Goal: Task Accomplishment & Management: Complete application form

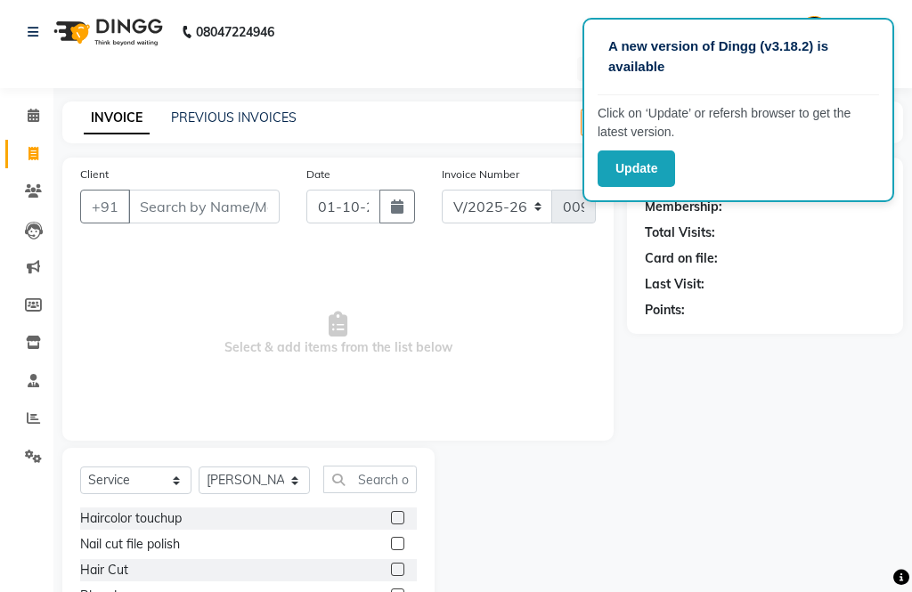
select select "5115"
select select "service"
select select "32355"
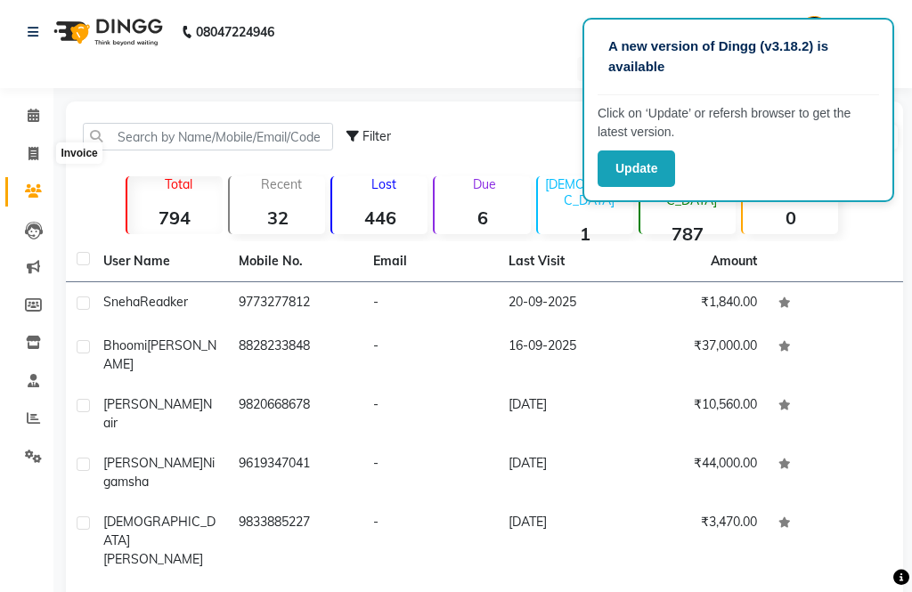
click at [36, 161] on span at bounding box center [33, 154] width 31 height 20
select select "service"
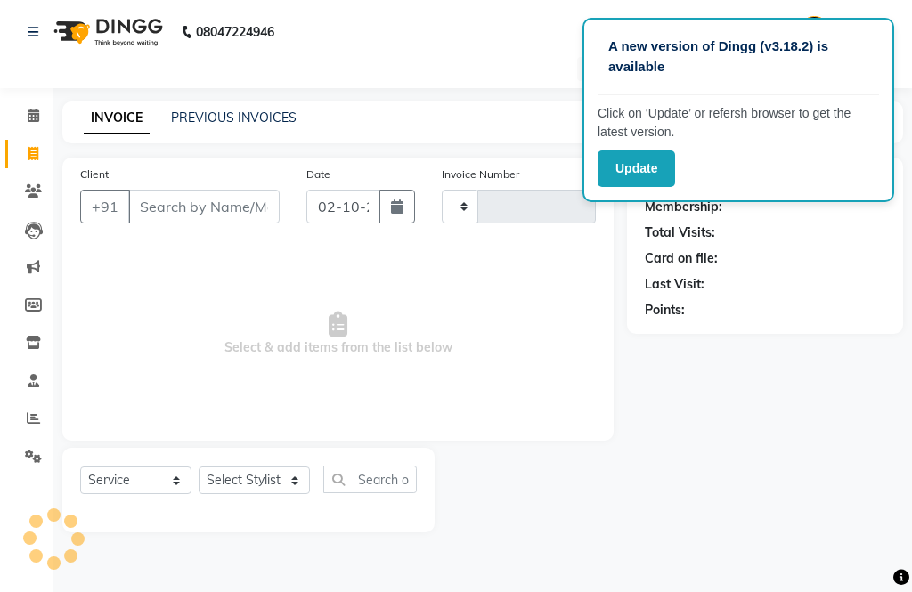
type input "0097"
select select "5115"
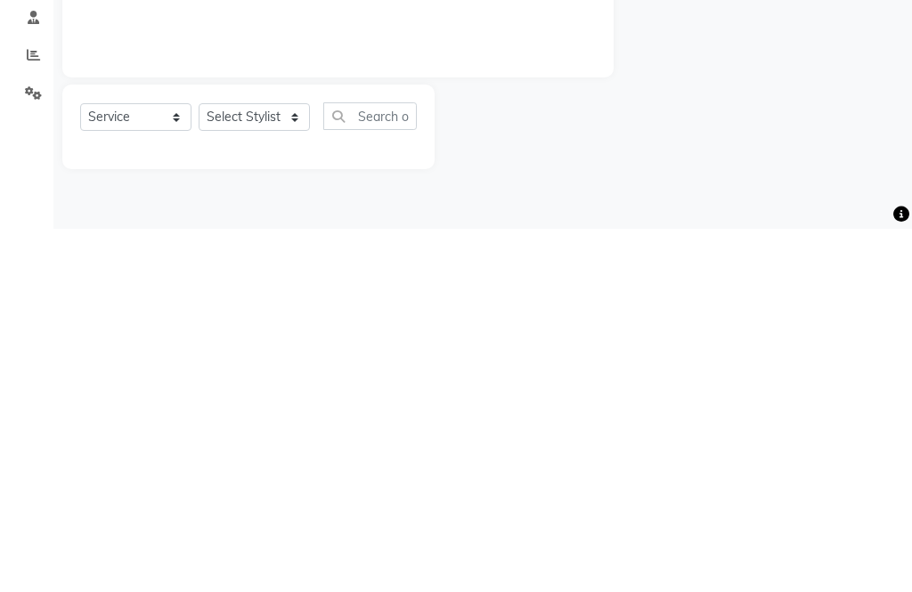
select select "32355"
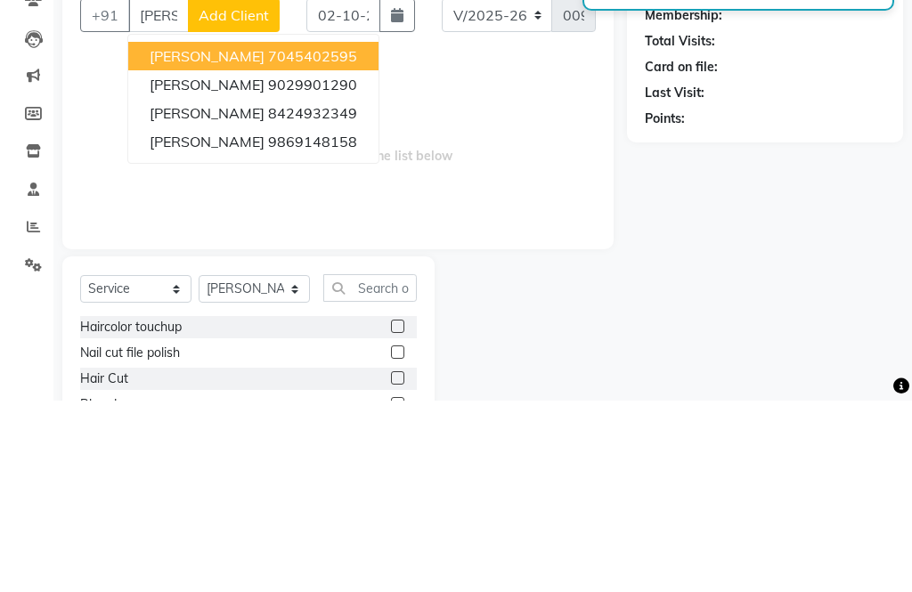
click at [332, 324] on ngb-highlight "9869148158" at bounding box center [312, 333] width 89 height 18
type input "9869148158"
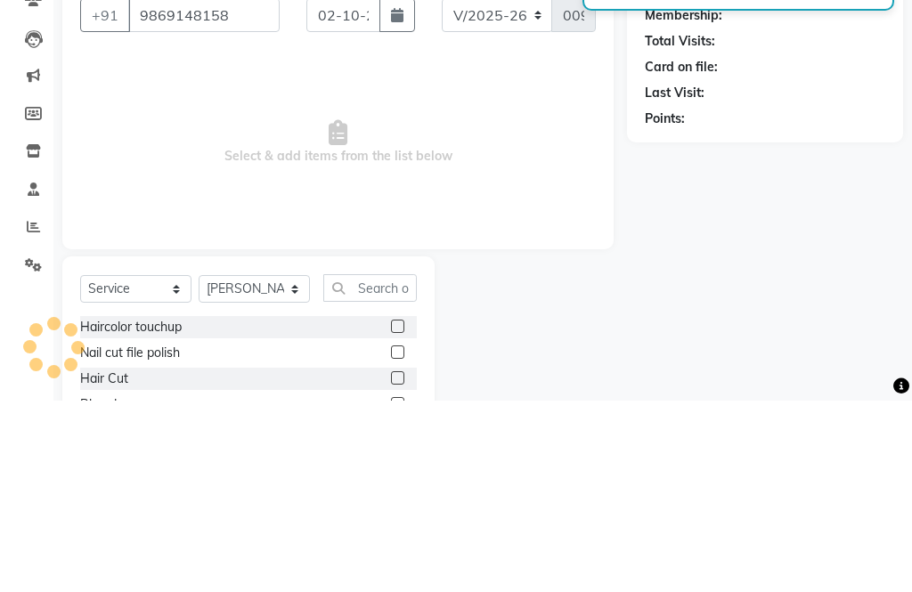
scroll to position [145, 0]
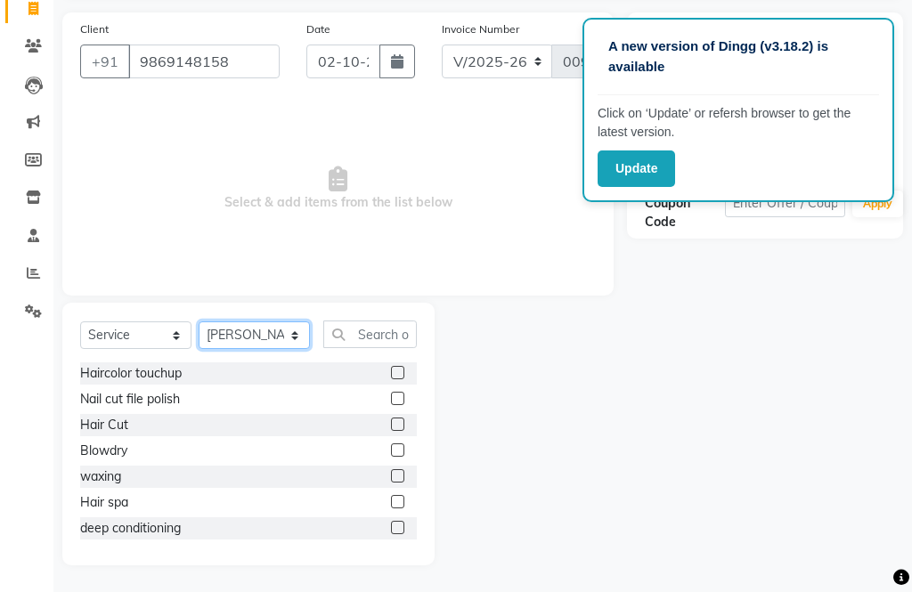
click at [267, 324] on select "Select Stylist [PERSON_NAME] Aahana [PERSON_NAME] [PERSON_NAME] [PERSON_NAME] M…" at bounding box center [254, 335] width 111 height 28
select select "32344"
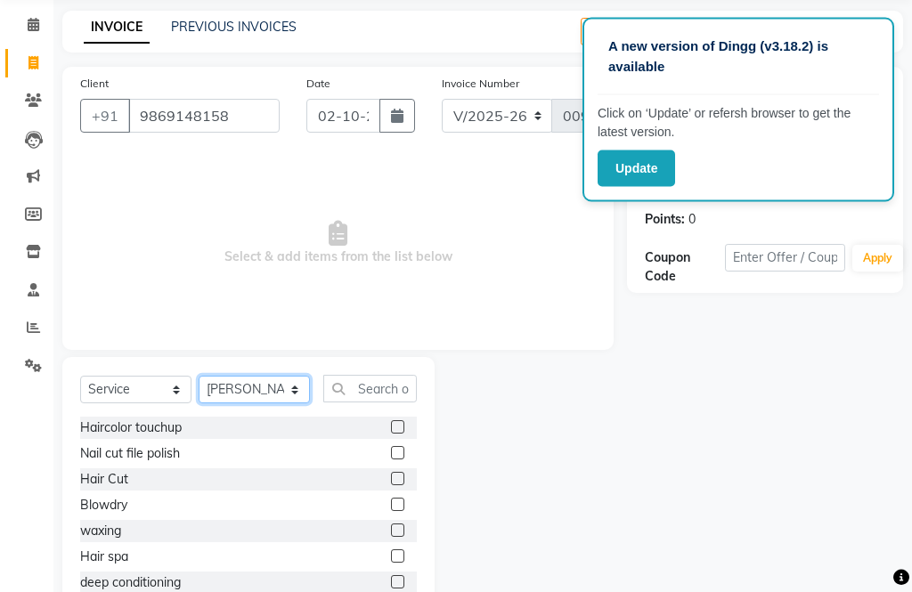
scroll to position [85, 0]
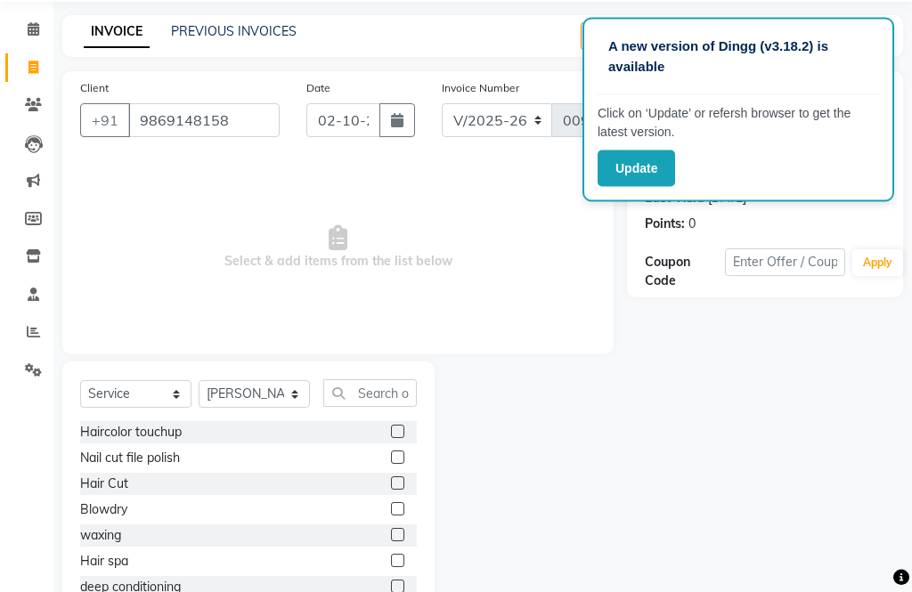
click at [398, 482] on label at bounding box center [397, 483] width 13 height 13
click at [398, 482] on input "checkbox" at bounding box center [397, 485] width 12 height 12
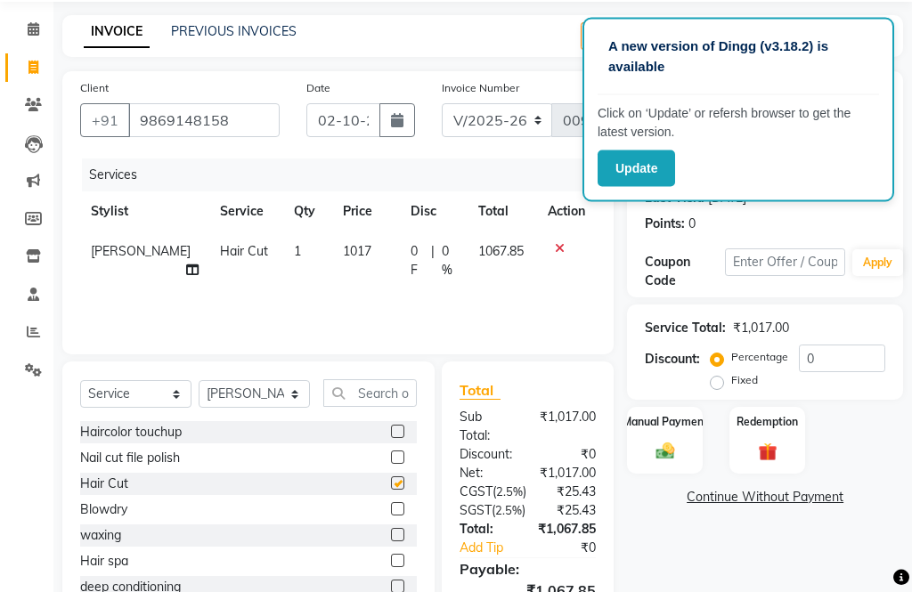
scroll to position [86, 0]
checkbox input "false"
click at [343, 247] on span "1017" at bounding box center [357, 251] width 28 height 16
select select "32344"
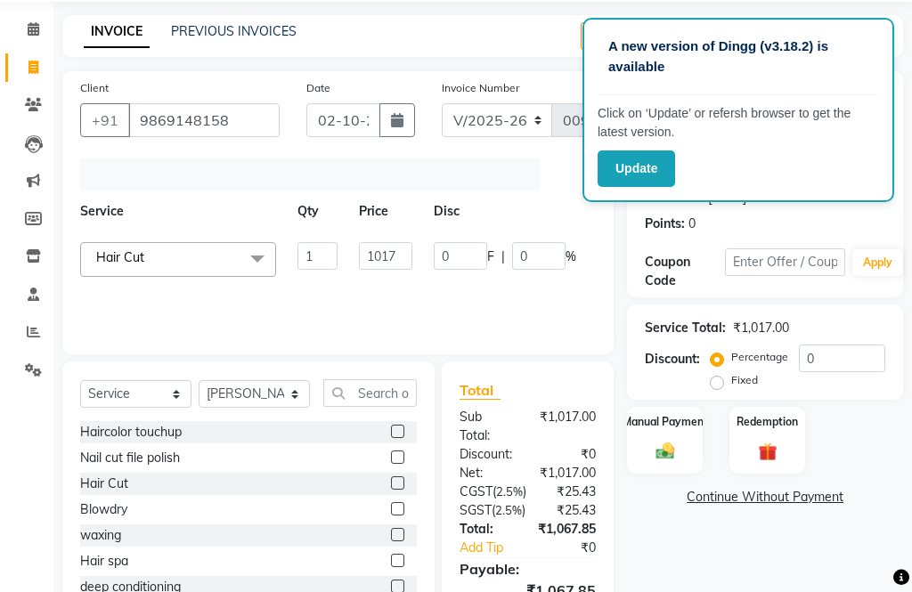
scroll to position [0, 71]
click at [401, 251] on input "1017" at bounding box center [383, 256] width 53 height 28
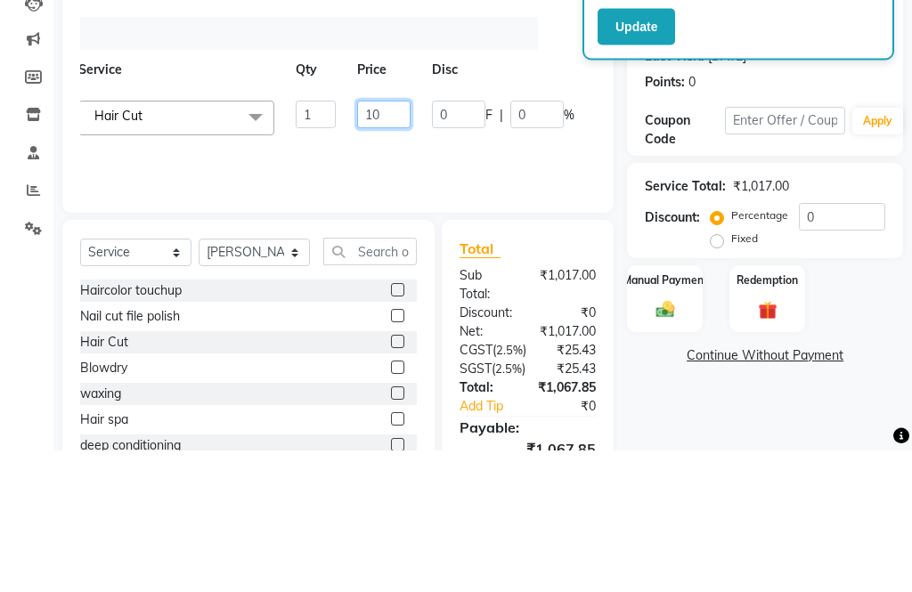
type input "1"
type input "0000"
click at [507, 239] on tr "[PERSON_NAME] Aahana [PERSON_NAME] [PERSON_NAME] [PERSON_NAME] Mamta [PERSON_NA…" at bounding box center [359, 266] width 701 height 68
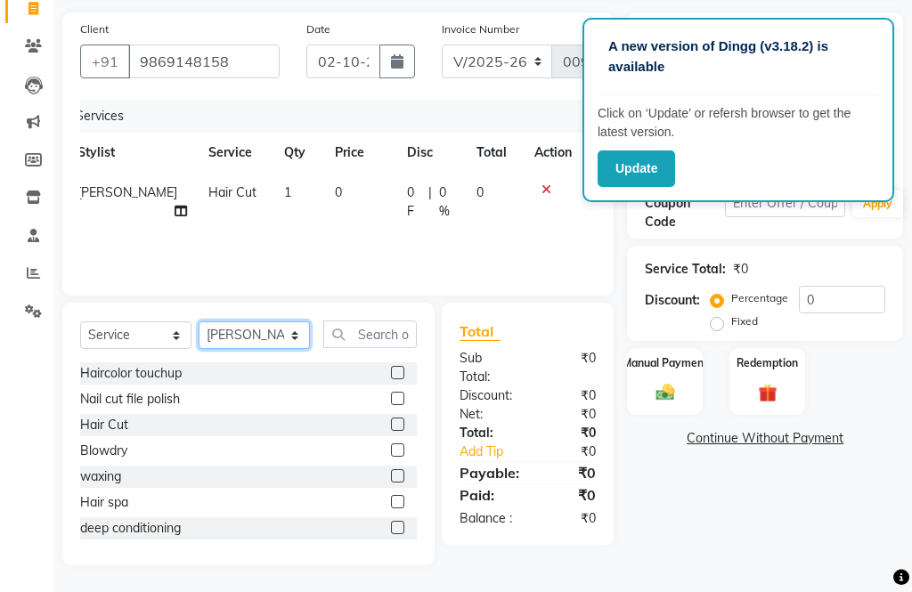
click at [270, 336] on select "Select Stylist [PERSON_NAME] Aahana [PERSON_NAME] [PERSON_NAME] [PERSON_NAME] M…" at bounding box center [254, 335] width 111 height 28
select select "32359"
click at [401, 321] on input "text" at bounding box center [369, 334] width 93 height 28
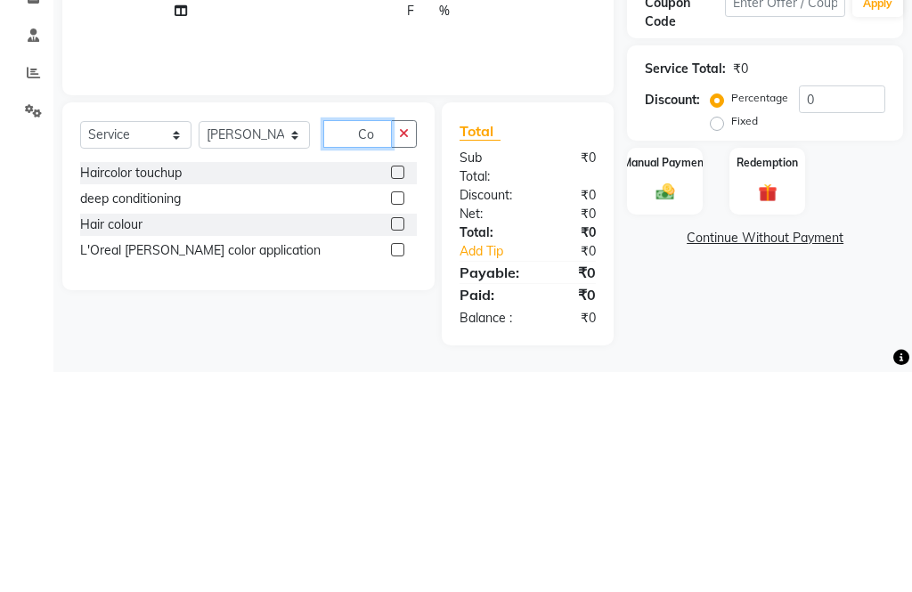
scroll to position [144, 0]
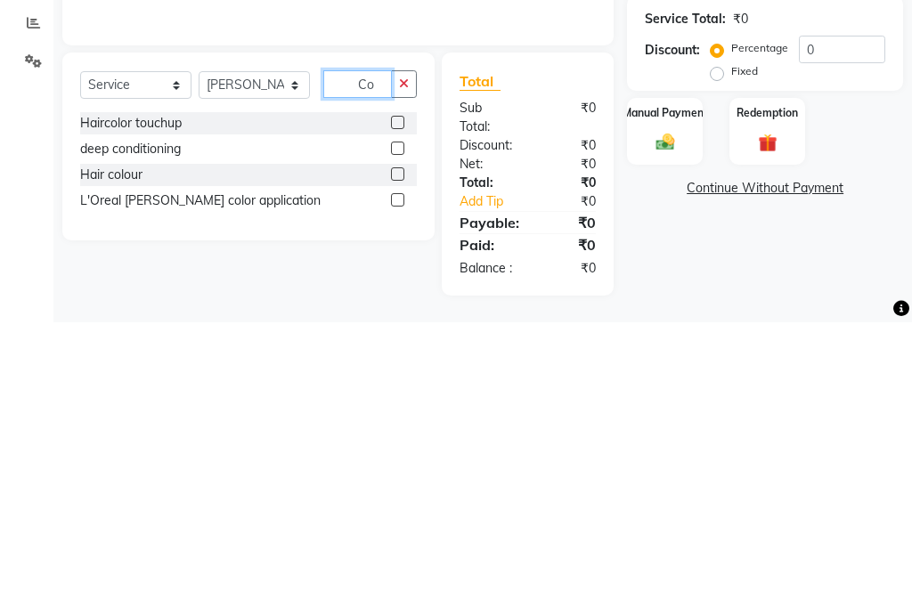
type input "Co"
click at [393, 437] on label at bounding box center [397, 443] width 13 height 13
click at [393, 439] on input "checkbox" at bounding box center [397, 445] width 12 height 12
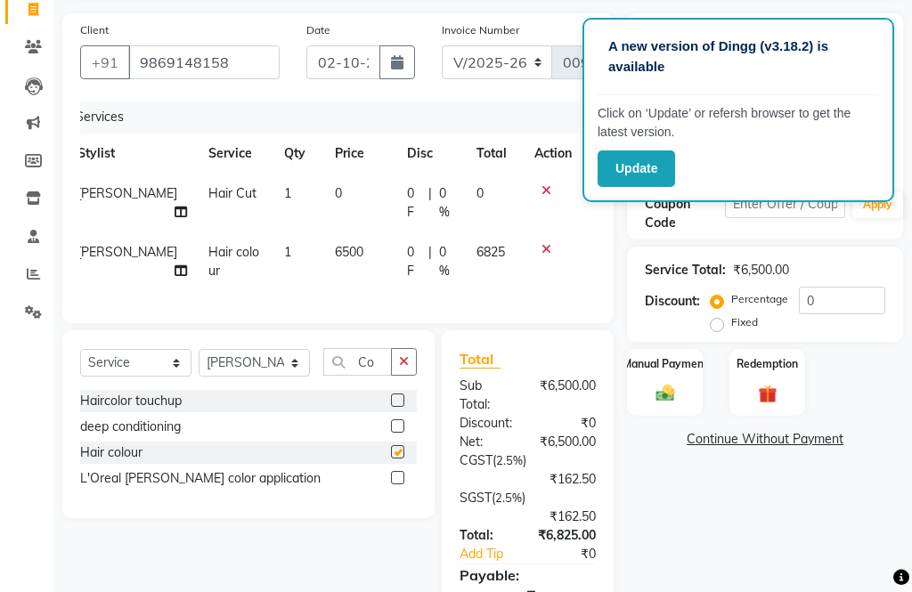
checkbox input "false"
click at [335, 260] on span "6500" at bounding box center [349, 252] width 28 height 16
select select "32359"
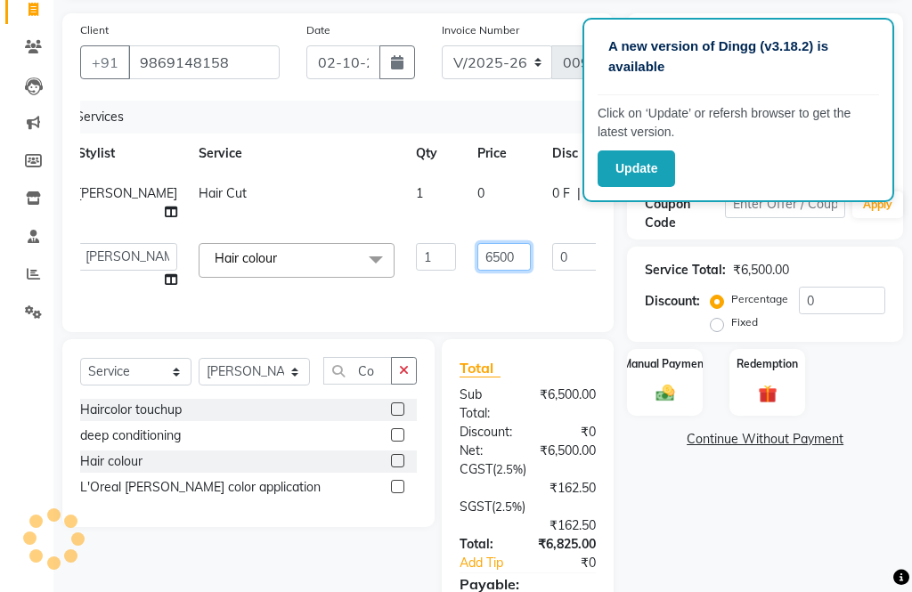
click at [477, 271] on input "6500" at bounding box center [503, 257] width 53 height 28
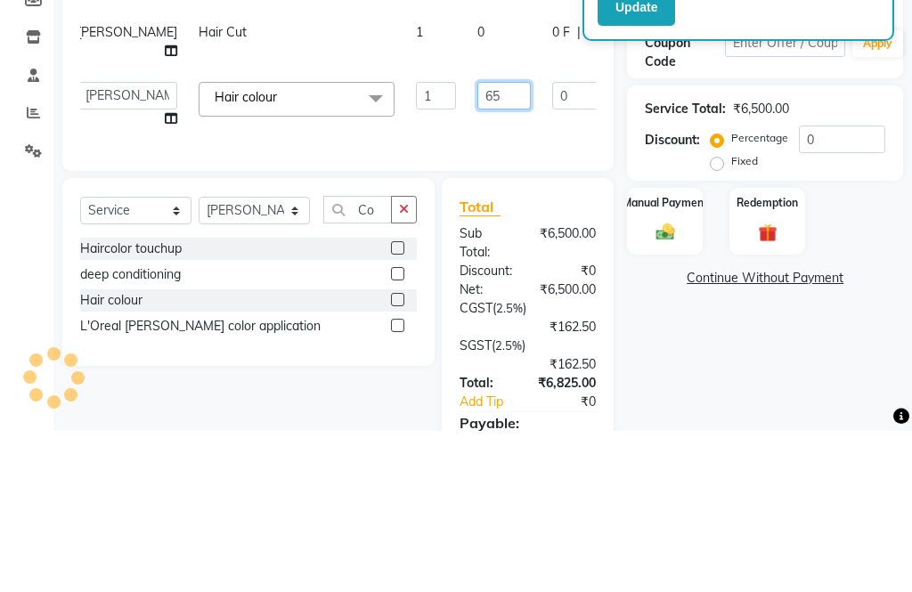
type input "6"
type input "9500"
click at [521, 232] on tr "[PERSON_NAME] Aahana [PERSON_NAME] [PERSON_NAME] [PERSON_NAME] Mamta [PERSON_NA…" at bounding box center [441, 266] width 749 height 68
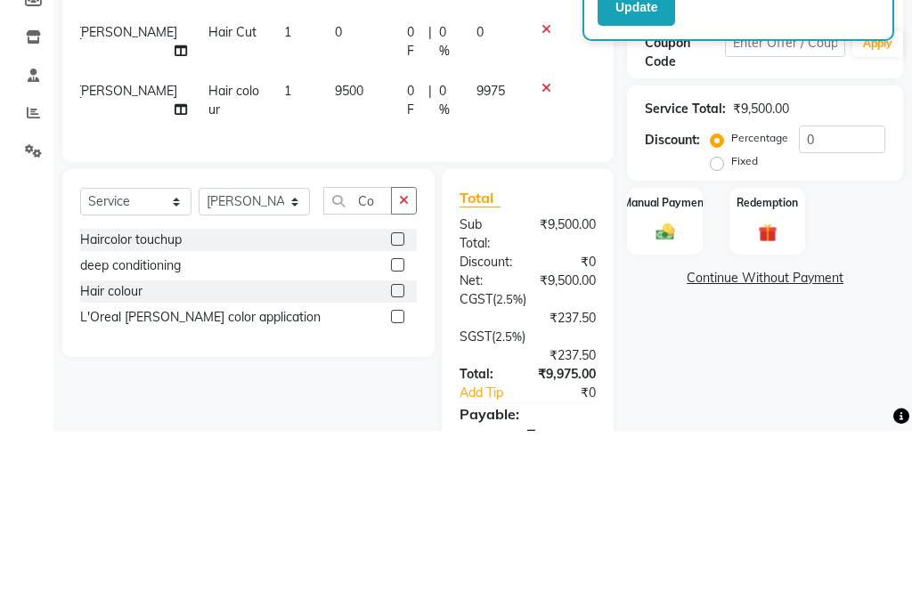
scroll to position [295, 0]
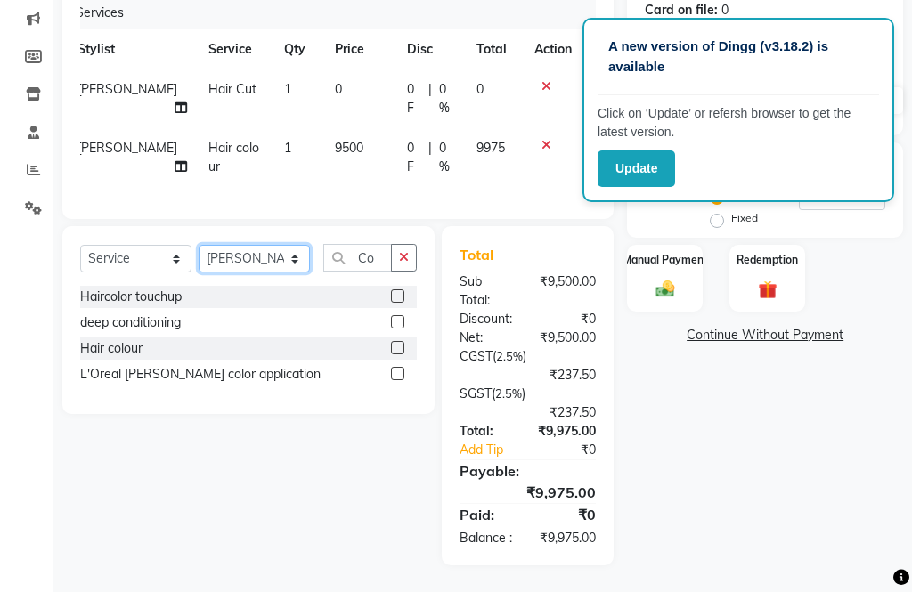
click at [249, 253] on select "Select Stylist [PERSON_NAME] Aahana [PERSON_NAME] [PERSON_NAME] [PERSON_NAME] M…" at bounding box center [254, 259] width 111 height 28
select select "39455"
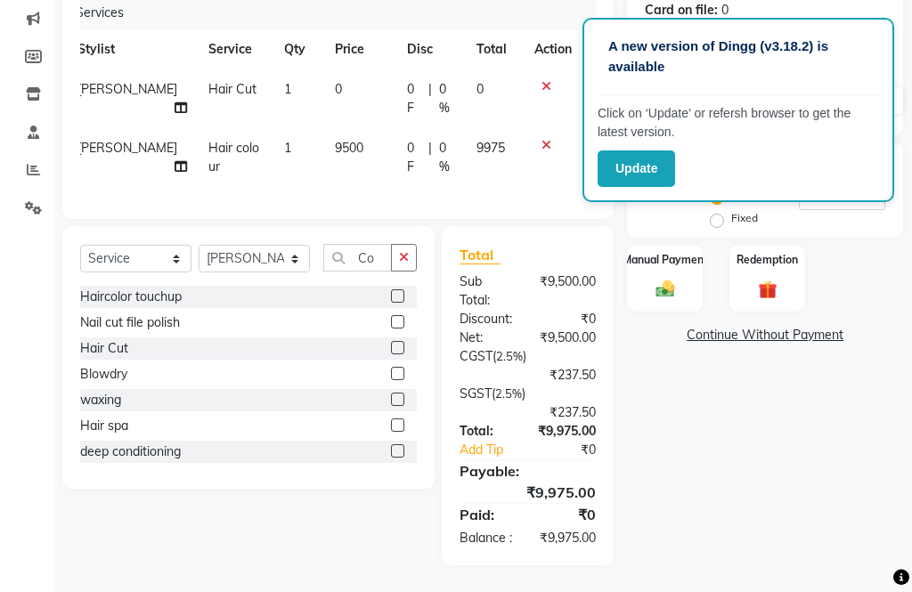
click at [401, 251] on icon "button" at bounding box center [404, 257] width 10 height 12
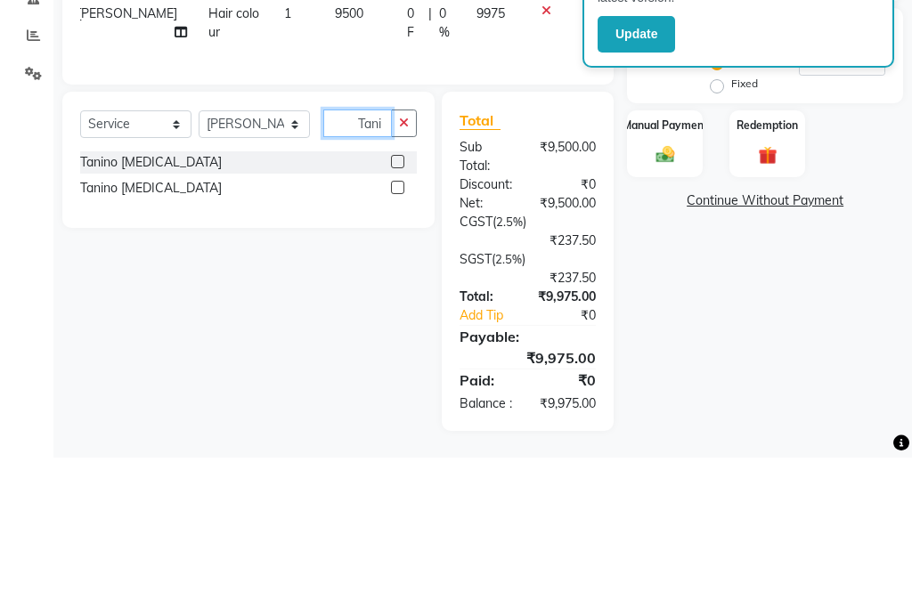
type input "Tani"
click at [394, 315] on label at bounding box center [397, 321] width 13 height 13
click at [394, 317] on input "checkbox" at bounding box center [397, 323] width 12 height 12
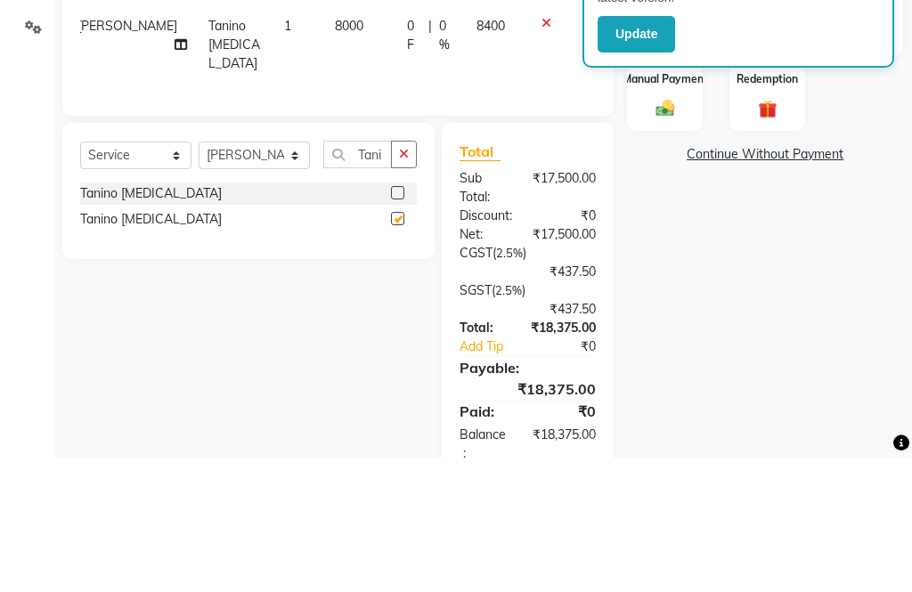
scroll to position [304, 0]
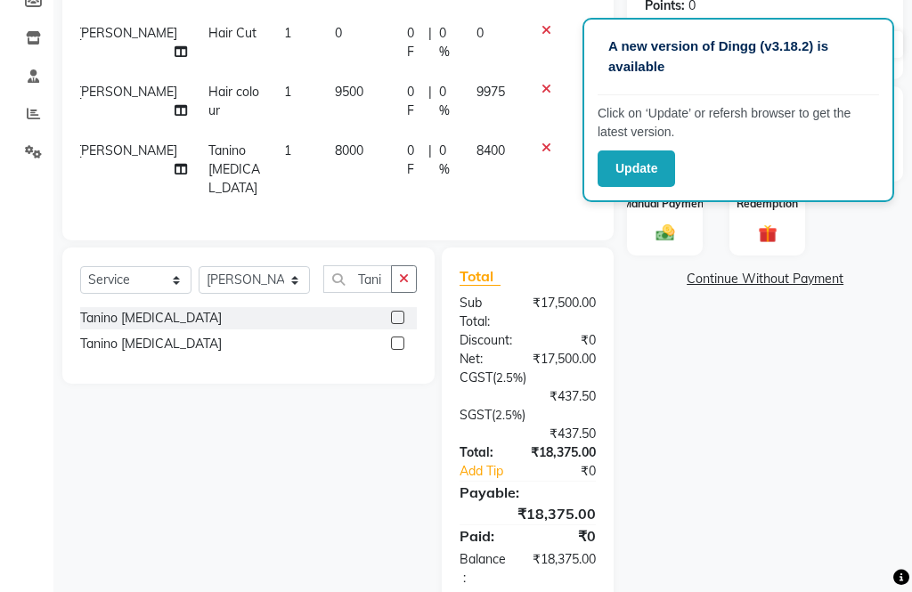
checkbox input "false"
click at [335, 158] on span "8000" at bounding box center [349, 150] width 28 height 16
select select "39455"
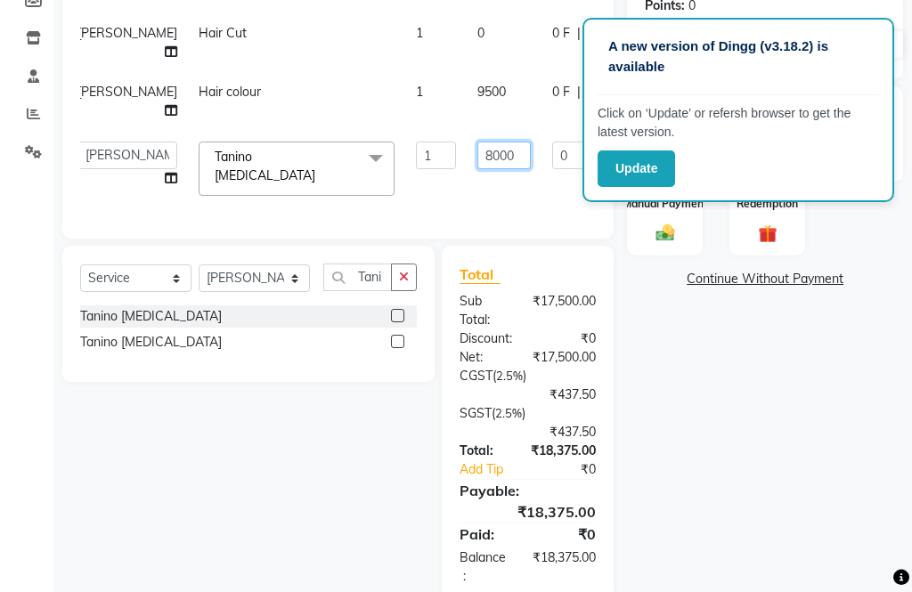
click at [477, 169] on input "8000" at bounding box center [503, 156] width 53 height 28
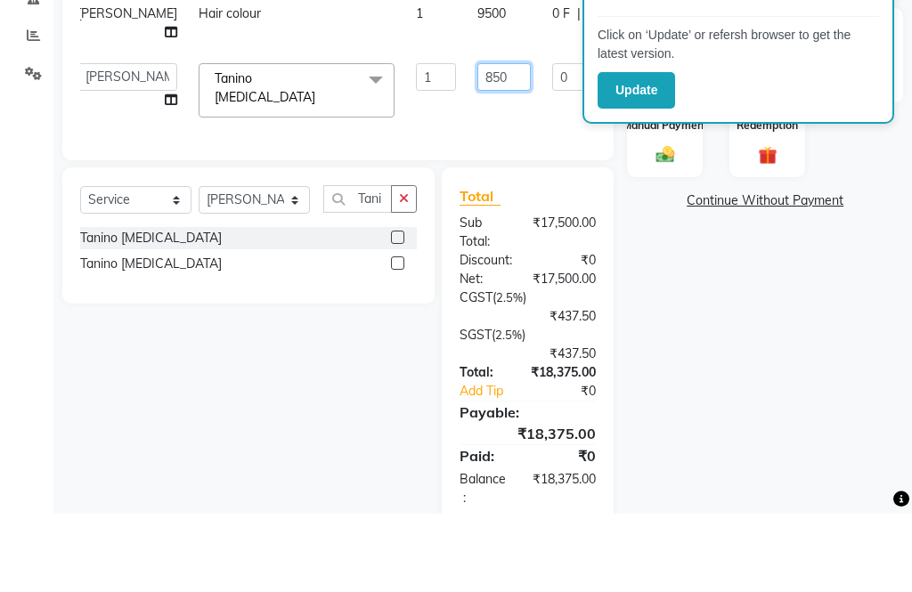
type input "8500"
click at [542, 171] on div "Services Stylist Service Qty Price Disc Total Action [PERSON_NAME] Hair Cut 1 0…" at bounding box center [337, 80] width 515 height 280
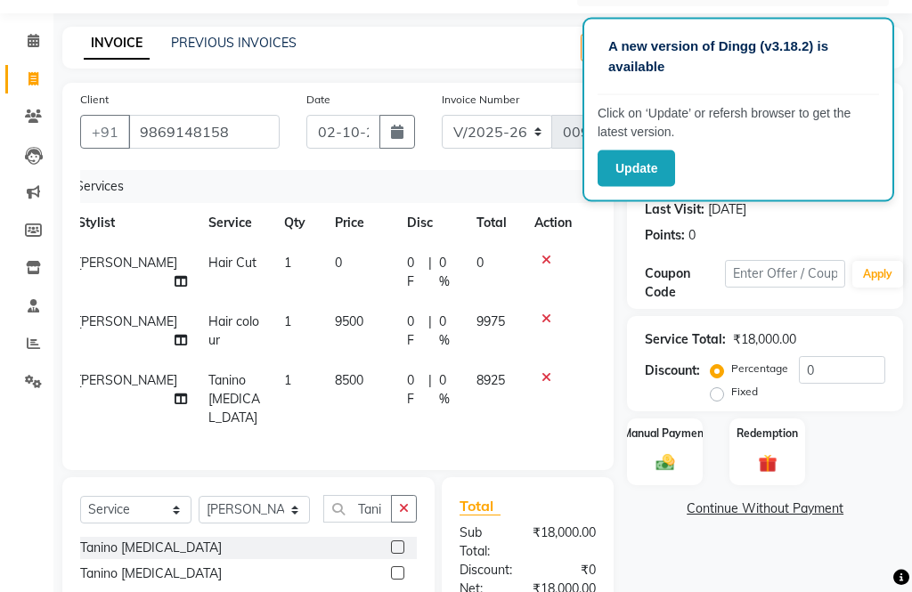
scroll to position [0, 0]
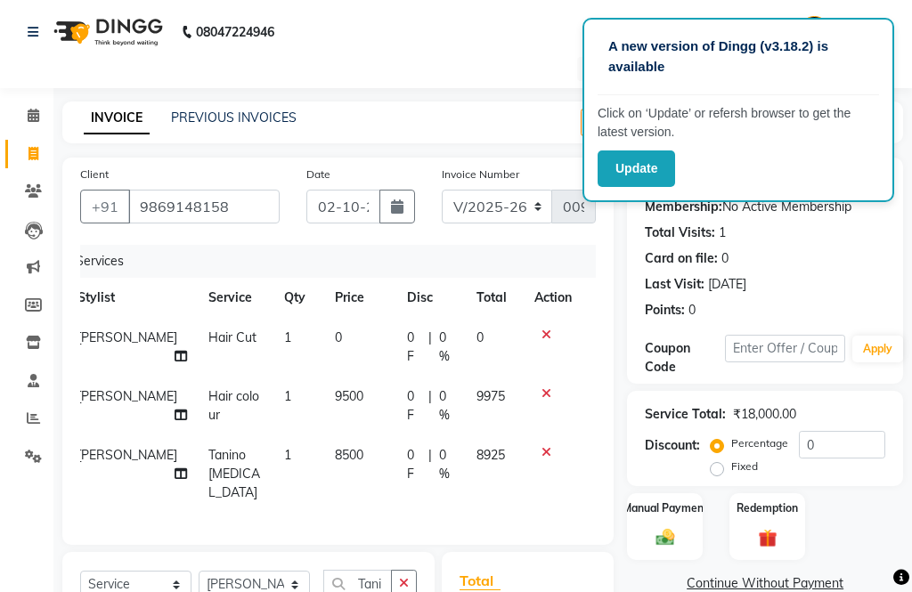
click at [649, 175] on button "Update" at bounding box center [635, 168] width 77 height 36
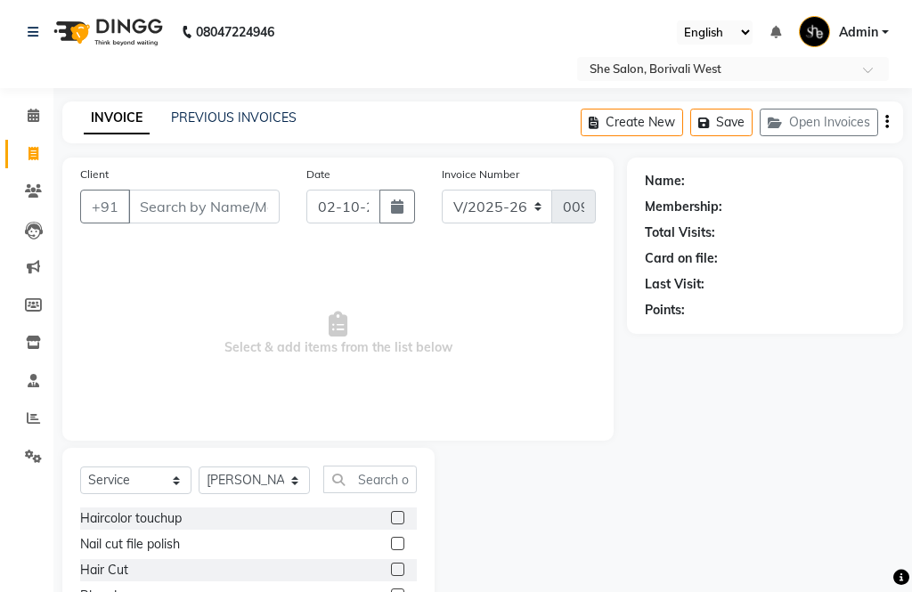
select select "5115"
select select "service"
select select "32355"
click at [215, 203] on input "Client" at bounding box center [203, 207] width 151 height 34
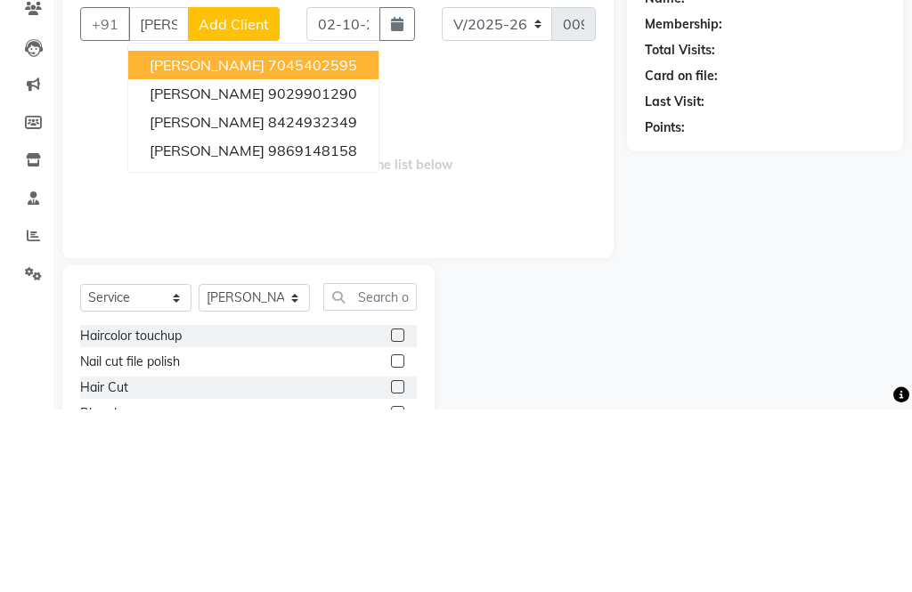
click at [312, 324] on ngb-highlight "9869148158" at bounding box center [312, 333] width 89 height 18
type input "9869148158"
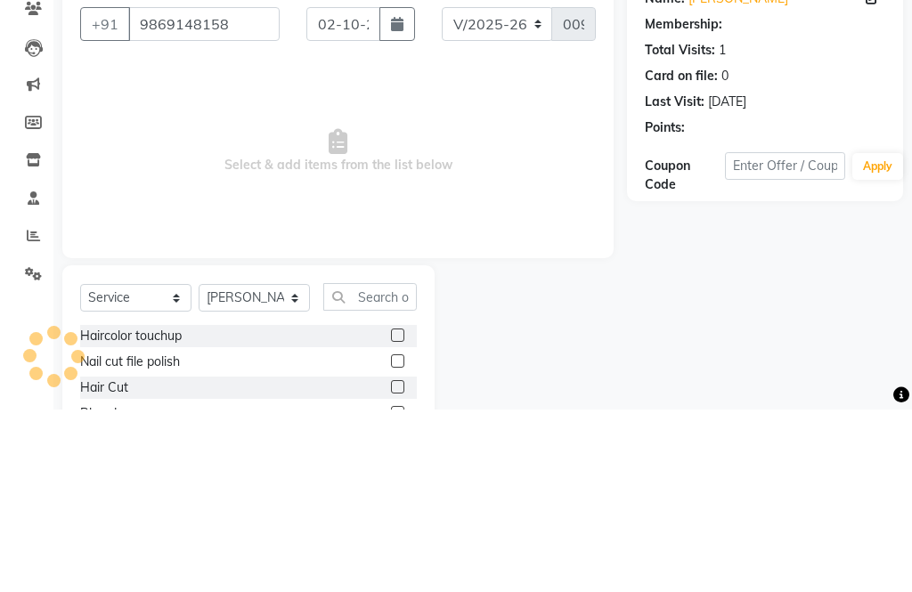
scroll to position [145, 0]
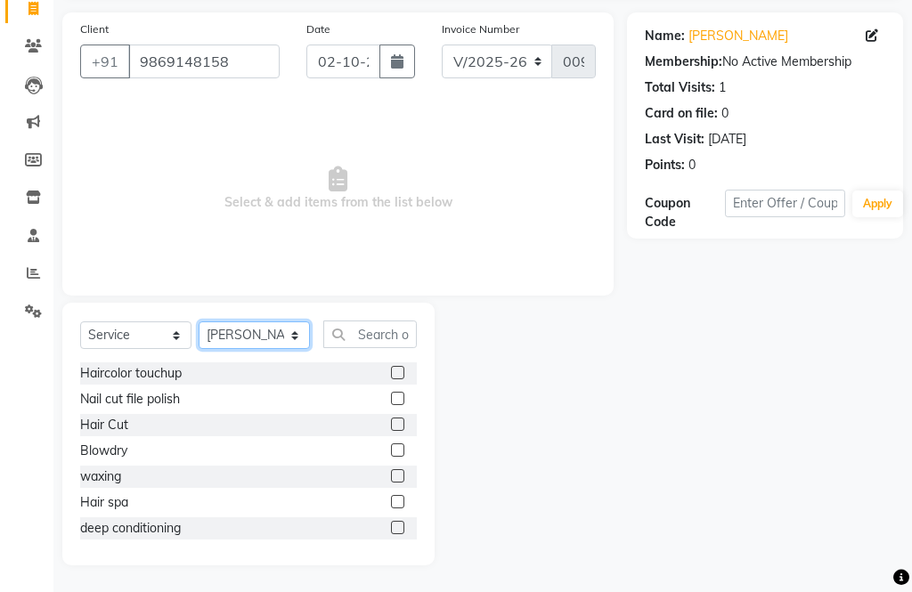
click at [273, 331] on select "Select Stylist [PERSON_NAME] Aahana [PERSON_NAME] [PERSON_NAME] [PERSON_NAME] M…" at bounding box center [254, 335] width 111 height 28
select select "32344"
click at [398, 420] on label at bounding box center [397, 423] width 13 height 13
click at [398, 420] on input "checkbox" at bounding box center [397, 425] width 12 height 12
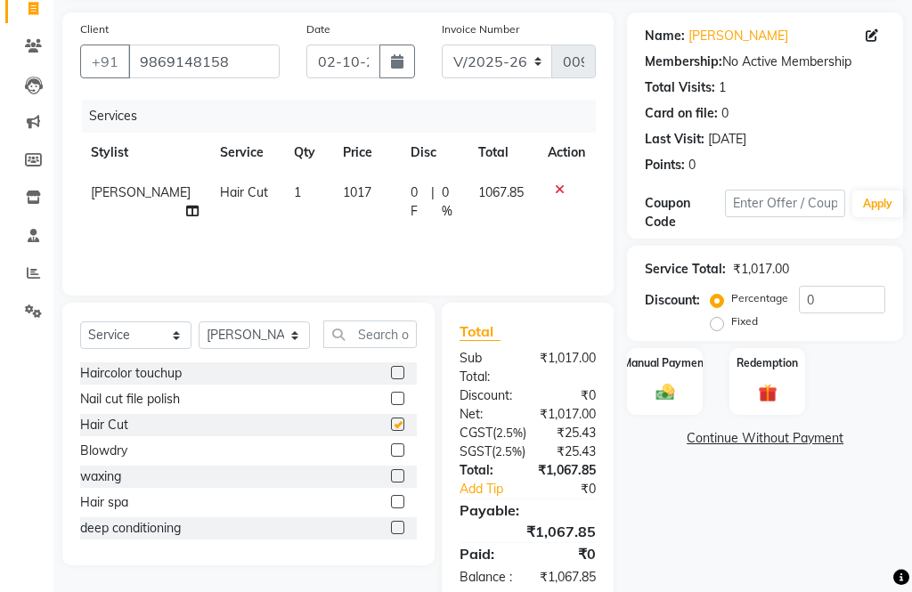
checkbox input "false"
click at [343, 190] on span "1017" at bounding box center [357, 192] width 28 height 16
select select "32344"
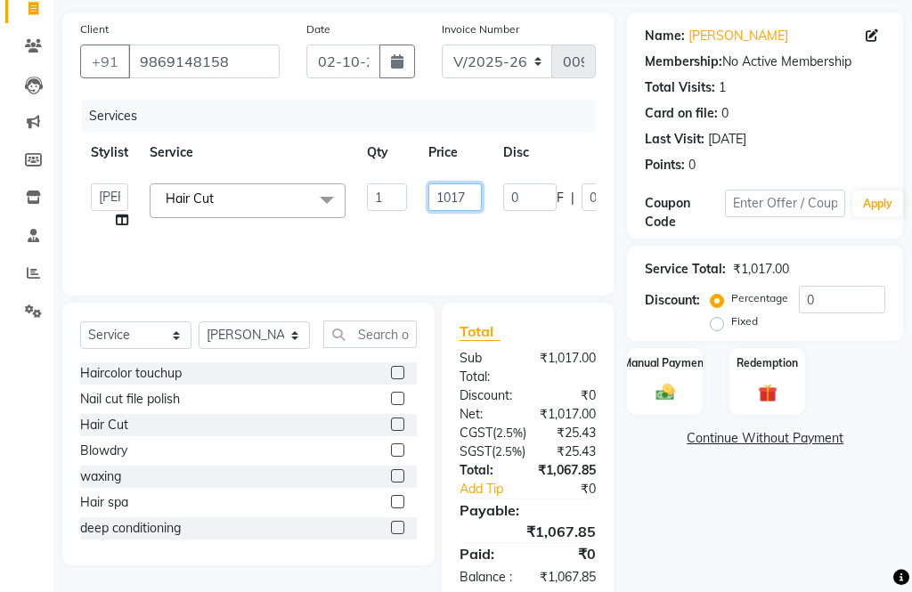
click at [474, 191] on input "1017" at bounding box center [454, 197] width 53 height 28
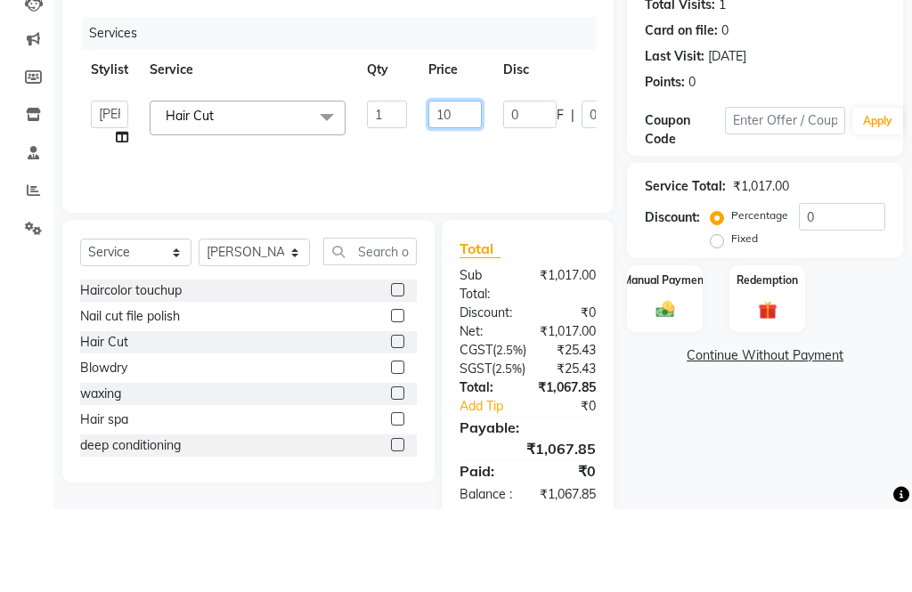
type input "1"
type input "000"
click at [490, 296] on div "Client +91 9869148158 Date 02-10-2025 Invoice Number V/2025 V/2025-26 0097 Serv…" at bounding box center [338, 308] width 578 height 592
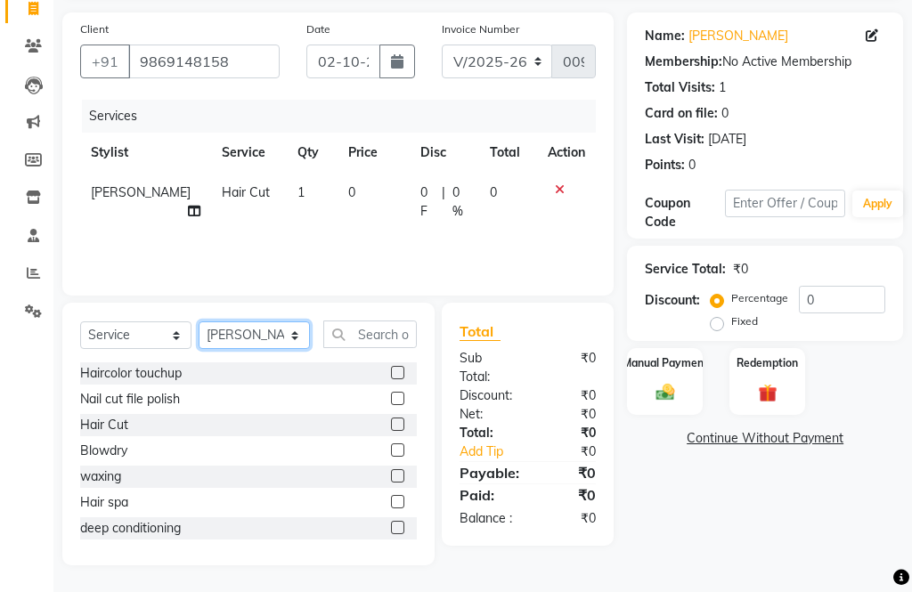
click at [263, 348] on select "Select Stylist [PERSON_NAME] Aahana [PERSON_NAME] [PERSON_NAME] [PERSON_NAME] M…" at bounding box center [254, 335] width 111 height 28
select select "32359"
click at [361, 342] on input "text" at bounding box center [369, 334] width 93 height 28
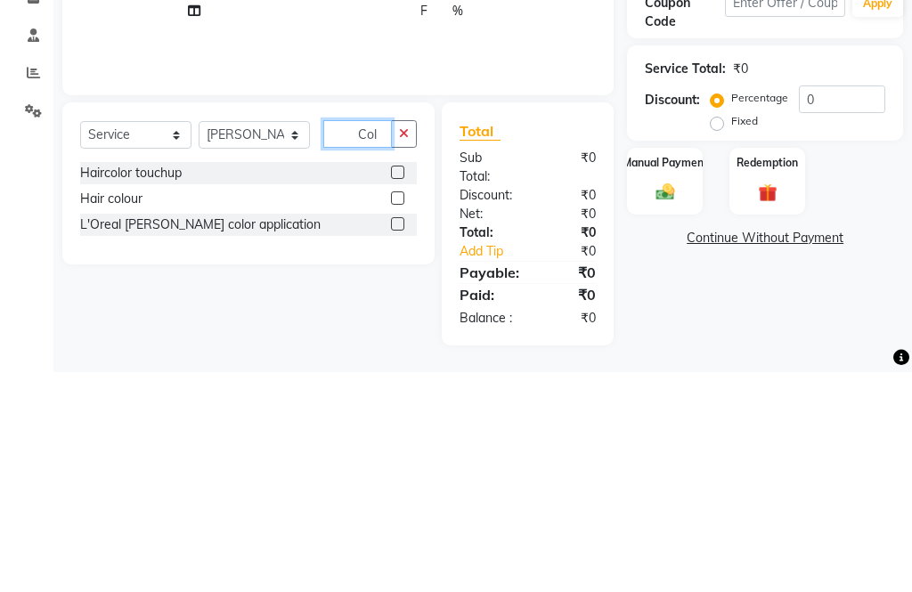
scroll to position [144, 0]
type input "Colo"
click at [396, 408] on div at bounding box center [404, 419] width 26 height 22
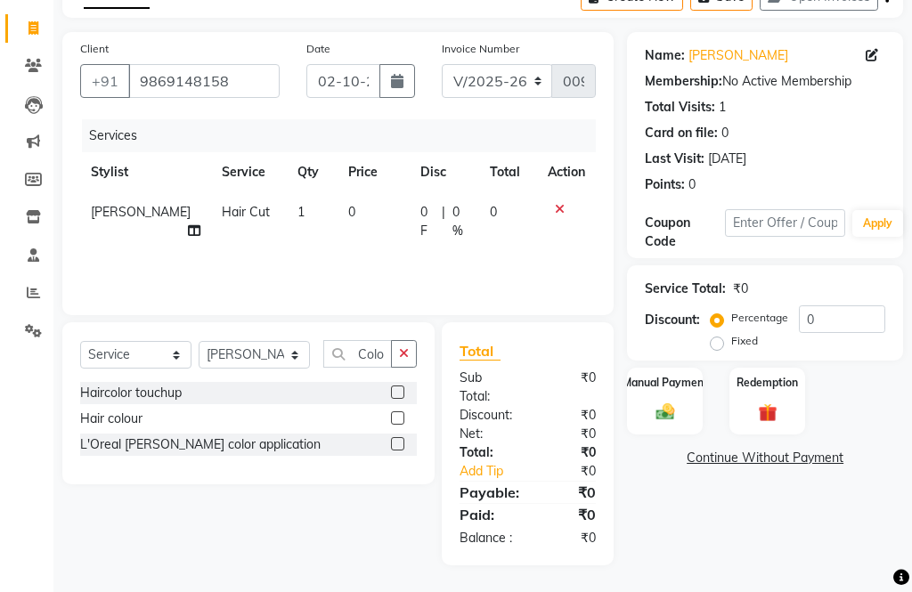
click at [397, 411] on label at bounding box center [397, 417] width 13 height 13
click at [397, 413] on input "checkbox" at bounding box center [397, 419] width 12 height 12
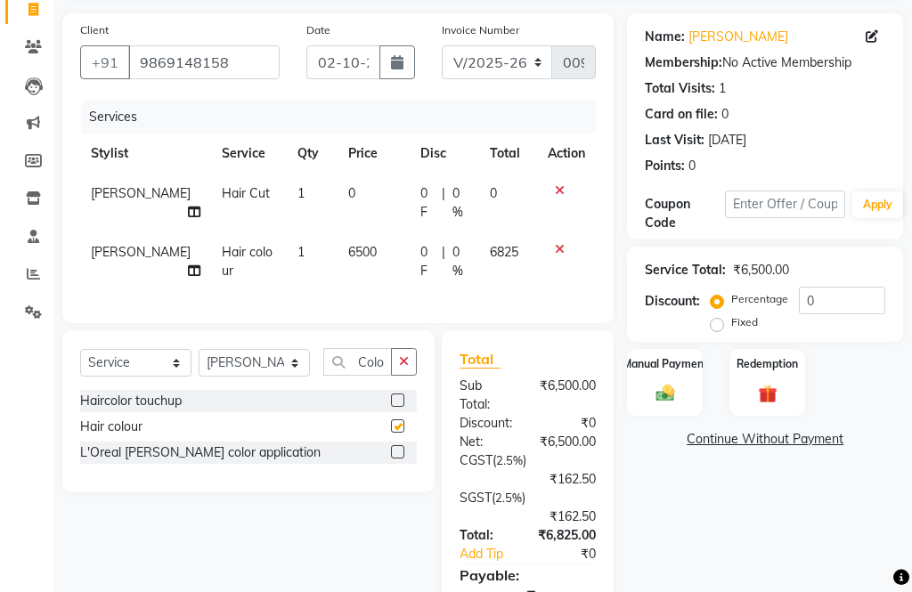
checkbox input "false"
click at [348, 260] on span "6500" at bounding box center [362, 252] width 28 height 16
select select "32359"
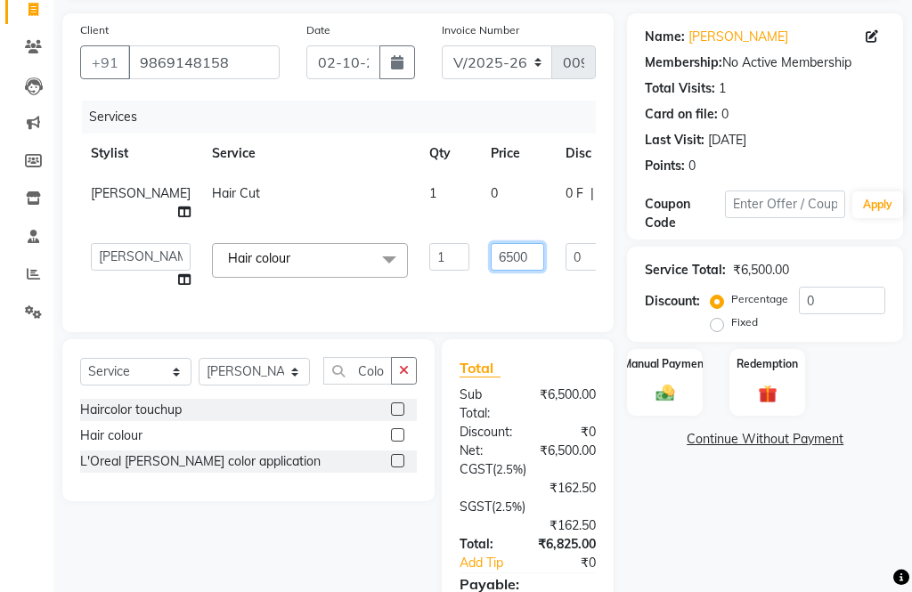
click at [490, 271] on input "6500" at bounding box center [516, 257] width 53 height 28
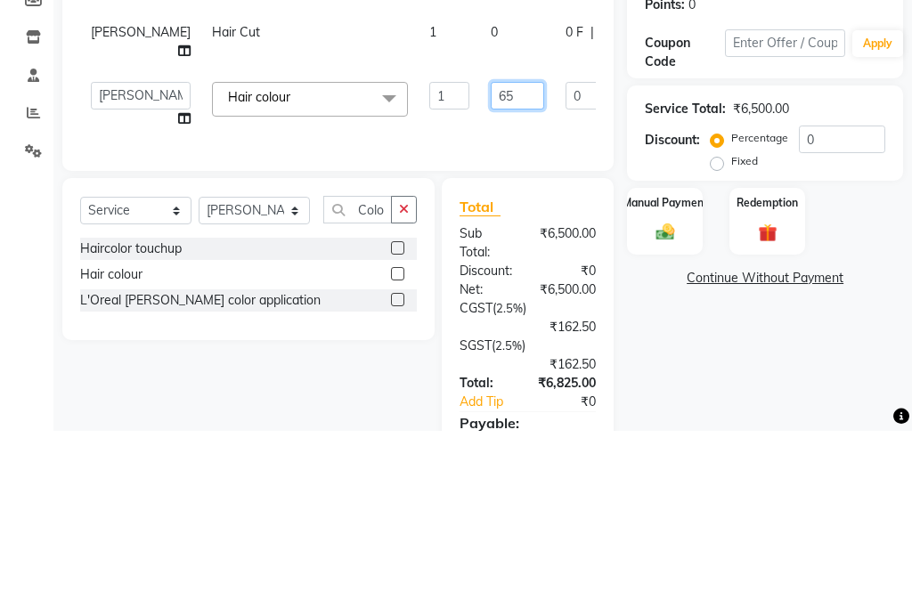
type input "6"
type input "9500"
click at [550, 232] on tr "[PERSON_NAME] Aahana [PERSON_NAME] [PERSON_NAME] [PERSON_NAME] Mamta [PERSON_NA…" at bounding box center [454, 266] width 749 height 68
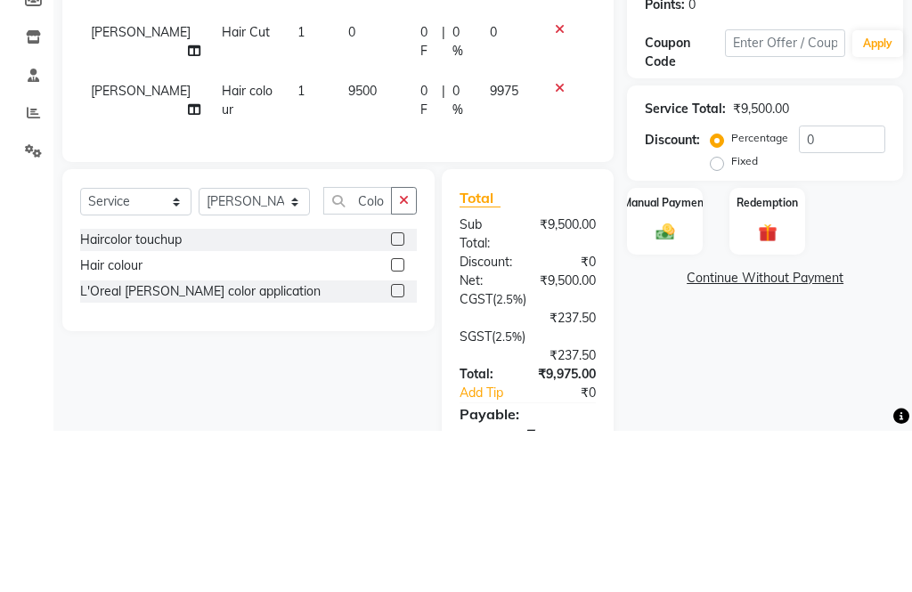
scroll to position [295, 0]
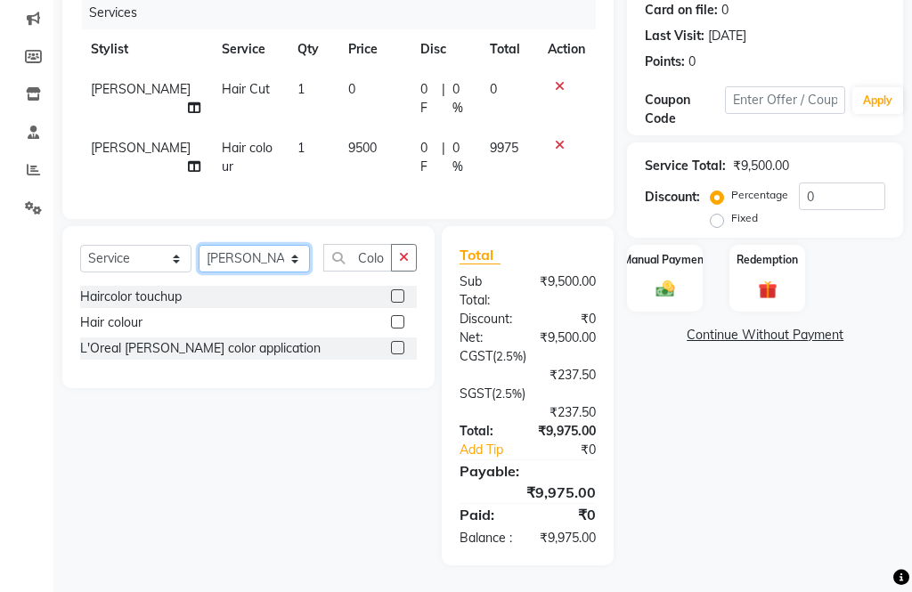
click at [237, 255] on select "Select Stylist [PERSON_NAME] Aahana [PERSON_NAME] [PERSON_NAME] [PERSON_NAME] M…" at bounding box center [254, 259] width 111 height 28
select select "39455"
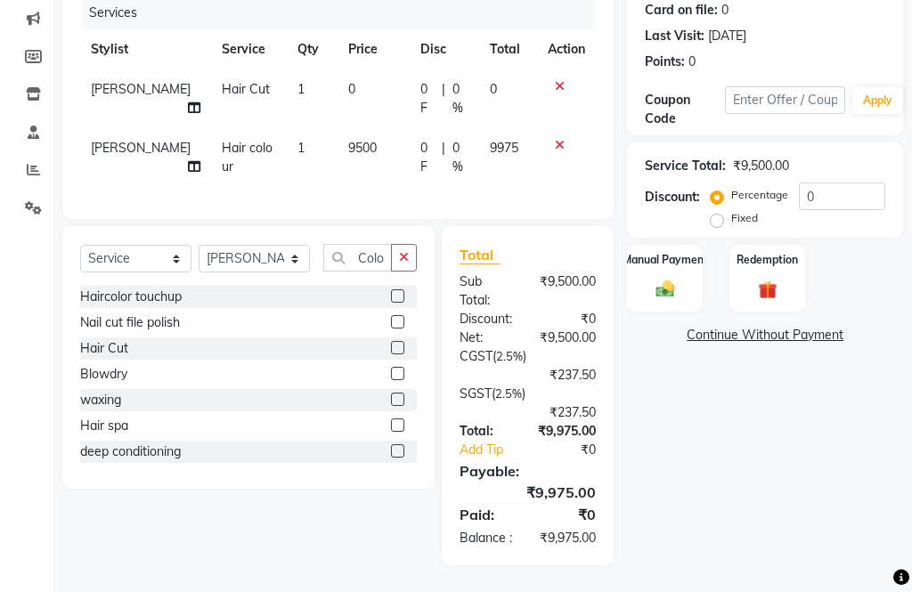
click at [393, 249] on button "button" at bounding box center [404, 258] width 26 height 28
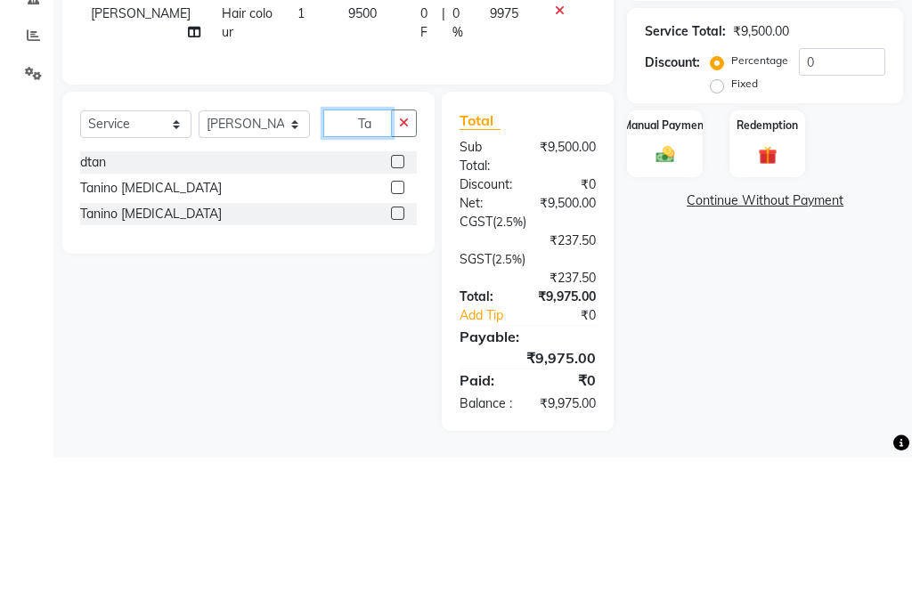
type input "Ta"
click at [392, 315] on label at bounding box center [397, 321] width 13 height 13
click at [392, 317] on input "checkbox" at bounding box center [397, 323] width 12 height 12
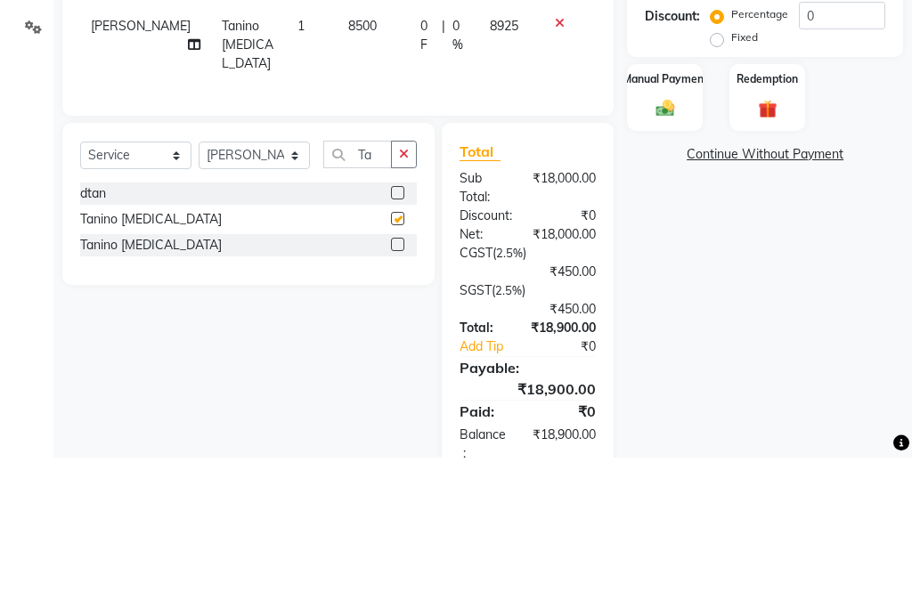
scroll to position [304, 0]
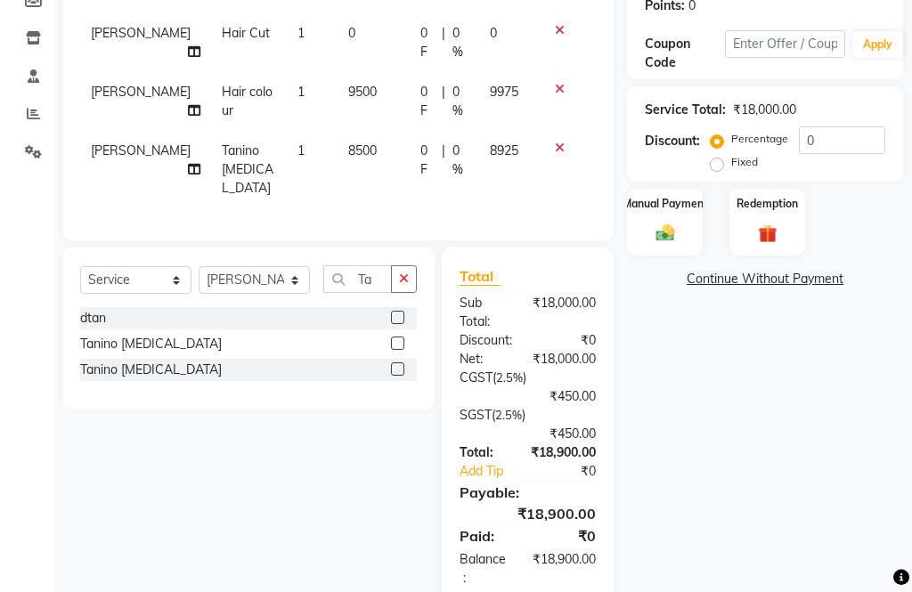
checkbox input "false"
click at [351, 158] on span "8500" at bounding box center [362, 150] width 28 height 16
select select "39455"
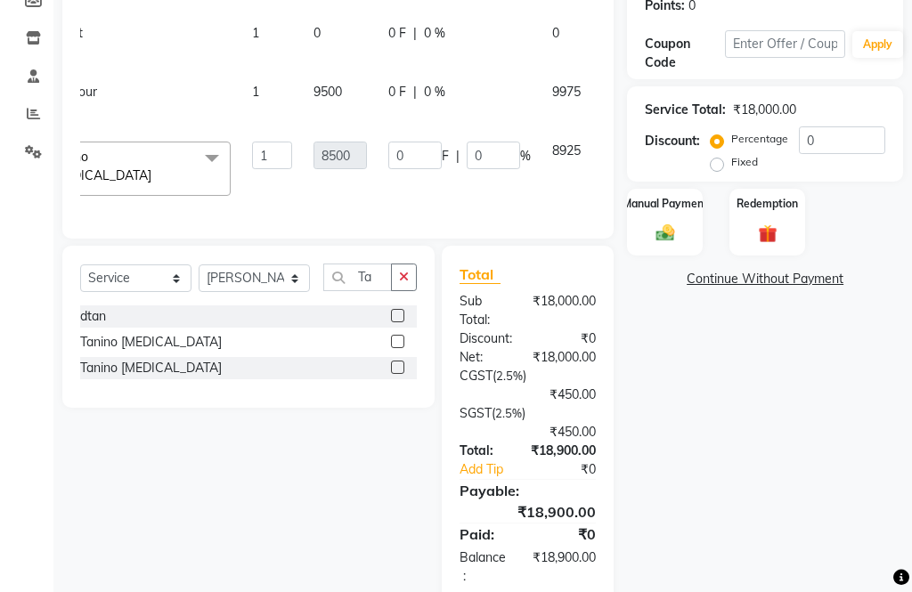
click at [611, 154] on icon at bounding box center [616, 148] width 10 height 12
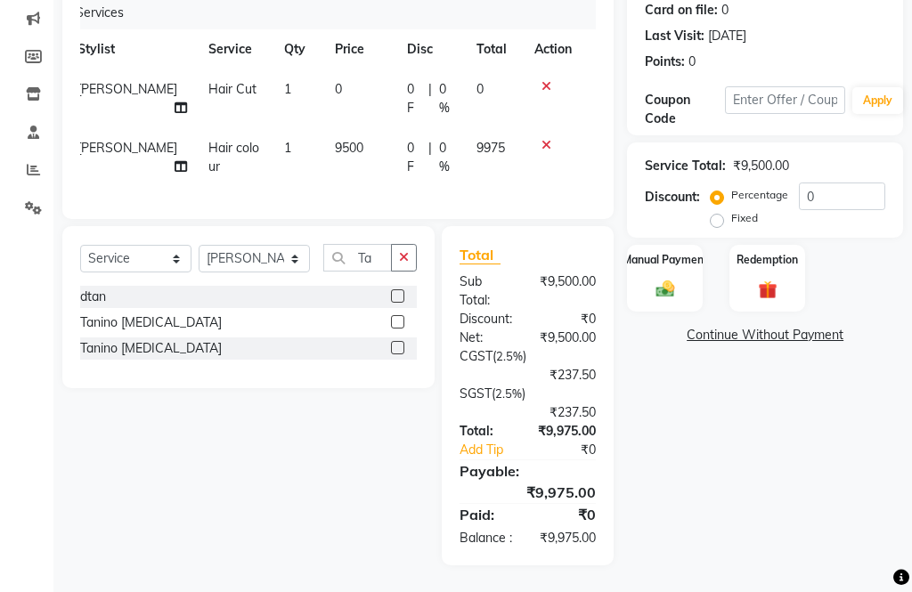
click at [397, 341] on label at bounding box center [397, 347] width 13 height 13
click at [397, 343] on input "checkbox" at bounding box center [397, 349] width 12 height 12
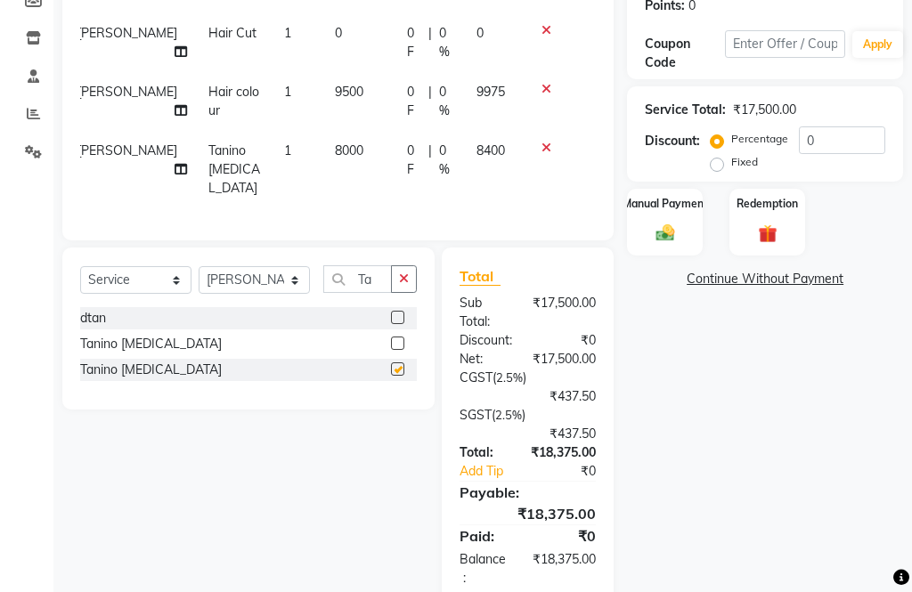
checkbox input "false"
click at [335, 158] on span "8000" at bounding box center [349, 150] width 28 height 16
select select "39455"
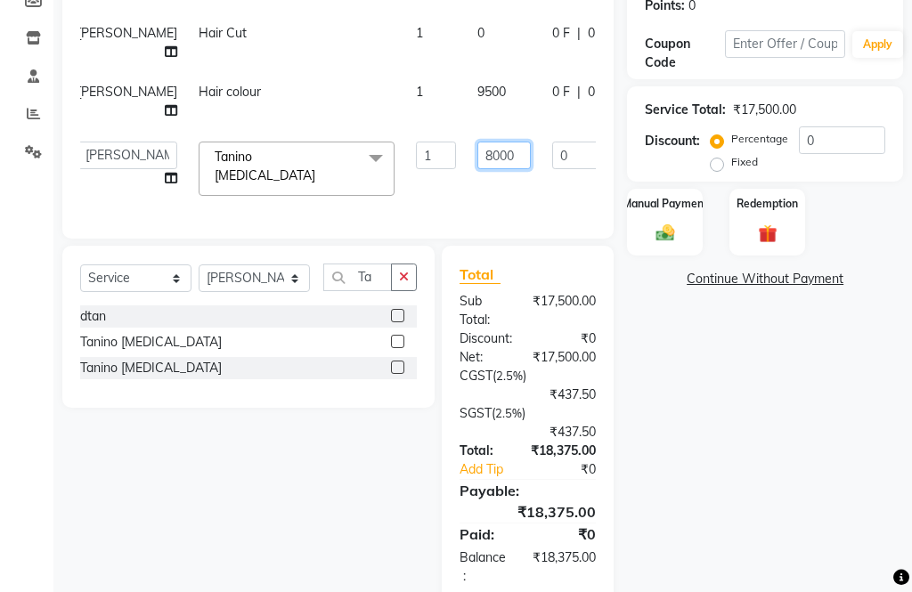
click at [477, 169] on input "8000" at bounding box center [503, 156] width 53 height 28
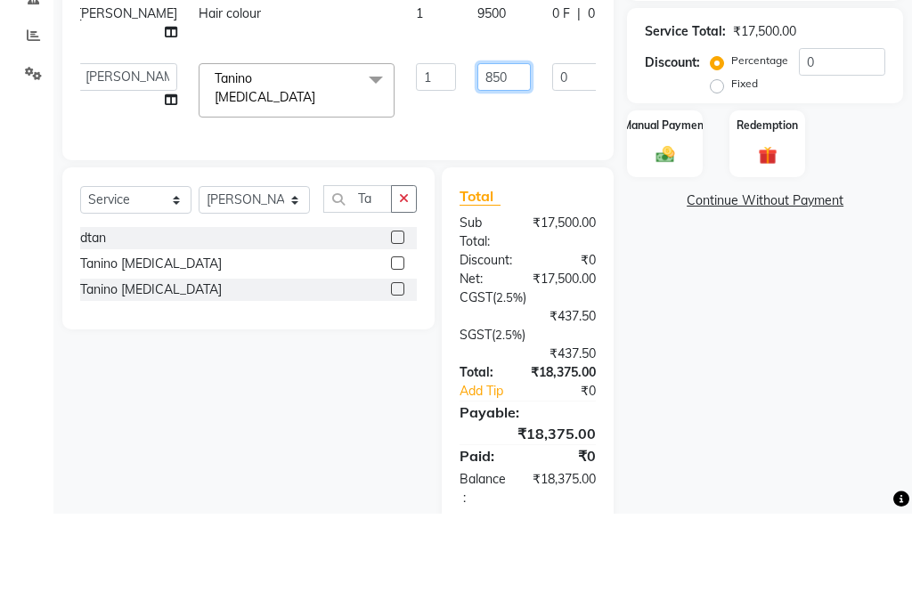
type input "8500"
click at [550, 182] on div "Client +91 9869148158 Date 02-10-2025 Invoice Number V/2025 V/2025-26 0097 Serv…" at bounding box center [337, 45] width 551 height 385
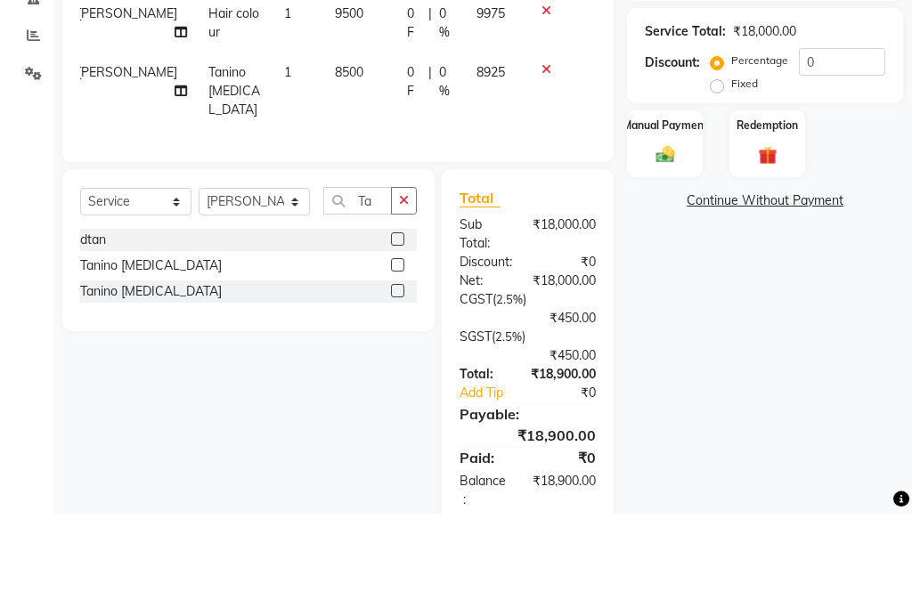
scroll to position [372, 0]
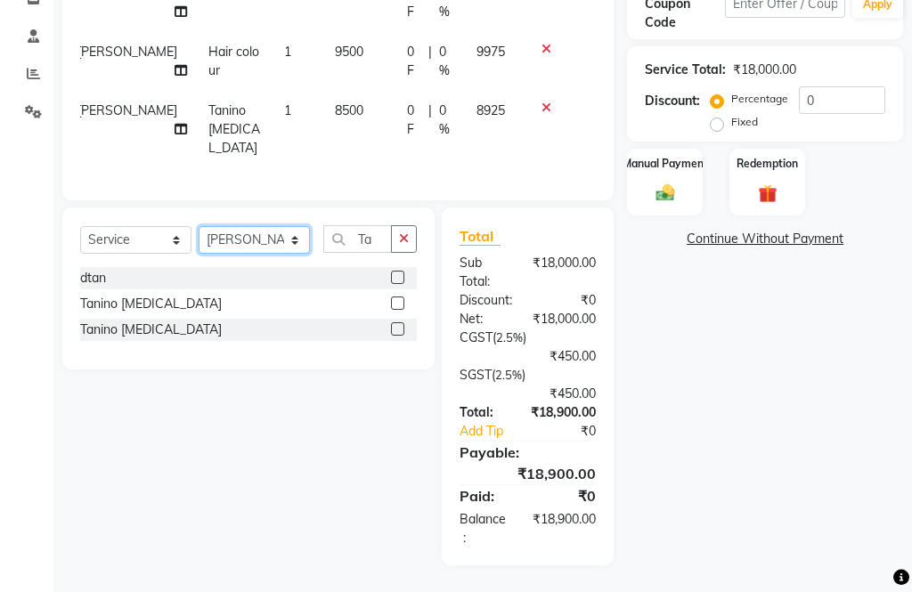
click at [274, 246] on select "Select Stylist [PERSON_NAME] Aahana [PERSON_NAME] [PERSON_NAME] [PERSON_NAME] M…" at bounding box center [254, 240] width 111 height 28
click at [137, 254] on select "Select Service Product Membership Package Voucher Prepaid Gift Card" at bounding box center [135, 240] width 111 height 28
select select "product"
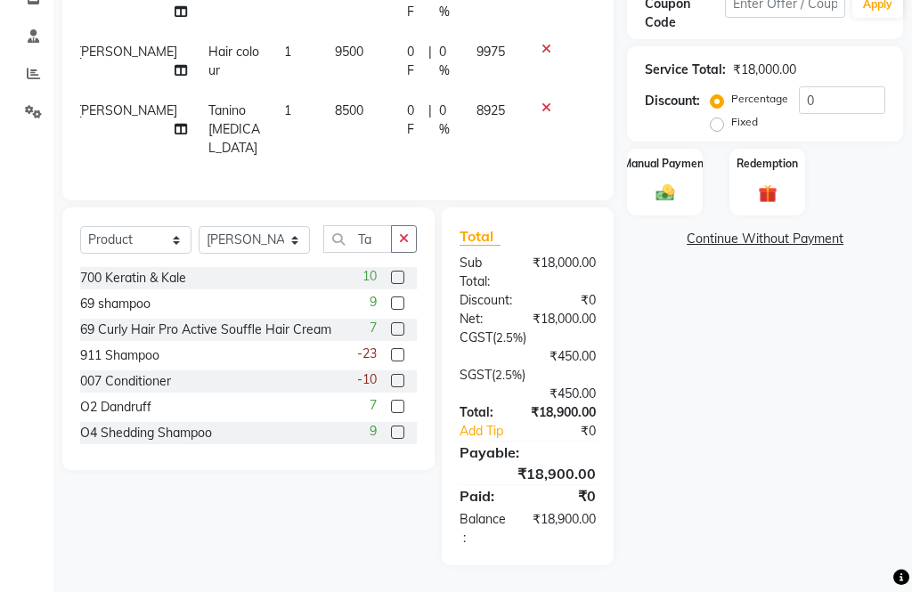
click at [391, 361] on label at bounding box center [397, 354] width 13 height 13
click at [391, 361] on input "checkbox" at bounding box center [397, 356] width 12 height 12
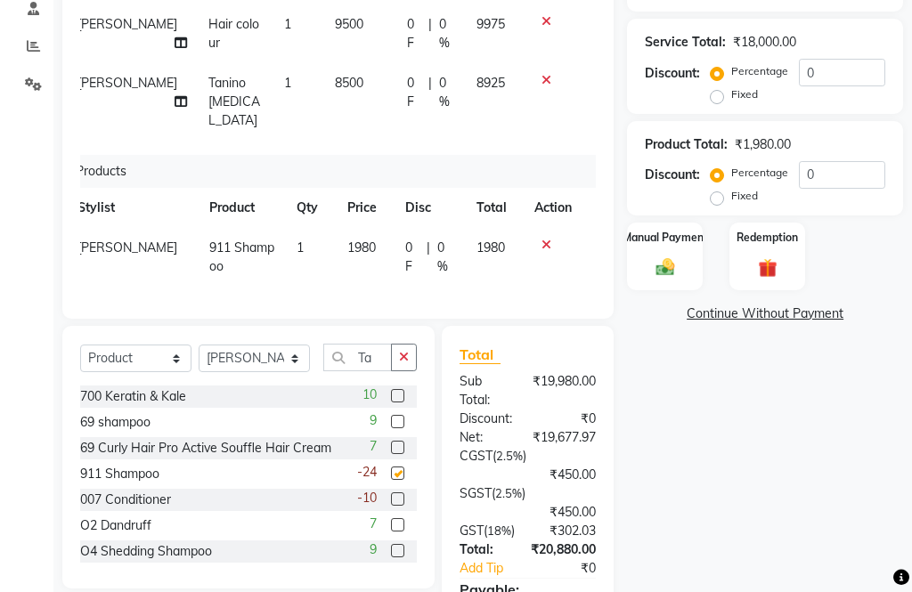
checkbox input "false"
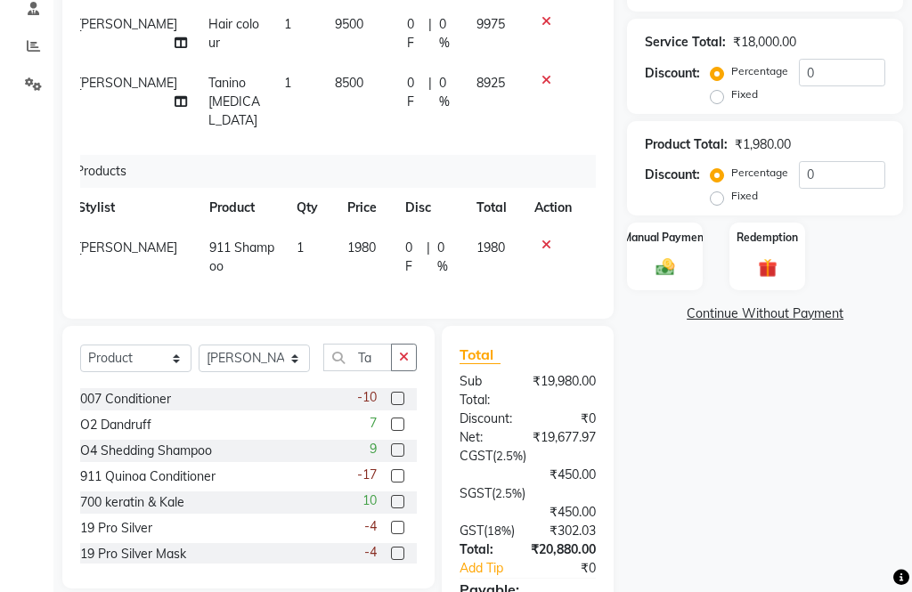
scroll to position [101, 0]
click at [400, 482] on label at bounding box center [397, 475] width 13 height 13
click at [400, 482] on input "checkbox" at bounding box center [397, 477] width 12 height 12
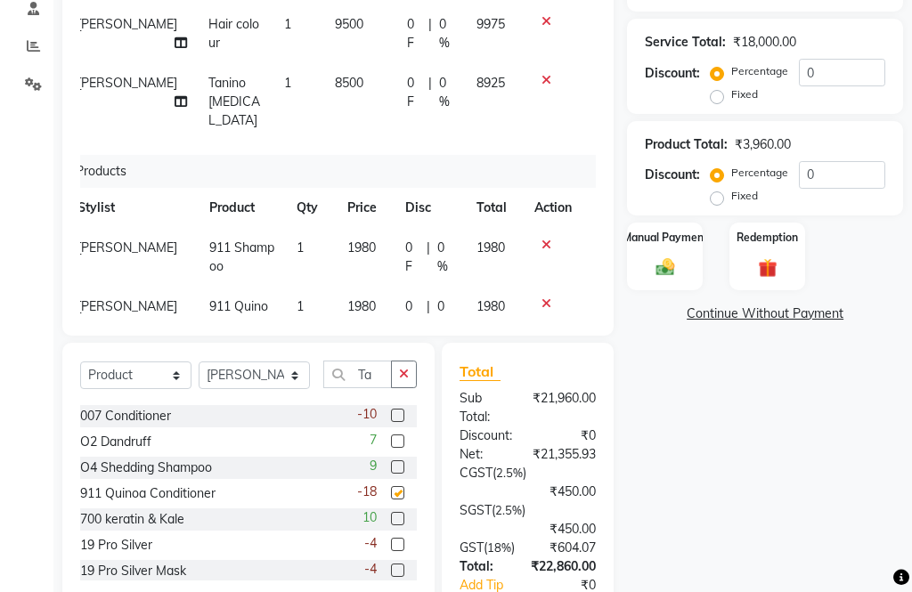
checkbox input "false"
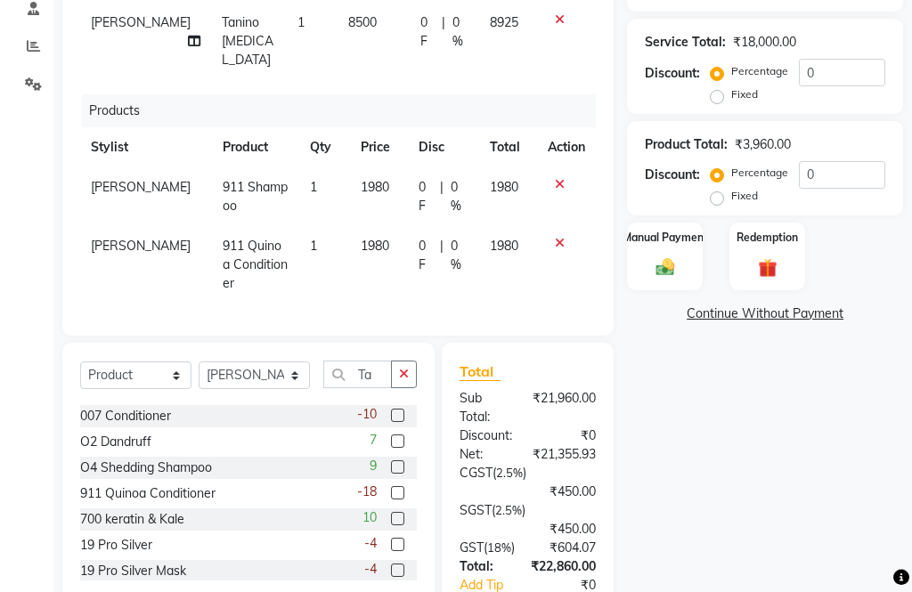
scroll to position [88, -1]
click at [362, 195] on span "1980" at bounding box center [375, 187] width 28 height 16
select select "39455"
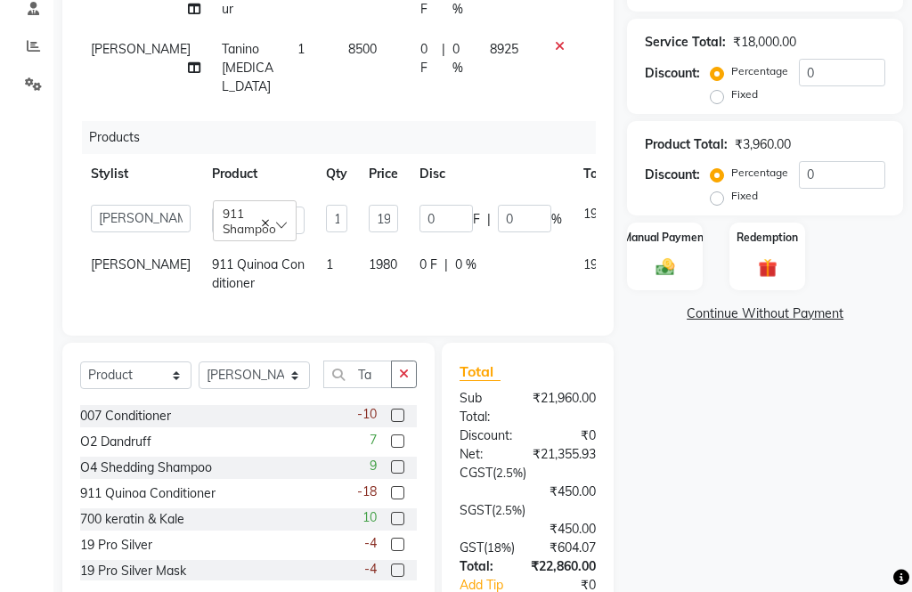
scroll to position [69, 0]
click at [369, 225] on input "1980" at bounding box center [383, 219] width 29 height 28
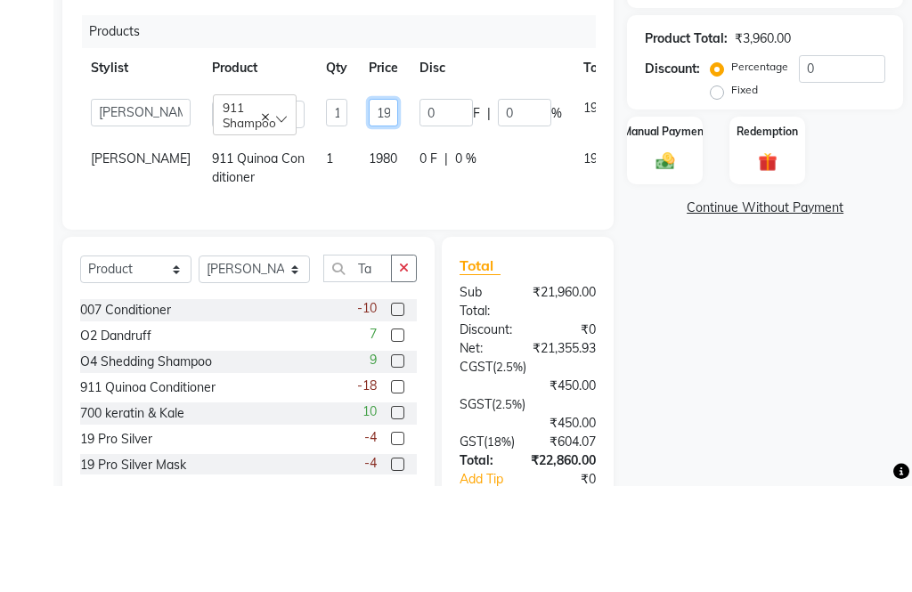
click at [369, 205] on input "1980" at bounding box center [383, 219] width 29 height 28
type input "1"
type input "2250"
click at [480, 245] on tr "Harsha rashmi 911 Quinoa Conditioner 1 1980 0 F | 0 % 1980" at bounding box center [381, 274] width 603 height 59
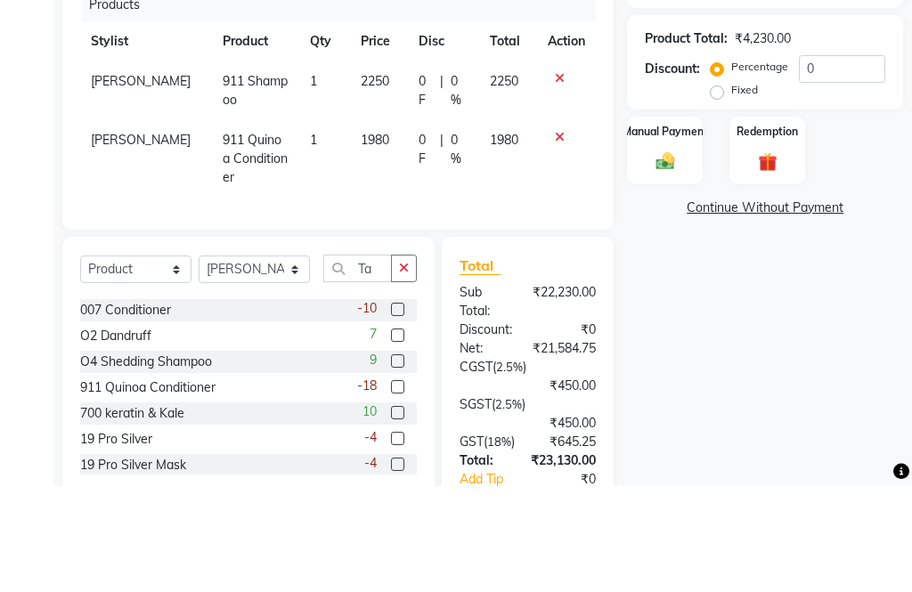
scroll to position [478, 0]
click at [358, 153] on td "1980" at bounding box center [379, 158] width 58 height 77
select select "39455"
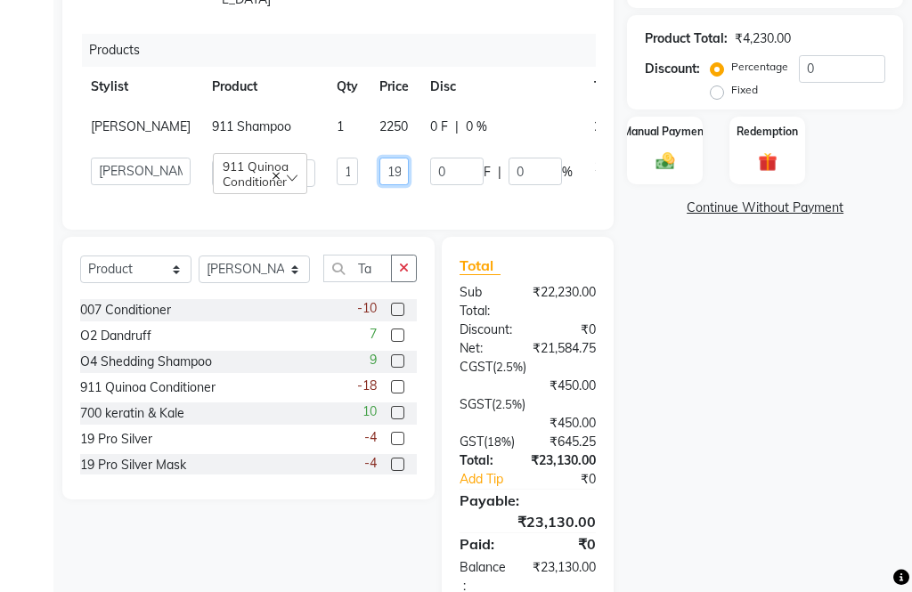
click at [379, 174] on input "1980" at bounding box center [393, 172] width 29 height 28
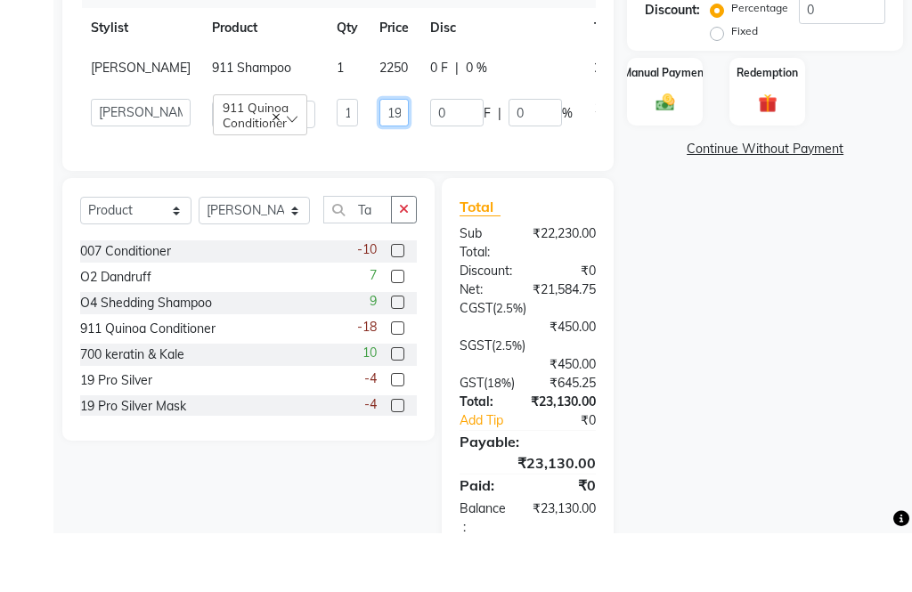
type input "1"
type input "2250"
click at [603, 174] on div "Client +91 9869148158 Date 02-10-2025 Invoice Number V/2025 V/2025-26 0097 Serv…" at bounding box center [338, 147] width 578 height 934
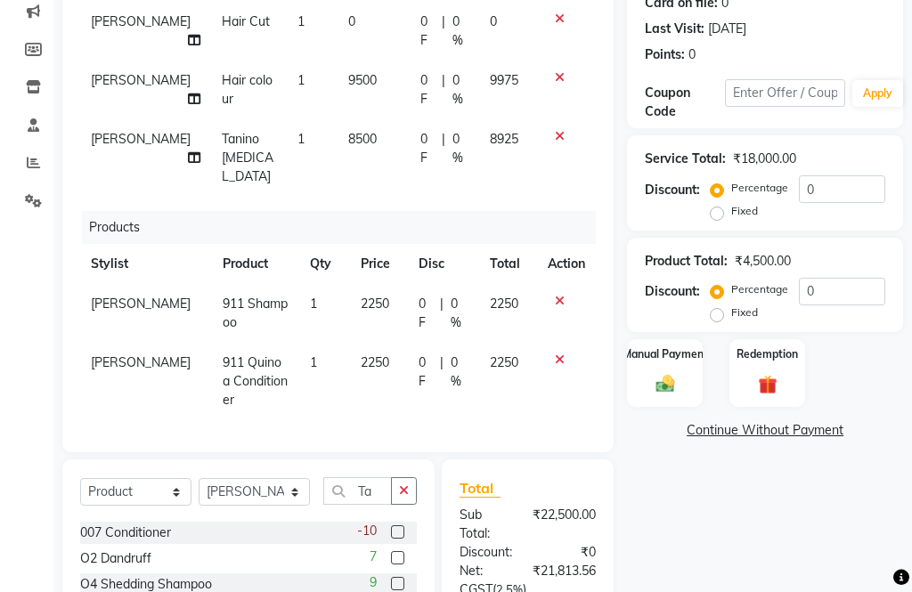
scroll to position [246, 0]
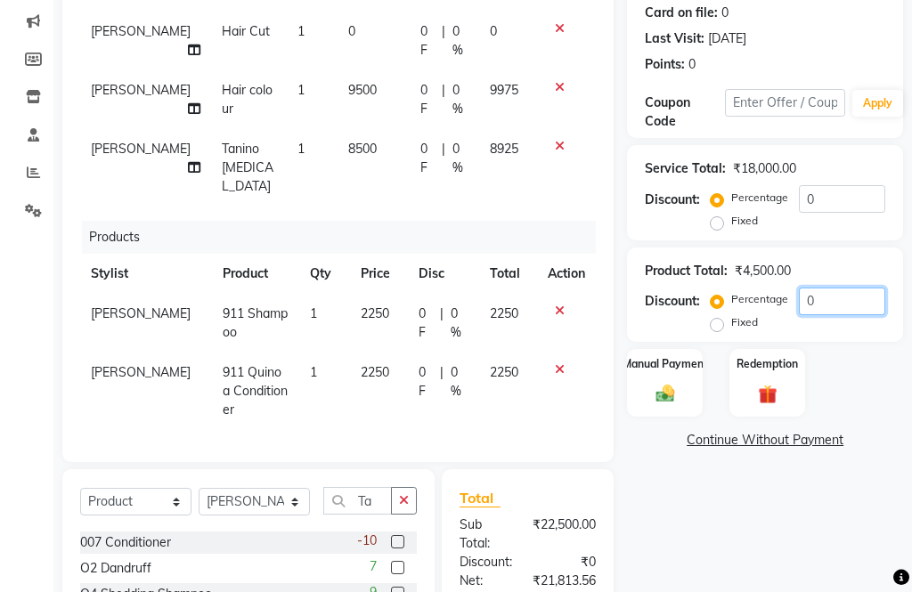
click at [852, 304] on input "0" at bounding box center [841, 302] width 86 height 28
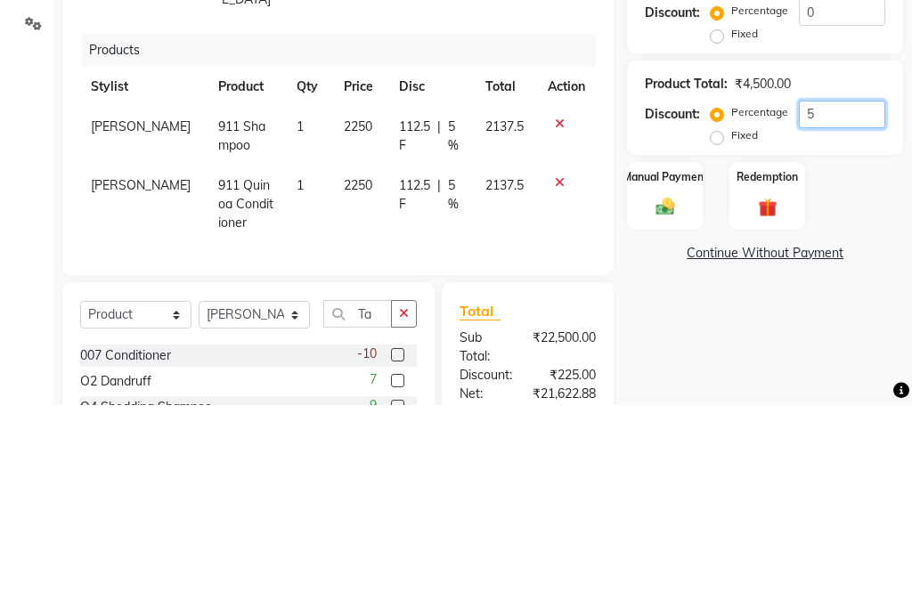
type input "5"
click at [871, 349] on div "Manual Payment Redemption" at bounding box center [764, 383] width 303 height 68
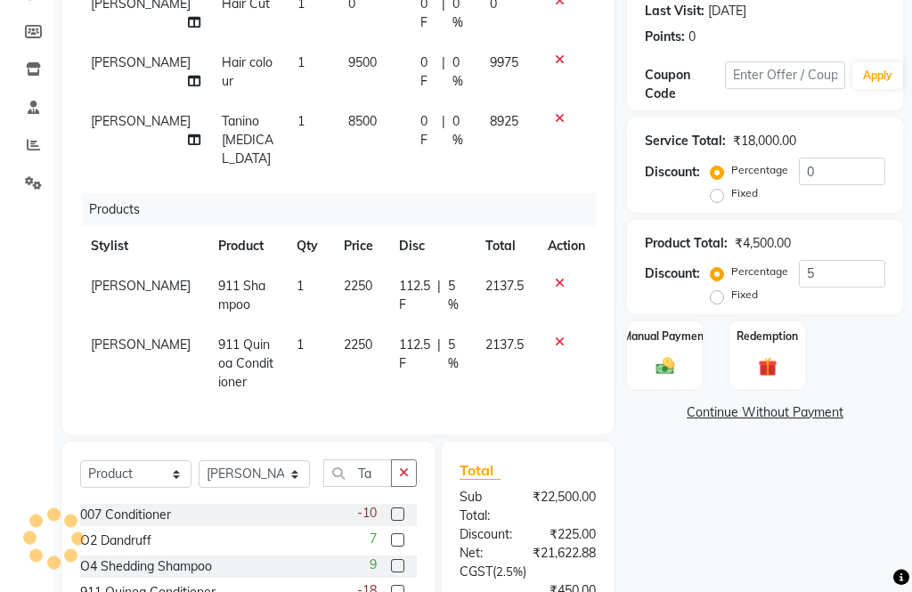
scroll to position [273, 0]
click at [749, 490] on div "Name: Vibha Pandey Membership: No Active Membership Total Visits: 1 Card on fil…" at bounding box center [771, 350] width 289 height 934
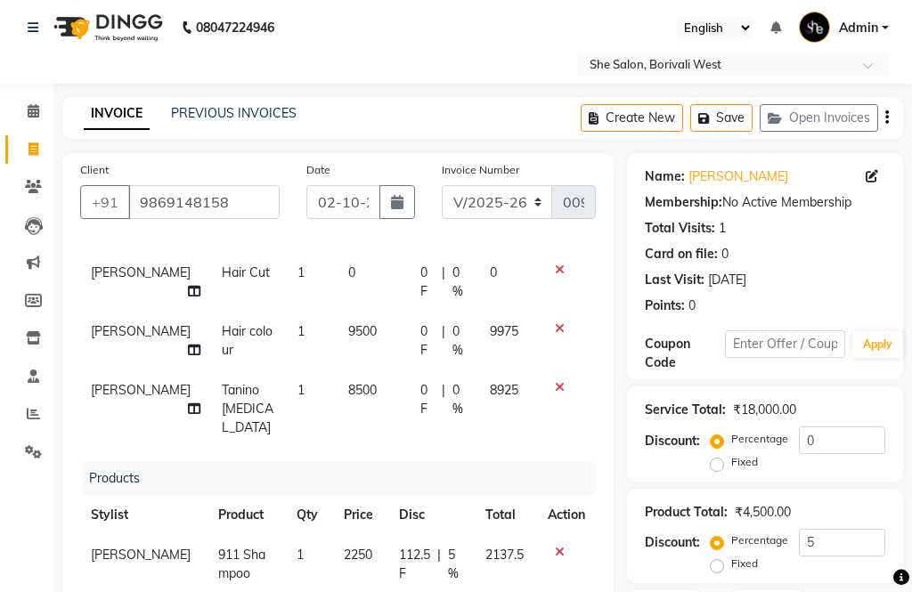
scroll to position [0, 0]
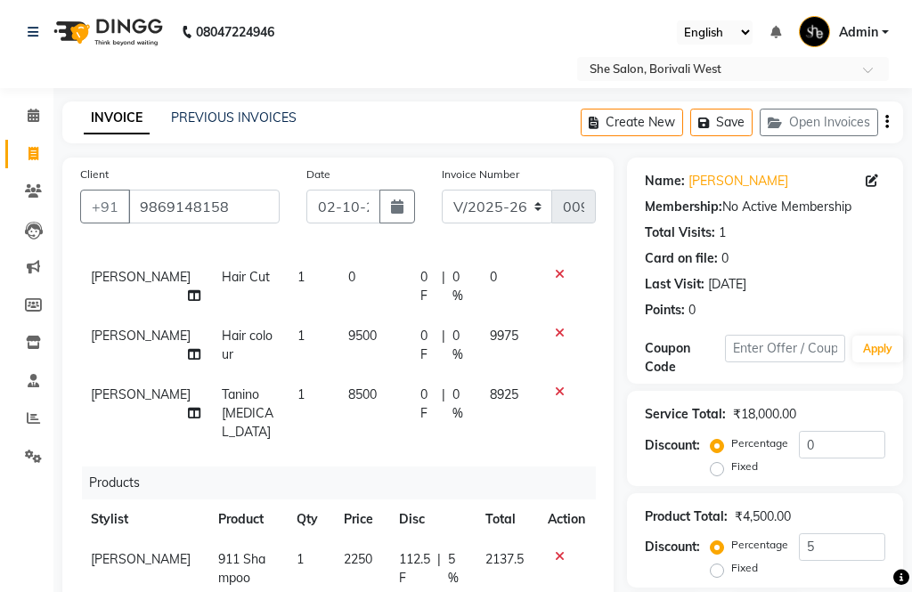
click at [887, 122] on icon "button" at bounding box center [887, 122] width 4 height 1
select select "32355"
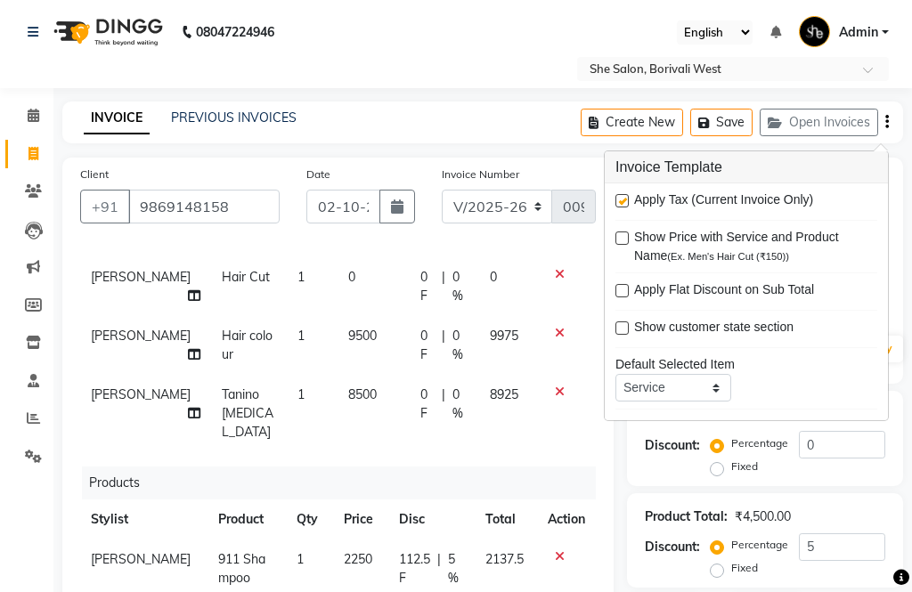
click at [628, 203] on label at bounding box center [621, 200] width 13 height 13
click at [627, 203] on input "checkbox" at bounding box center [621, 202] width 12 height 12
checkbox input "false"
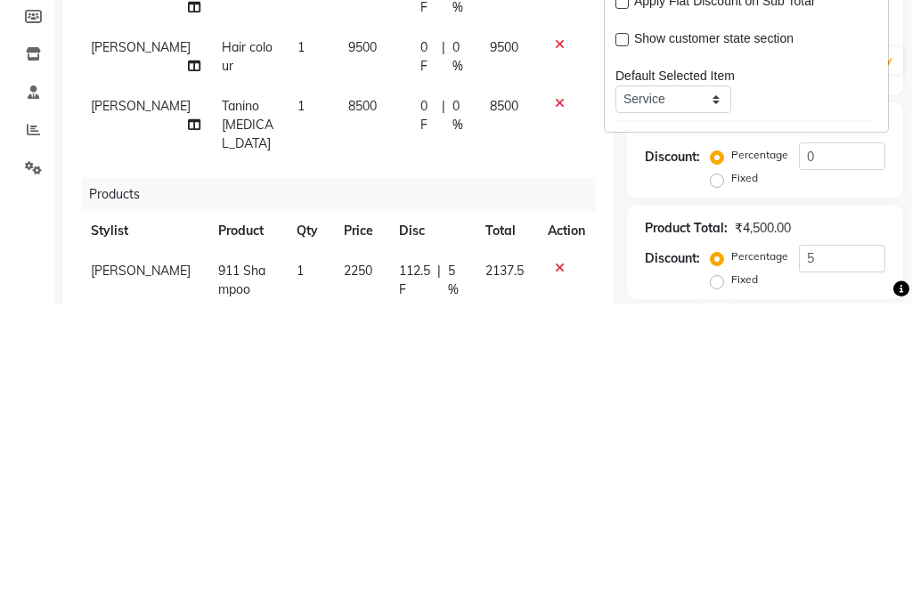
scroll to position [376, 0]
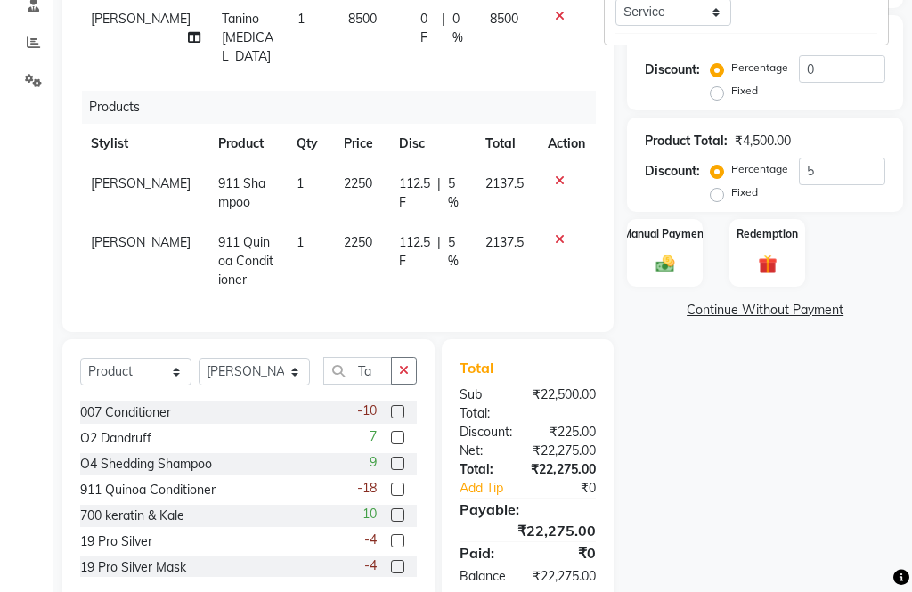
click at [698, 244] on div "Manual Payment" at bounding box center [665, 253] width 76 height 68
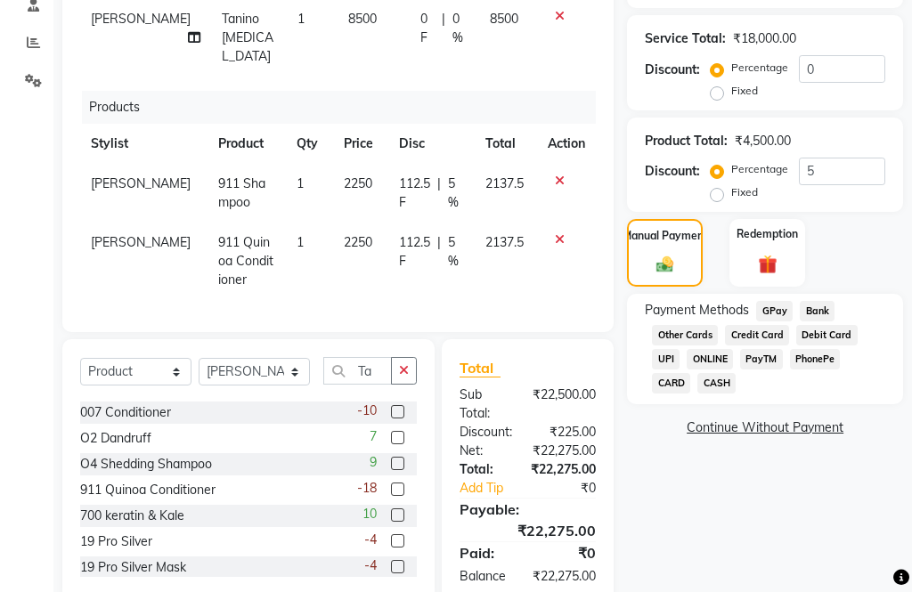
click at [677, 393] on span "CARD" at bounding box center [671, 383] width 38 height 20
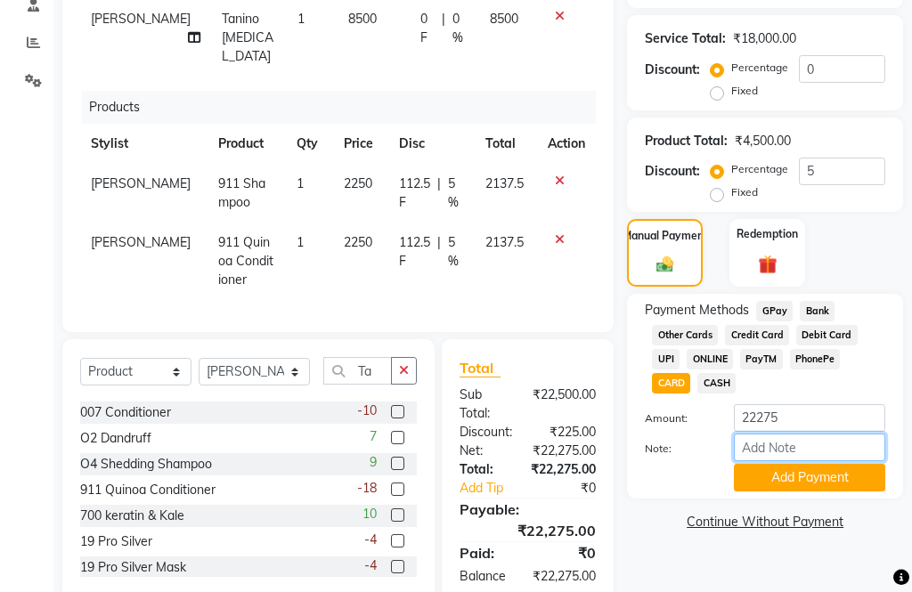
click at [798, 452] on input "Note:" at bounding box center [808, 448] width 151 height 28
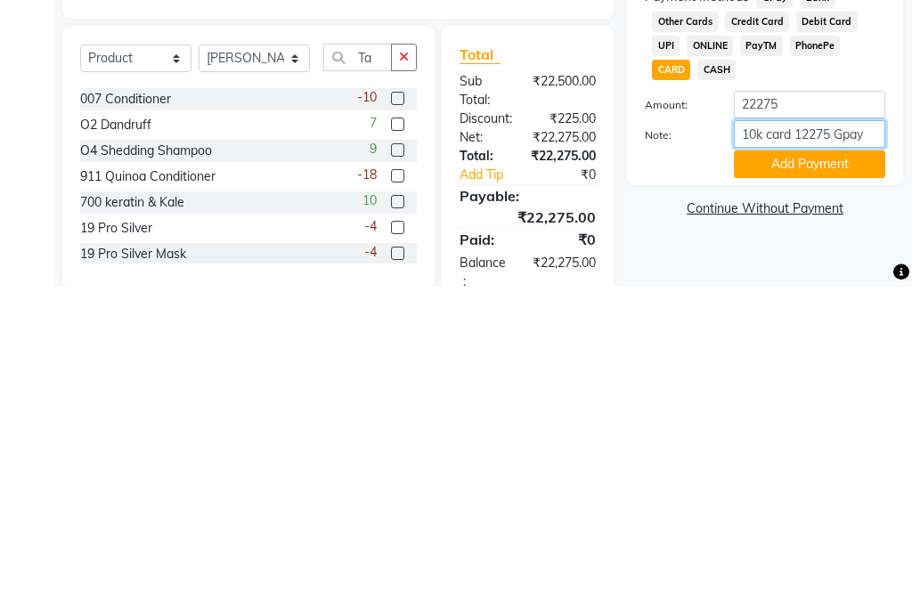
type input "10k card 12275 Gpay"
click at [848, 457] on button "Add Payment" at bounding box center [808, 471] width 151 height 28
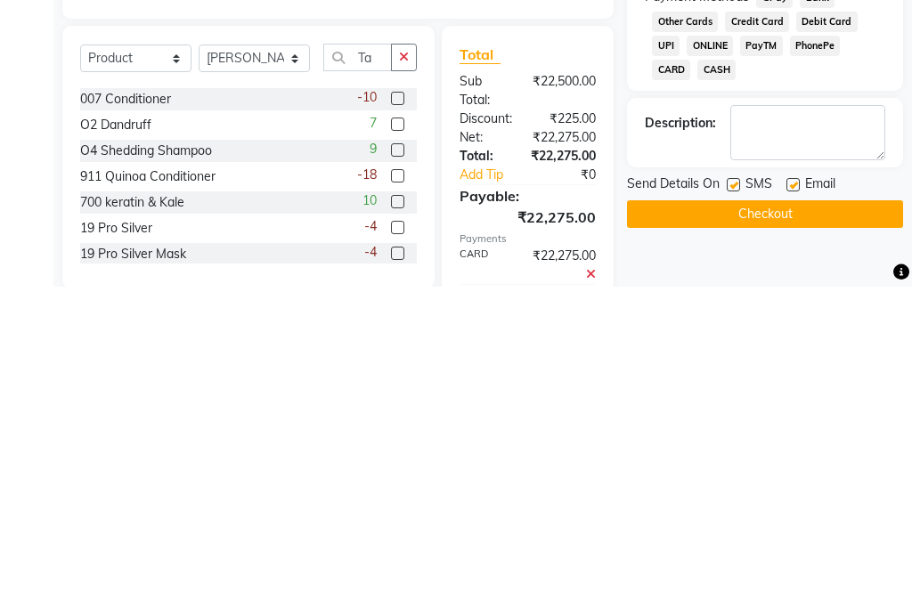
scroll to position [376, 0]
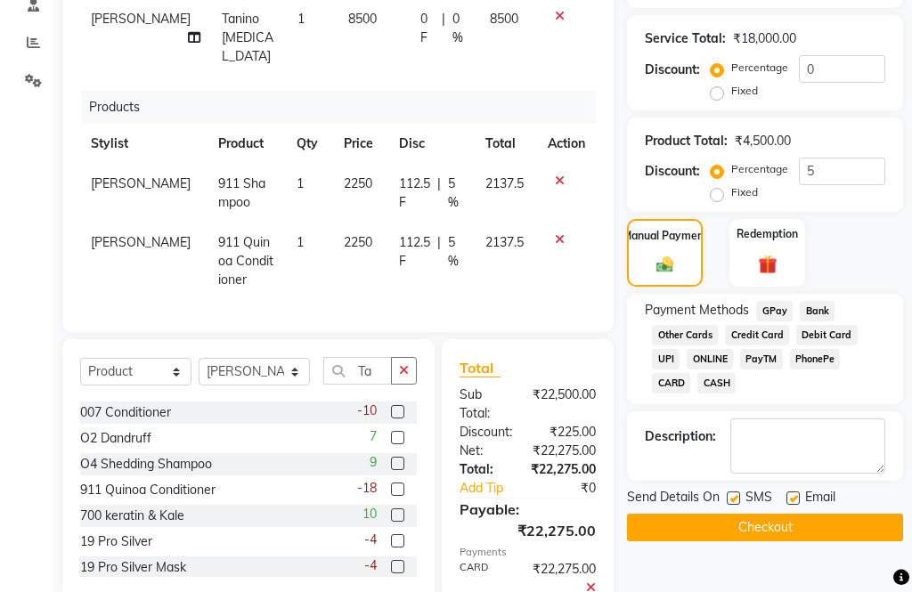
click at [740, 505] on label at bounding box center [732, 497] width 13 height 13
click at [738, 505] on input "checkbox" at bounding box center [732, 499] width 12 height 12
checkbox input "false"
click at [795, 505] on label at bounding box center [792, 497] width 13 height 13
click at [795, 505] on input "checkbox" at bounding box center [792, 499] width 12 height 12
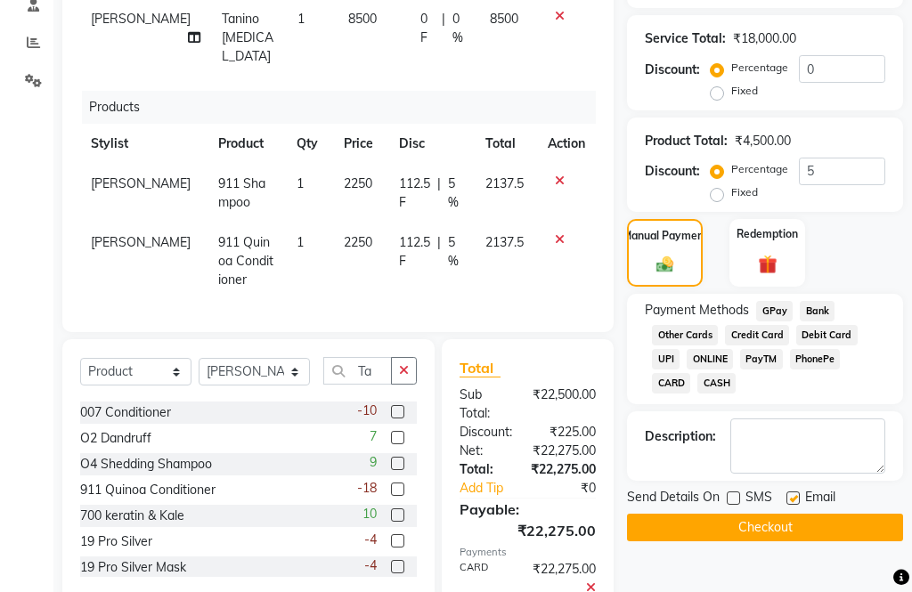
checkbox input "false"
click at [795, 539] on button "Checkout" at bounding box center [765, 528] width 276 height 28
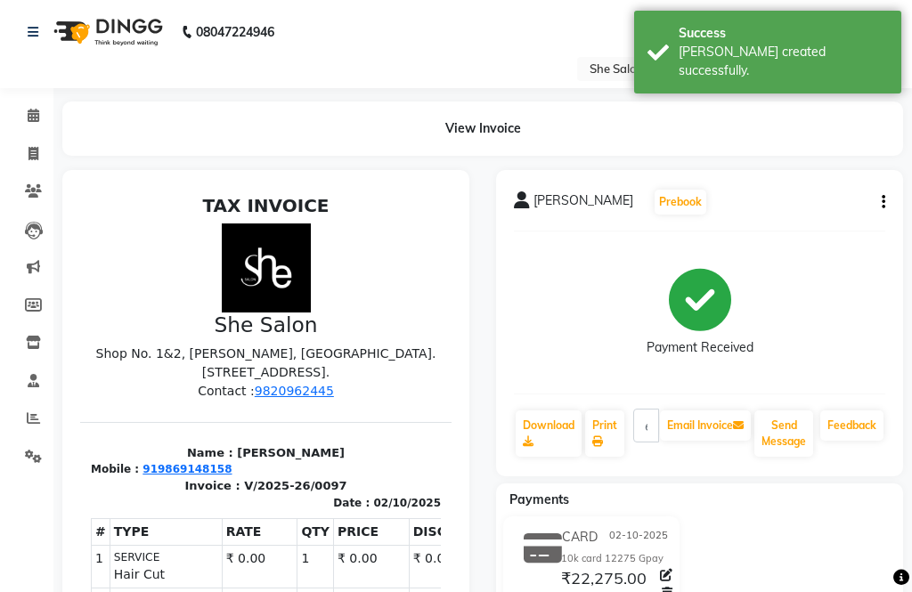
click at [550, 440] on link "Download" at bounding box center [548, 433] width 66 height 46
click at [546, 441] on link "Download" at bounding box center [548, 433] width 66 height 46
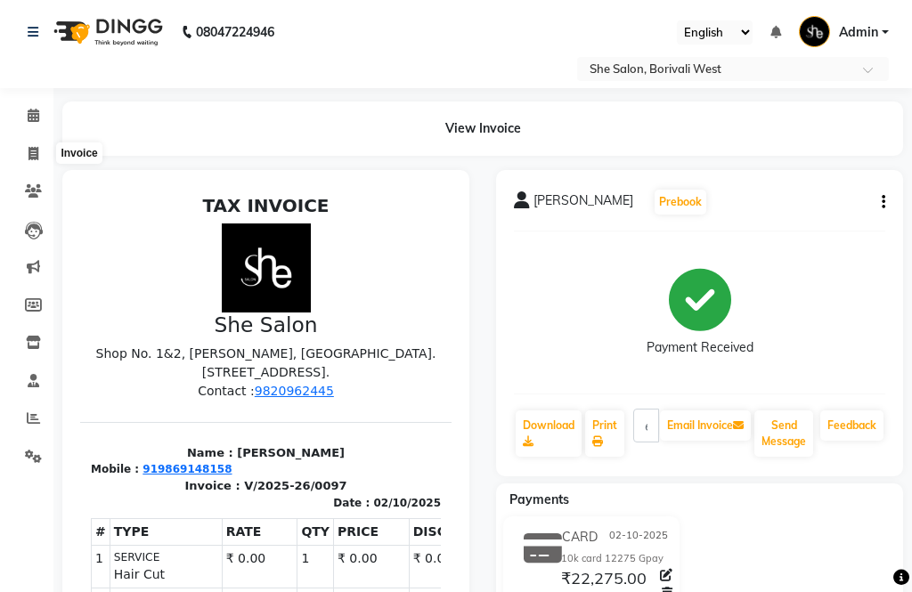
click at [46, 147] on span at bounding box center [33, 154] width 31 height 20
select select "service"
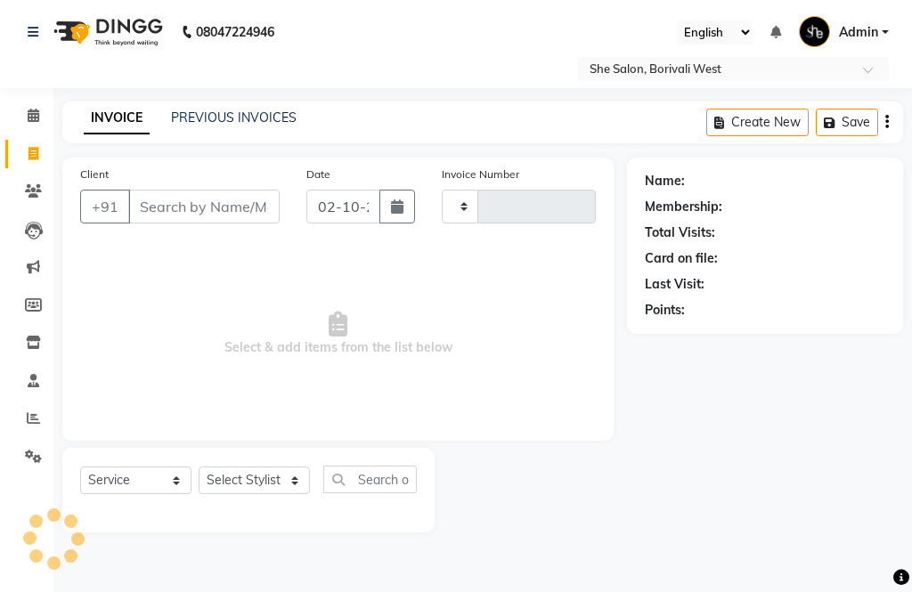
type input "0098"
select select "5115"
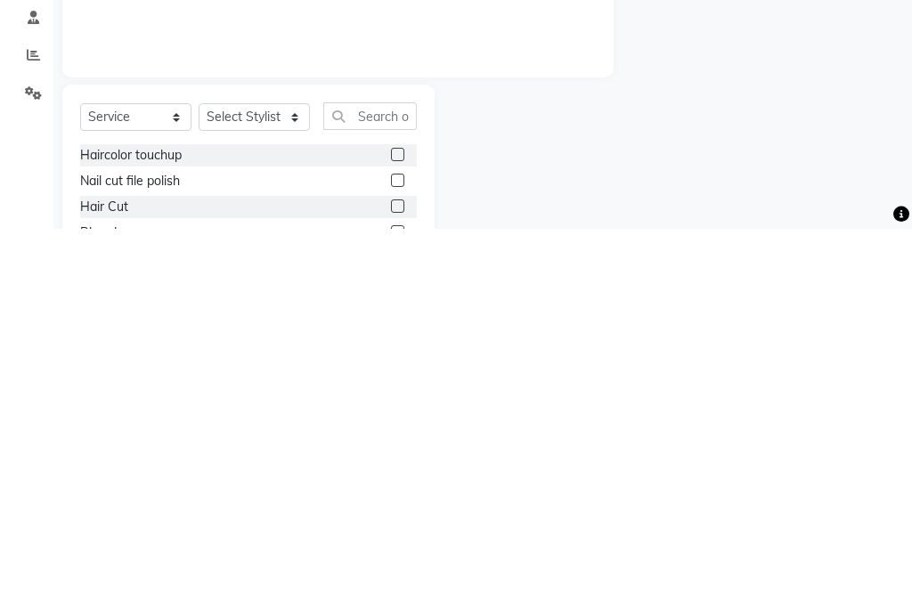
select select "32355"
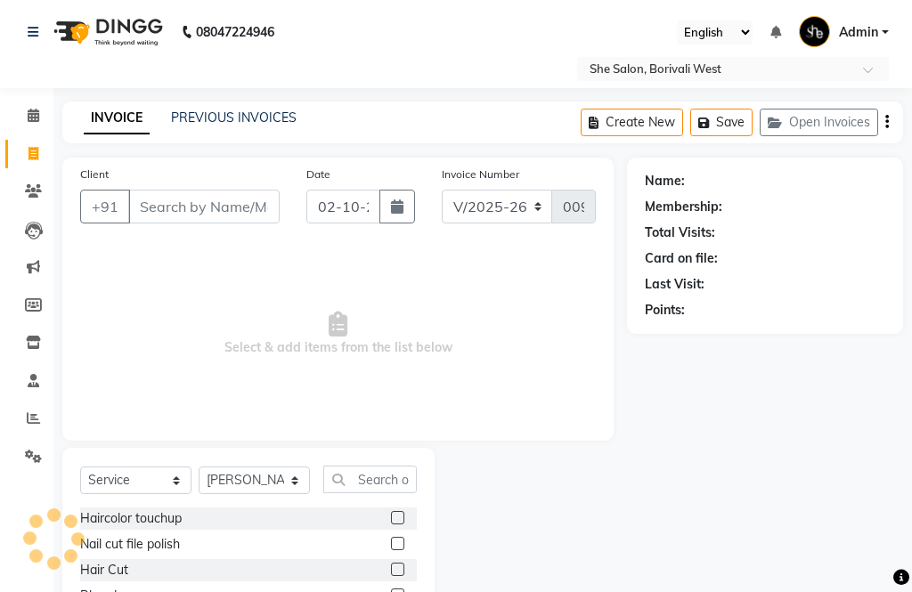
select select "5115"
select select "service"
select select "32355"
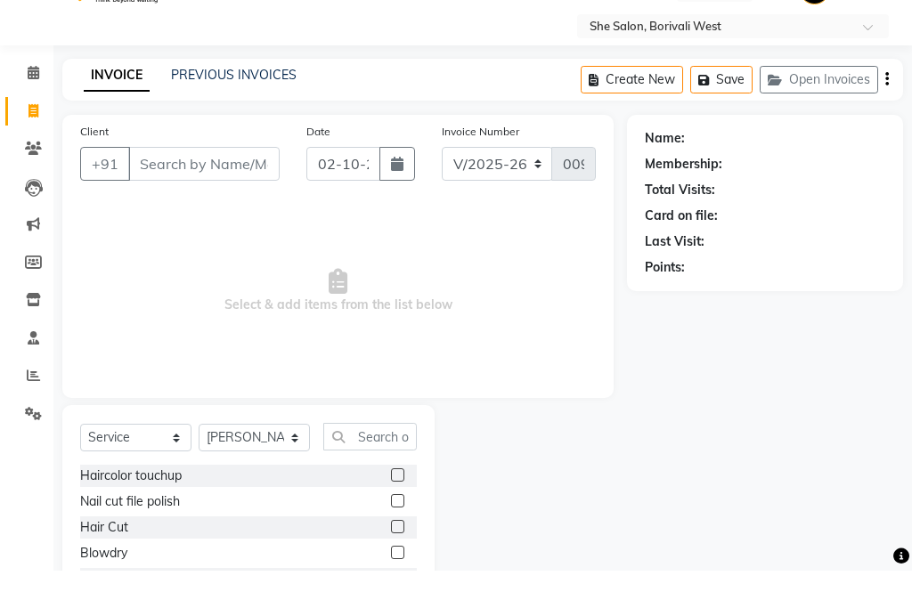
click at [250, 103] on link "PREVIOUS INVOICES" at bounding box center [234, 96] width 126 height 16
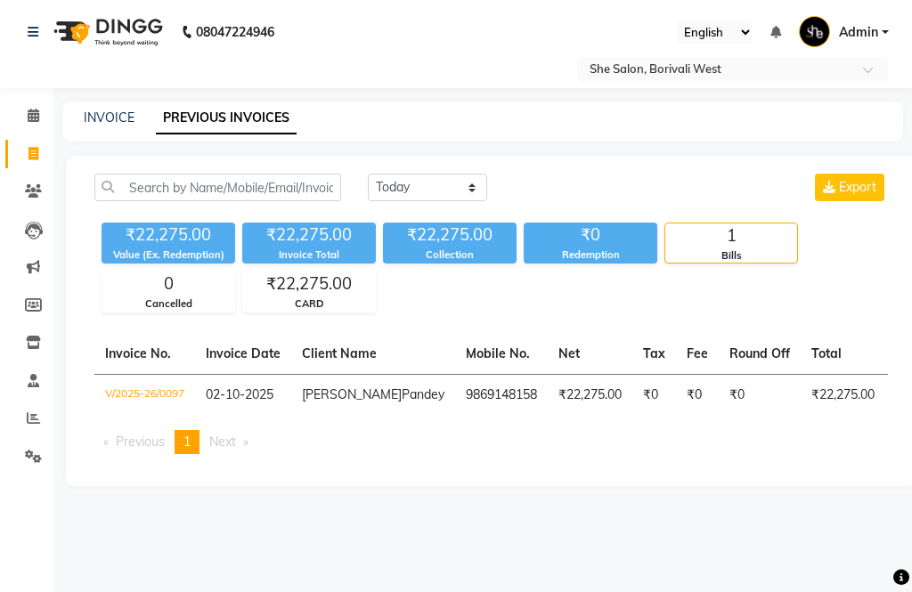
click at [234, 93] on div "08047224946 Select Location × She Salon, Borivali West English ENGLISH Español …" at bounding box center [456, 296] width 912 height 592
click at [414, 190] on select "[DATE] [DATE] Custom Range" at bounding box center [427, 188] width 119 height 28
click at [112, 109] on link "INVOICE" at bounding box center [109, 117] width 51 height 16
select select "service"
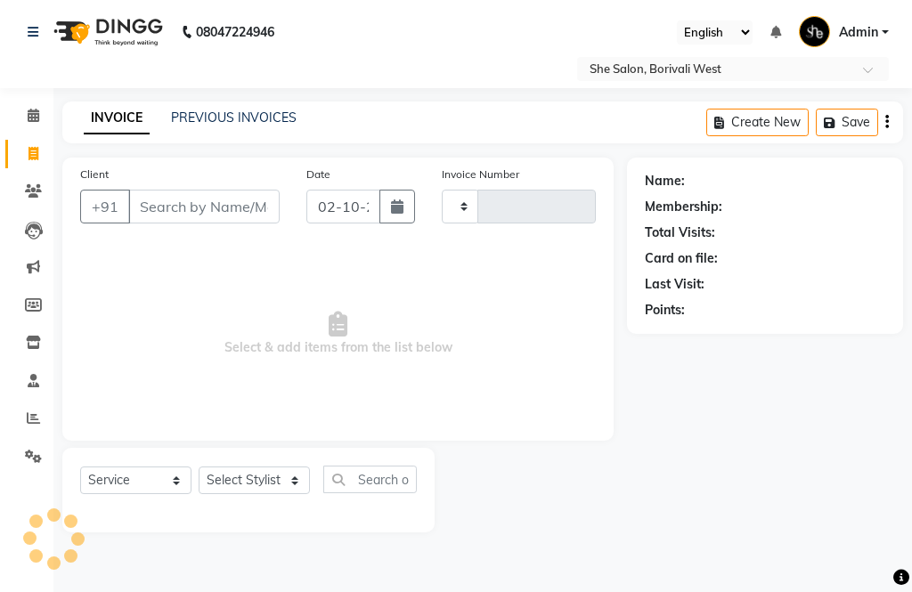
type input "0098"
select select "5115"
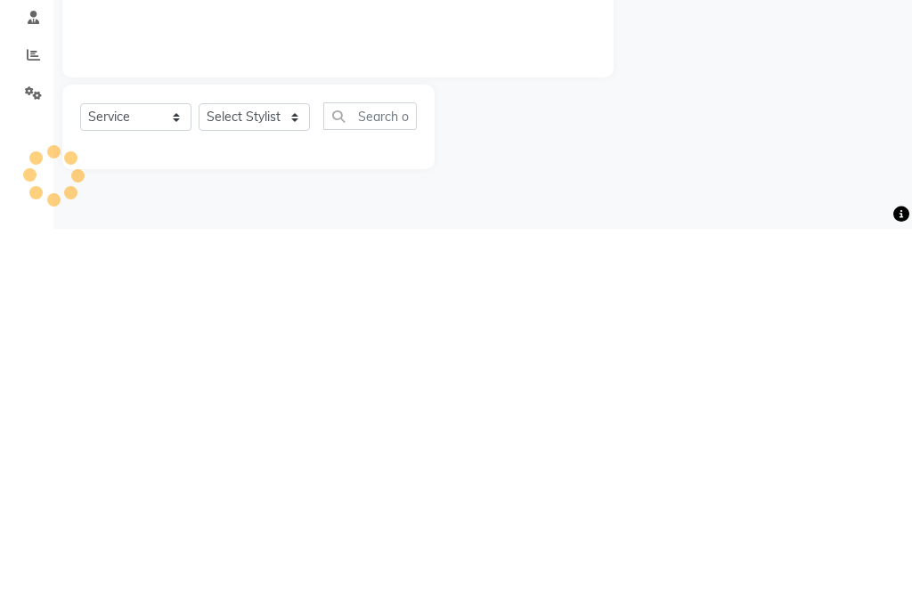
select select "32355"
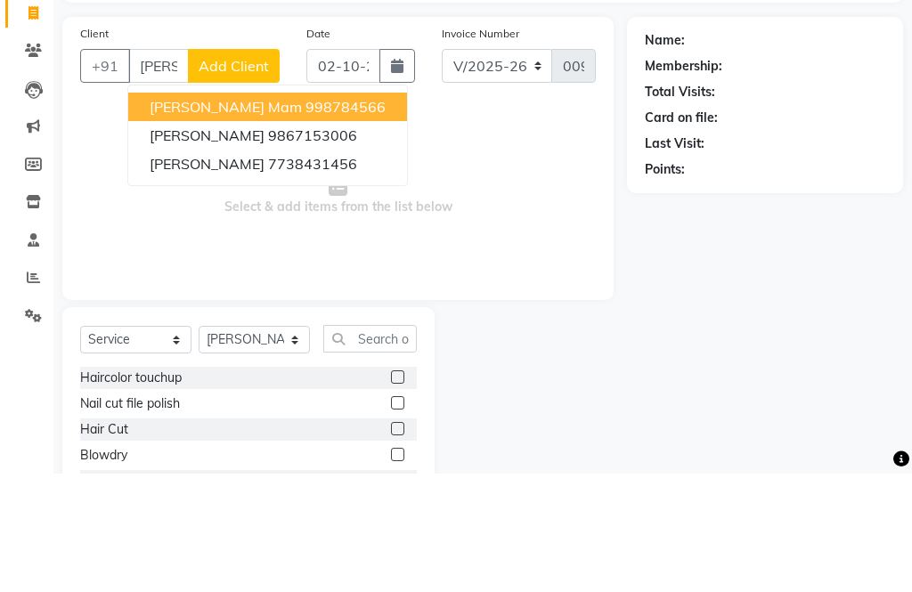
click at [356, 269] on button "Vinita Upadhyay 7738431456" at bounding box center [267, 283] width 279 height 28
type input "7738431456"
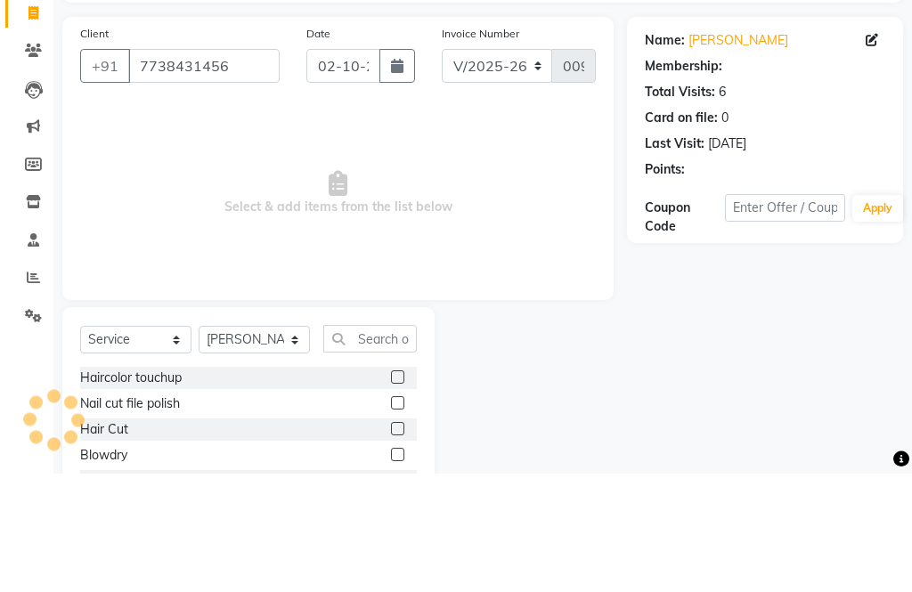
scroll to position [88, 0]
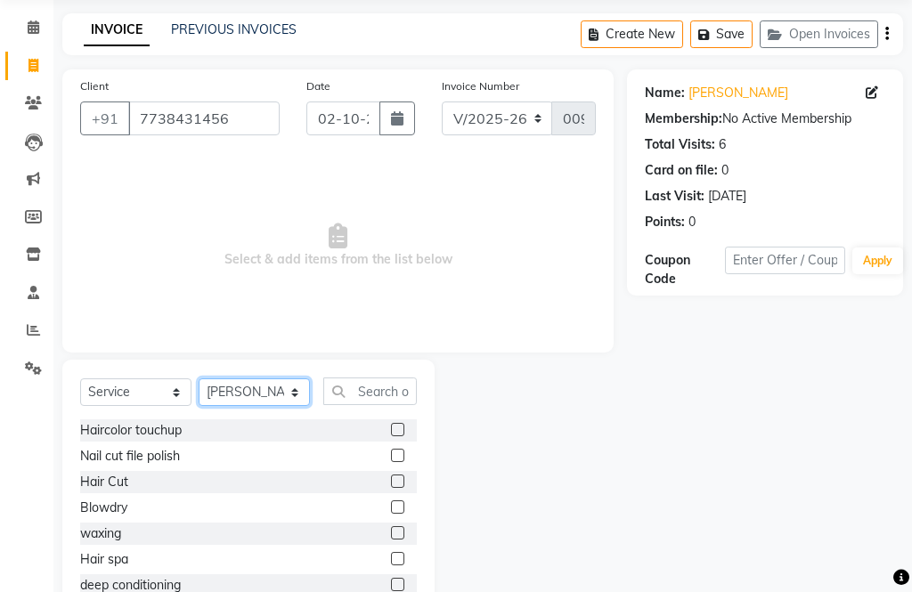
click at [246, 402] on select "Select Stylist [PERSON_NAME] Aahana [PERSON_NAME] [PERSON_NAME] [PERSON_NAME] M…" at bounding box center [254, 392] width 111 height 28
select select "32358"
click at [364, 385] on input "text" at bounding box center [369, 391] width 93 height 28
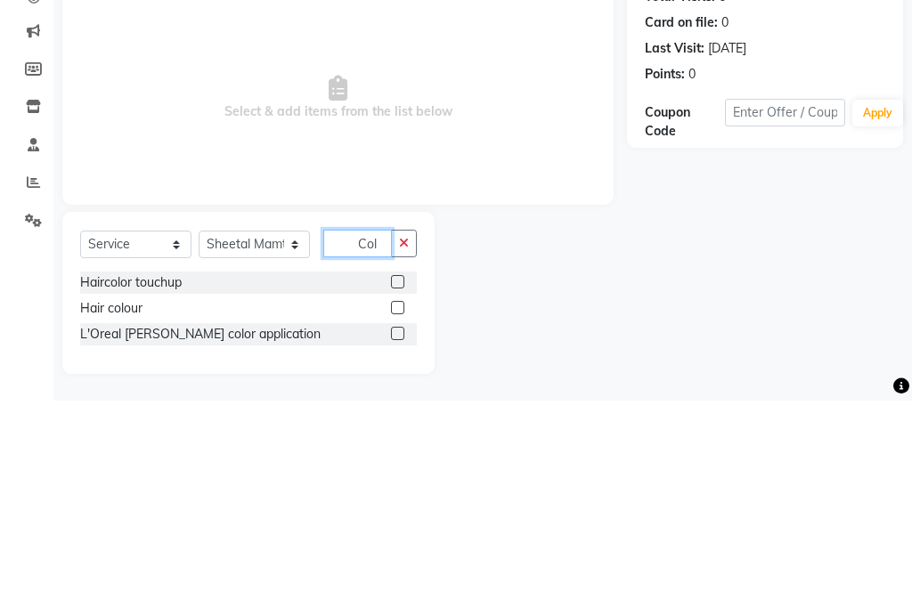
scroll to position [45, 0]
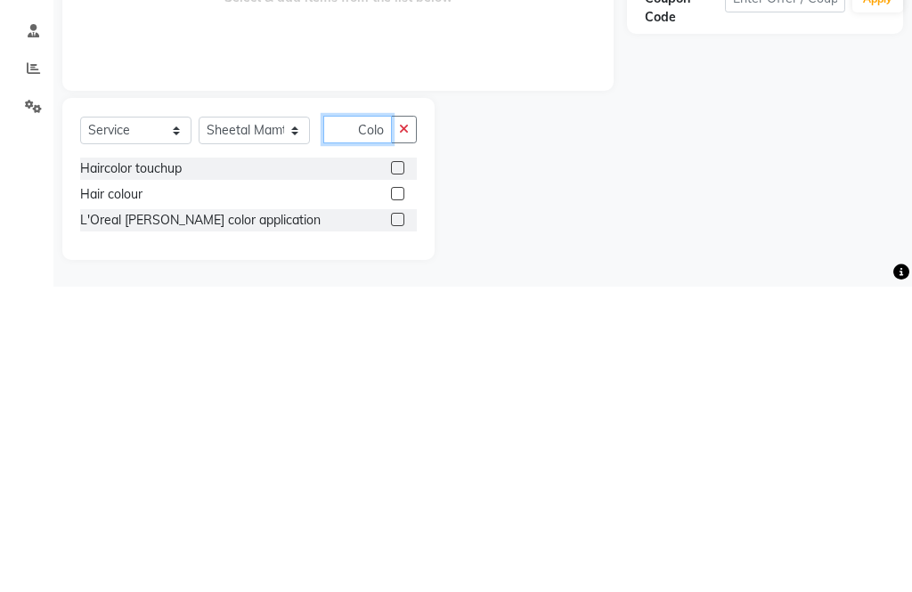
type input "Colo"
click at [398, 492] on label at bounding box center [397, 498] width 13 height 13
click at [398, 494] on input "checkbox" at bounding box center [397, 500] width 12 height 12
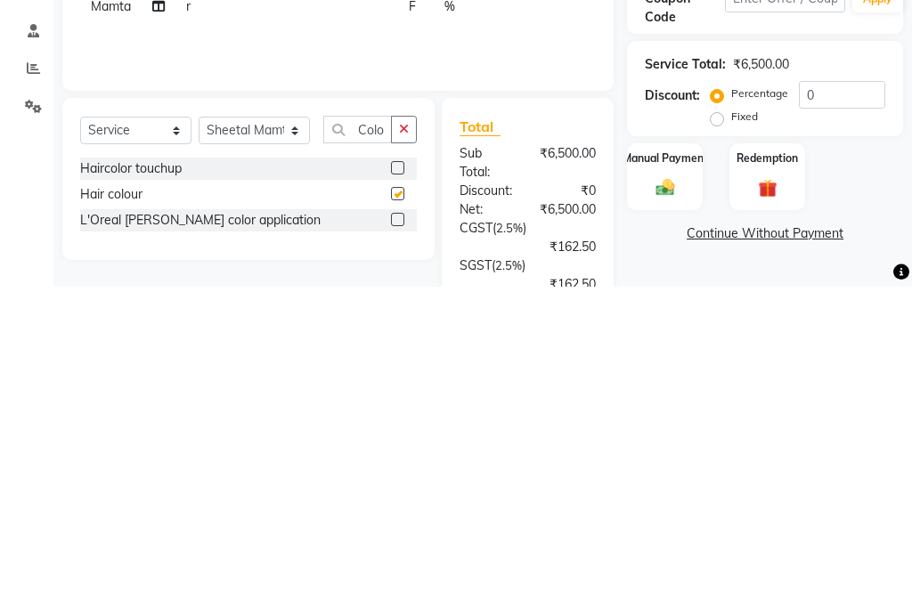
checkbox input "false"
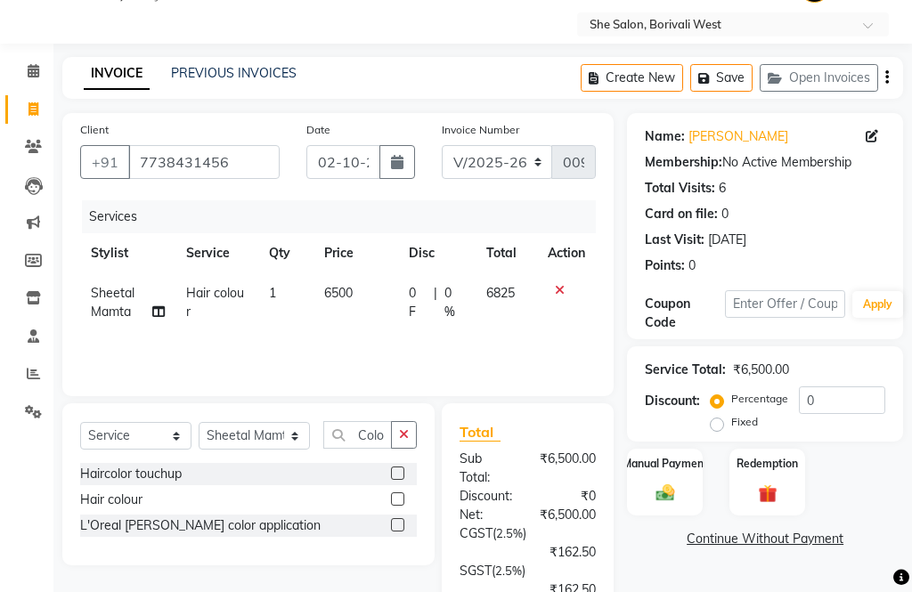
click at [326, 290] on span "6500" at bounding box center [338, 293] width 28 height 16
select select "32358"
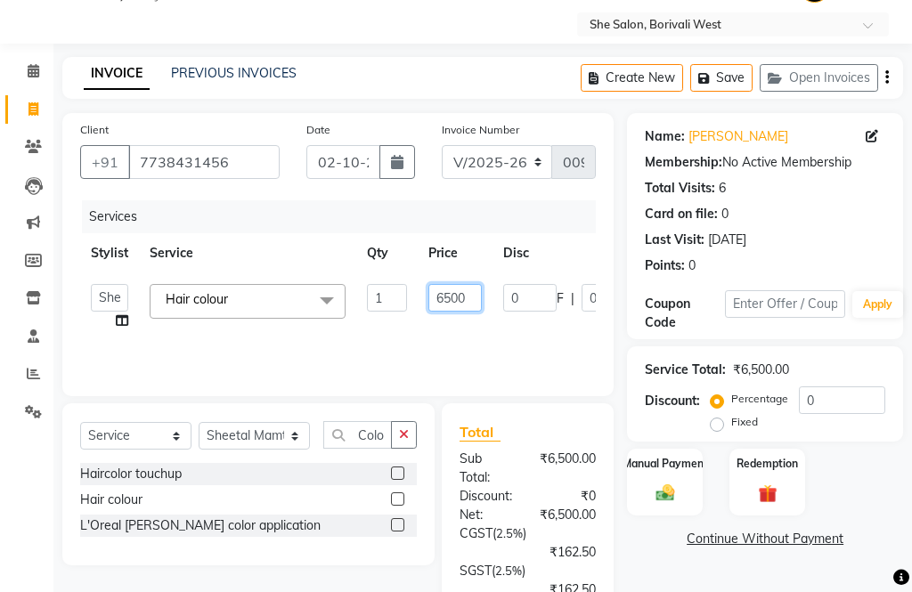
click at [469, 294] on input "6500" at bounding box center [454, 298] width 53 height 28
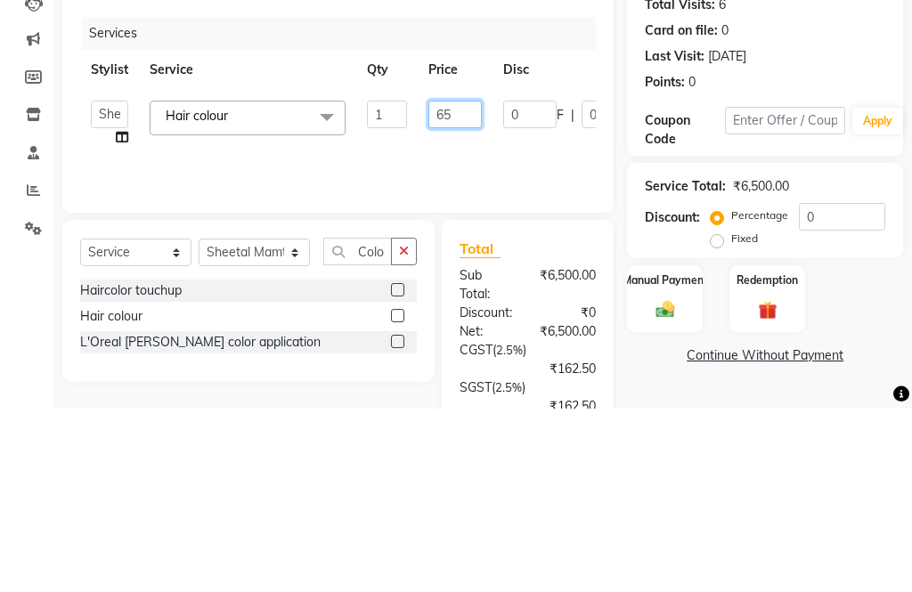
type input "6"
type input "9500"
click at [525, 273] on tr "Akshita Aahana Akshita Gohil Akshita Harsha Akshita Mamta Akshita Rashmi Akshit…" at bounding box center [423, 307] width 686 height 68
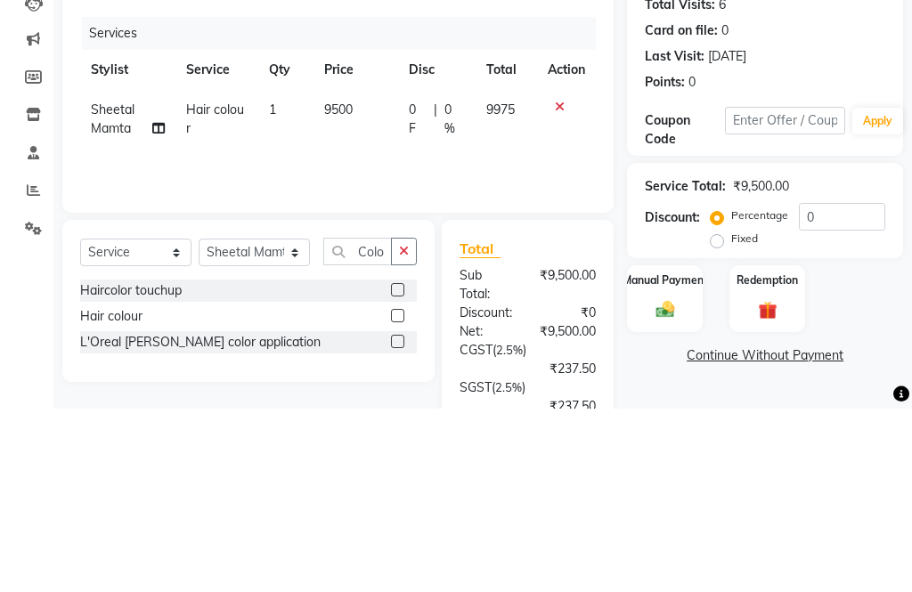
scroll to position [228, 0]
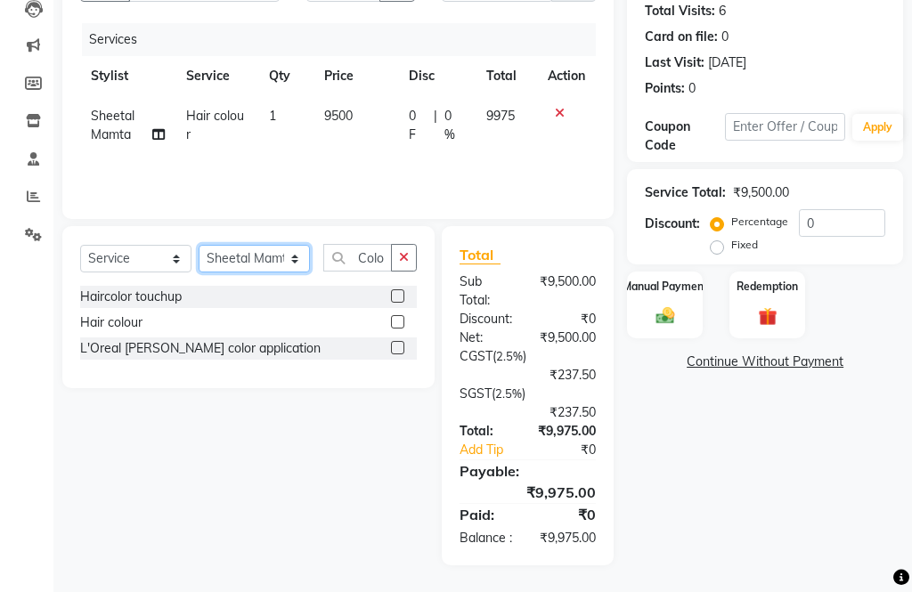
click at [246, 256] on select "Select Stylist [PERSON_NAME] Aahana [PERSON_NAME] [PERSON_NAME] [PERSON_NAME] M…" at bounding box center [254, 259] width 111 height 28
select select "74497"
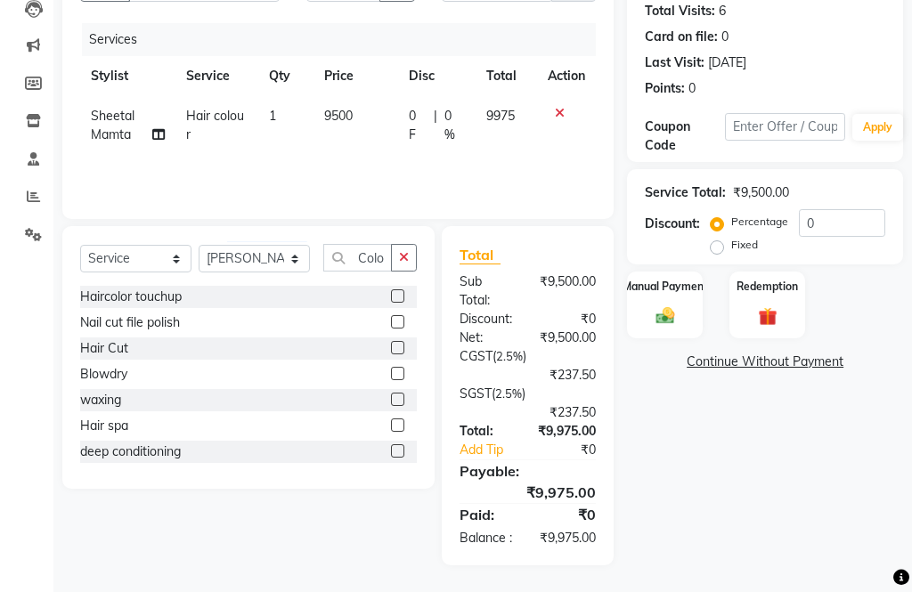
click at [401, 255] on icon "button" at bounding box center [404, 257] width 10 height 12
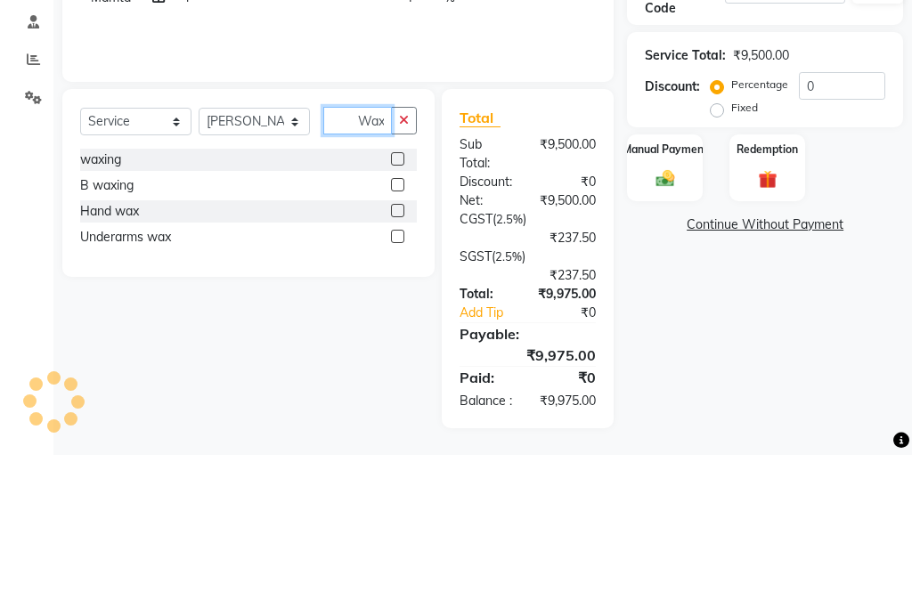
type input "Wax"
click at [397, 289] on label at bounding box center [397, 295] width 13 height 13
click at [397, 291] on input "checkbox" at bounding box center [397, 297] width 12 height 12
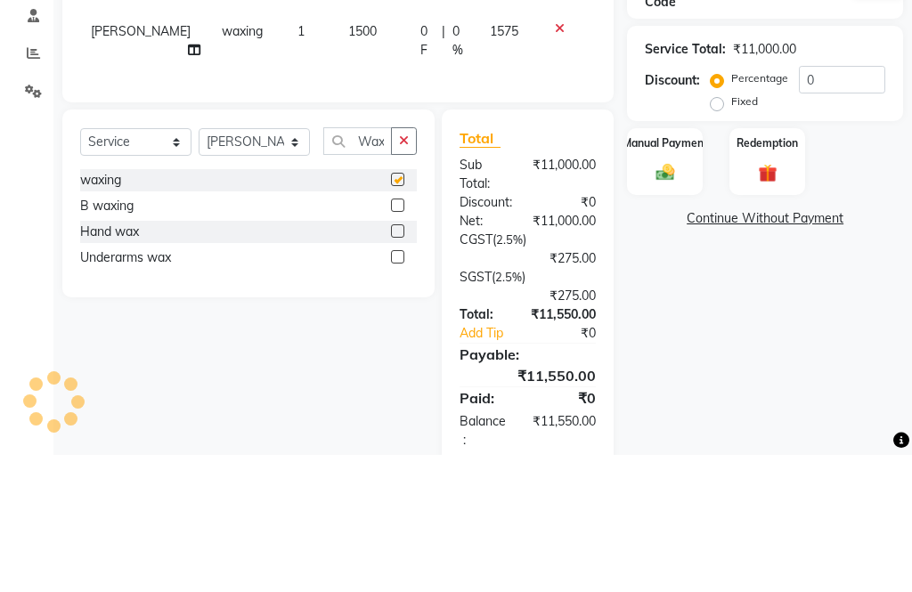
scroll to position [240, 0]
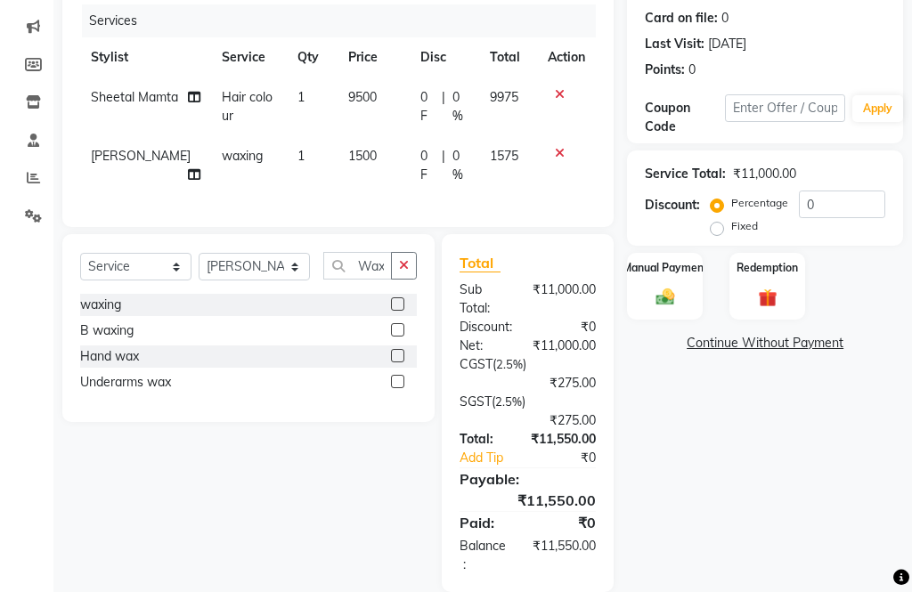
checkbox input "false"
click at [348, 164] on span "1500" at bounding box center [362, 156] width 28 height 16
select select "74497"
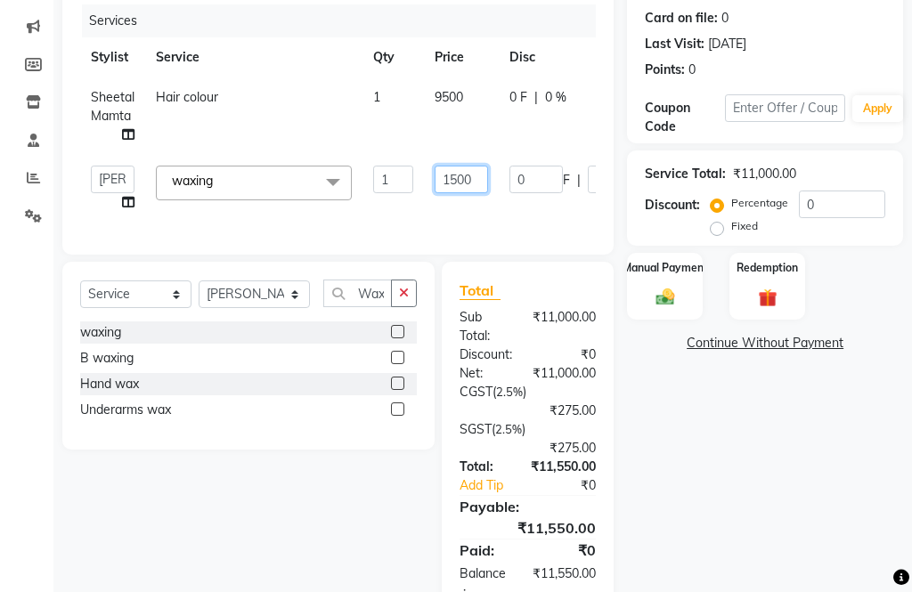
click at [475, 177] on input "1500" at bounding box center [460, 180] width 53 height 28
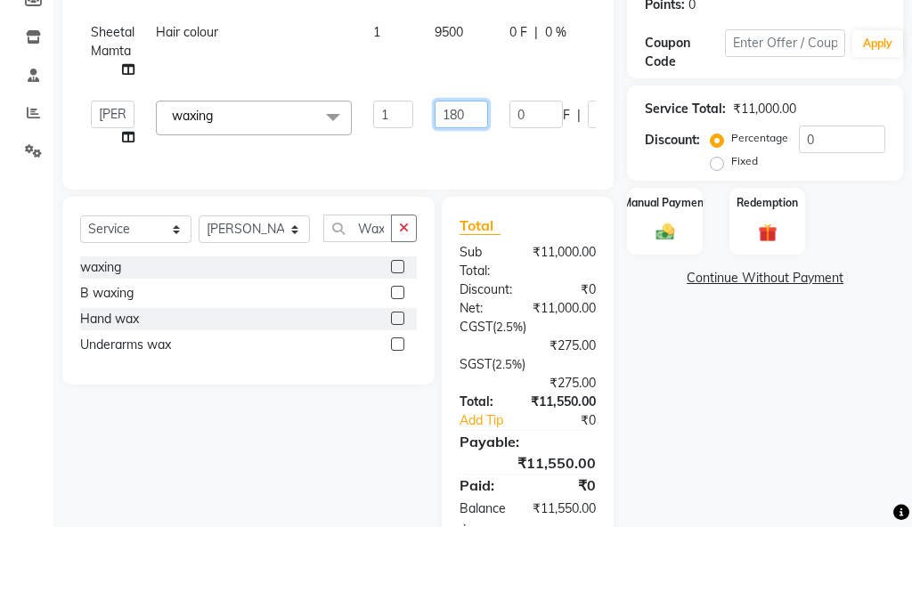
type input "1800"
click at [546, 155] on tr "Akshita Aahana Akshita Gohil Akshita Harsha Akshita Mamta Akshita Rashmi Akshit…" at bounding box center [426, 189] width 693 height 68
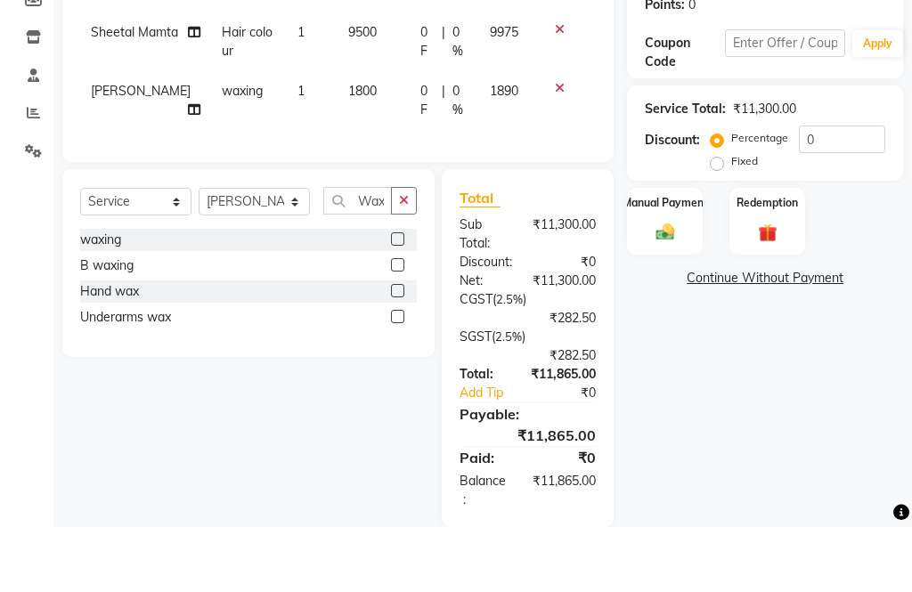
scroll to position [295, 0]
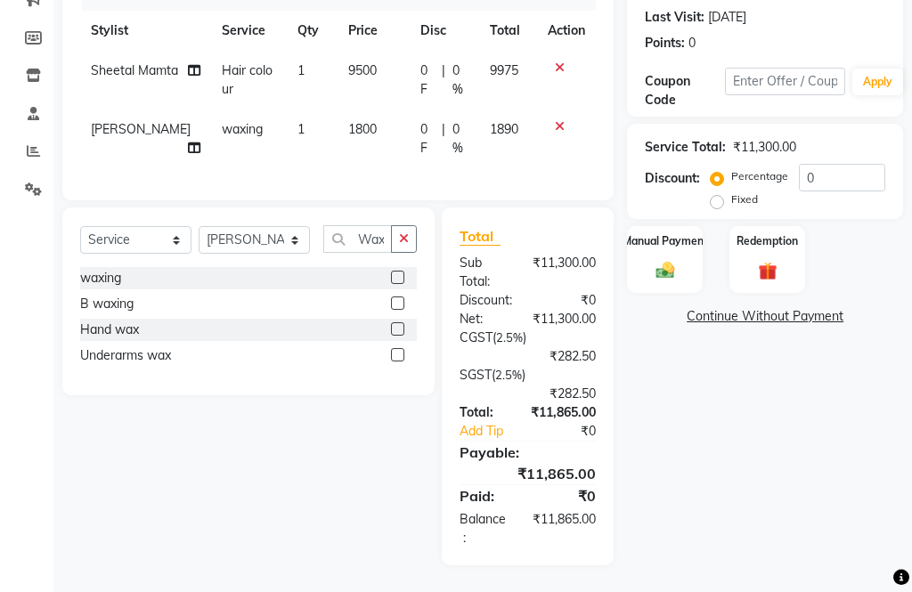
click at [408, 245] on icon "button" at bounding box center [404, 238] width 10 height 12
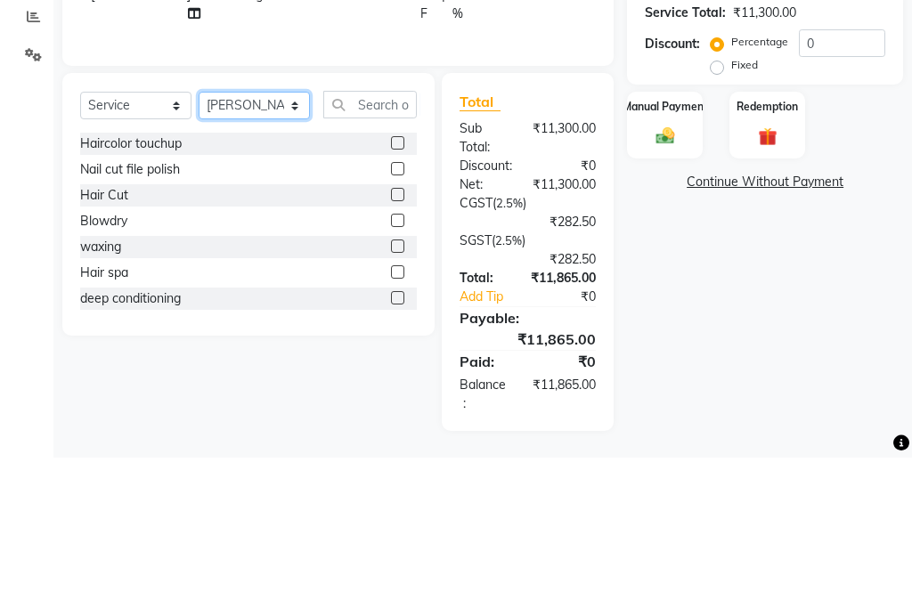
click at [264, 226] on select "Select Stylist [PERSON_NAME] Aahana [PERSON_NAME] [PERSON_NAME] [PERSON_NAME] M…" at bounding box center [254, 240] width 111 height 28
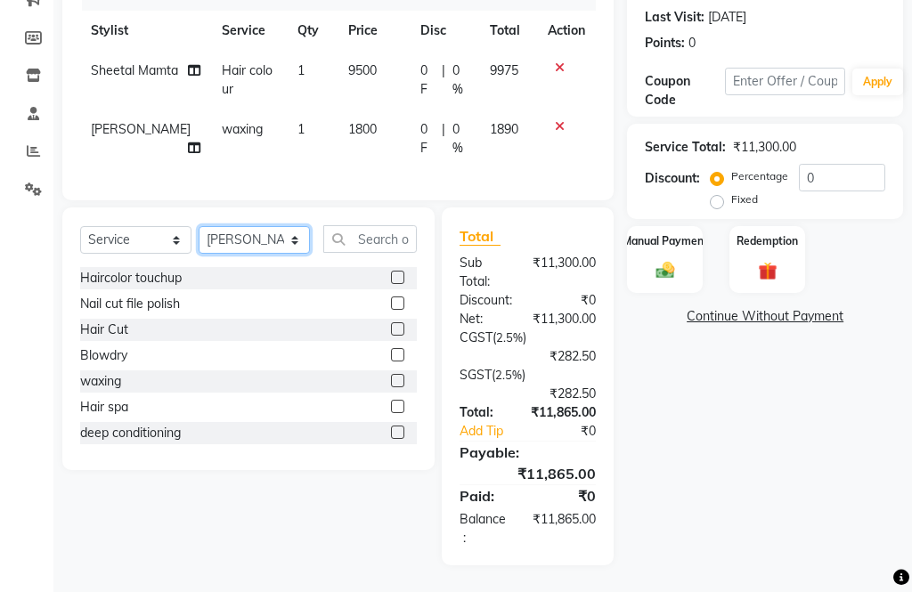
select select "32355"
click at [373, 240] on input "text" at bounding box center [369, 239] width 93 height 28
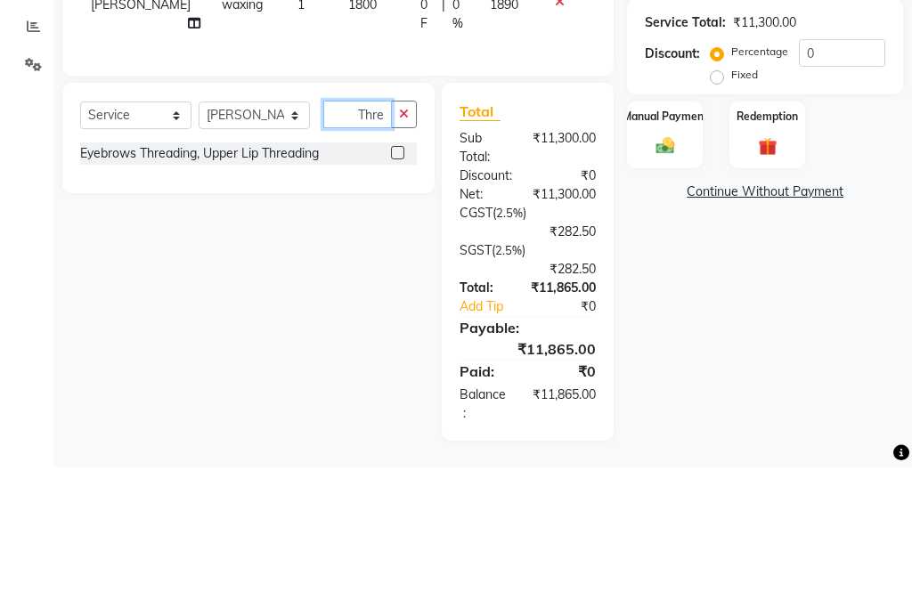
type input "Thre"
click at [399, 271] on label at bounding box center [397, 277] width 13 height 13
click at [399, 272] on input "checkbox" at bounding box center [397, 278] width 12 height 12
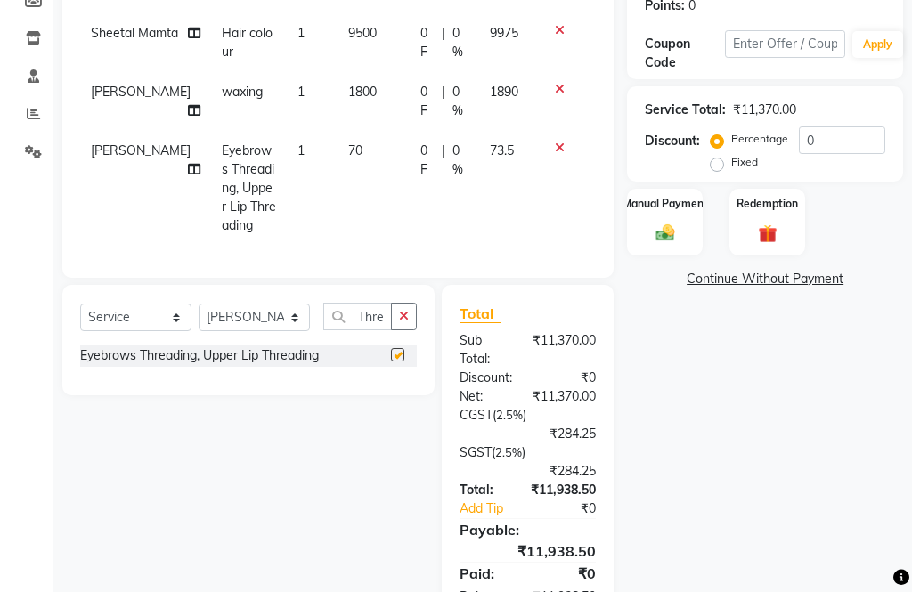
checkbox input "false"
click at [348, 158] on span "70" at bounding box center [355, 150] width 14 height 16
select select "32355"
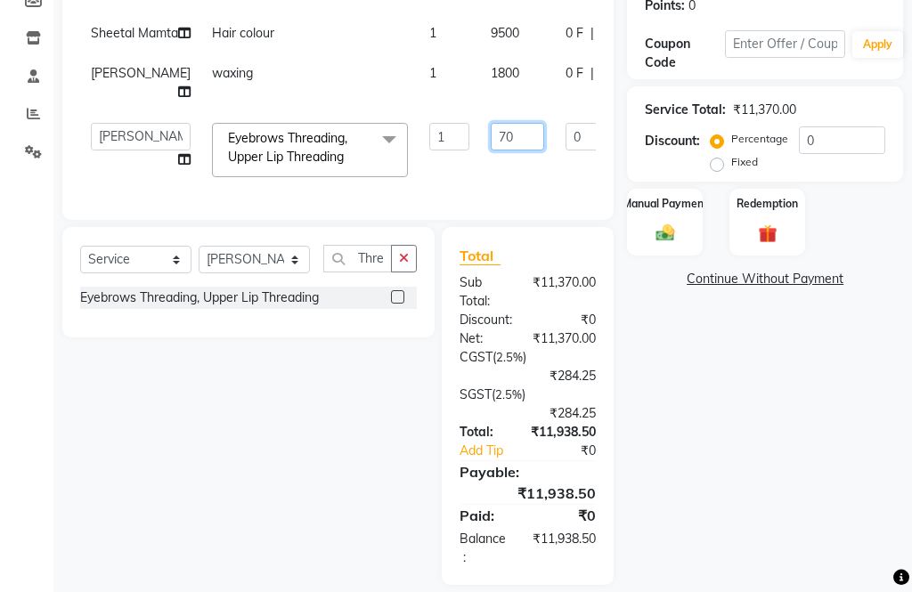
click at [490, 150] on input "70" at bounding box center [516, 137] width 53 height 28
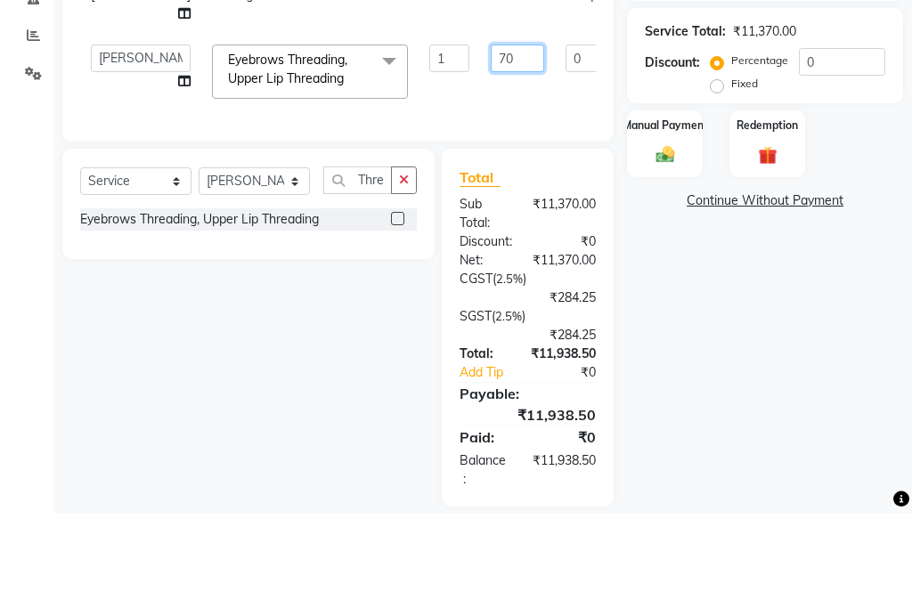
type input "7"
type input "60"
click at [546, 163] on tr "Akshita Aahana Akshita Gohil Akshita Harsha Akshita Mamta Akshita Rashmi Akshit…" at bounding box center [454, 150] width 749 height 76
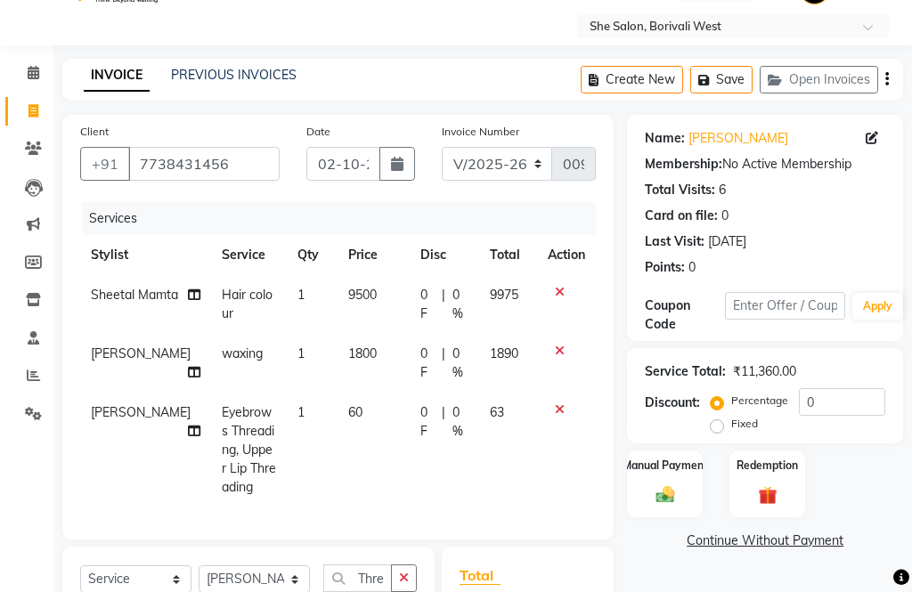
scroll to position [0, 0]
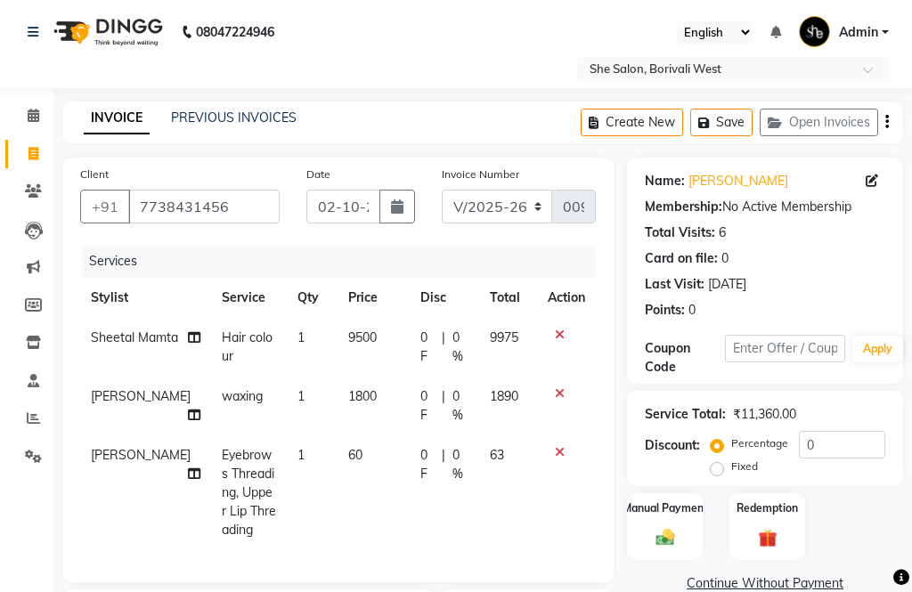
click at [887, 122] on icon "button" at bounding box center [887, 122] width 4 height 1
select select "32355"
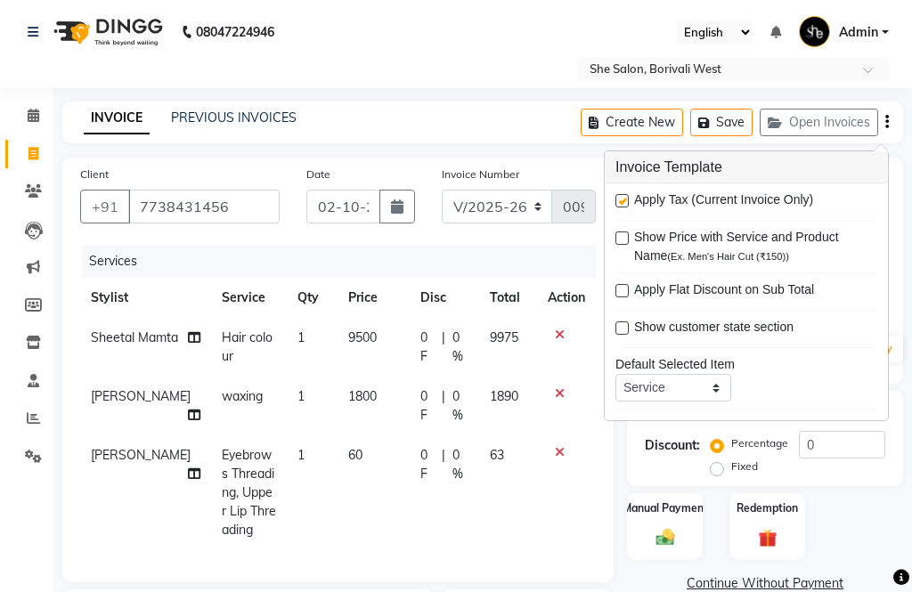
click at [621, 199] on label at bounding box center [621, 200] width 13 height 13
click at [621, 199] on input "checkbox" at bounding box center [621, 202] width 12 height 12
checkbox input "false"
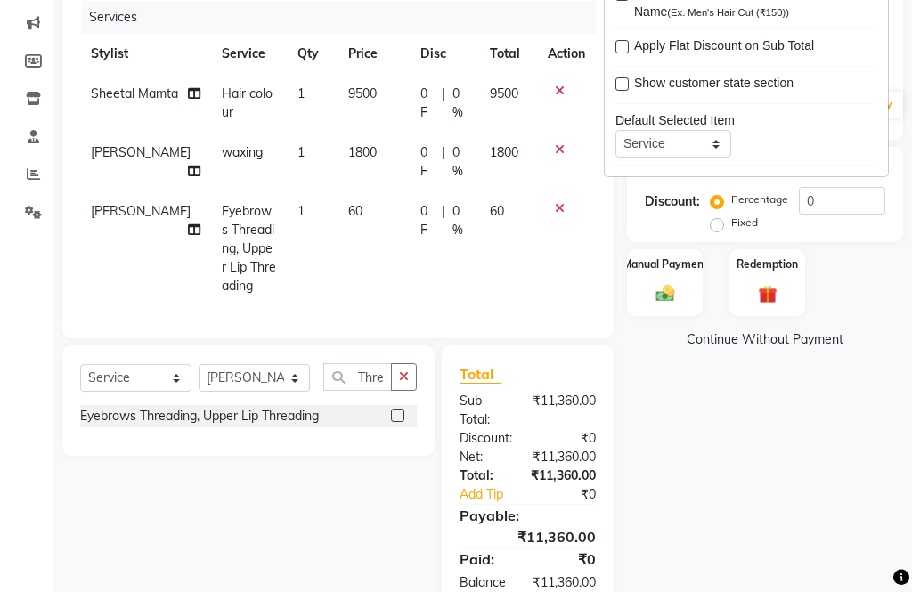
scroll to position [239, 0]
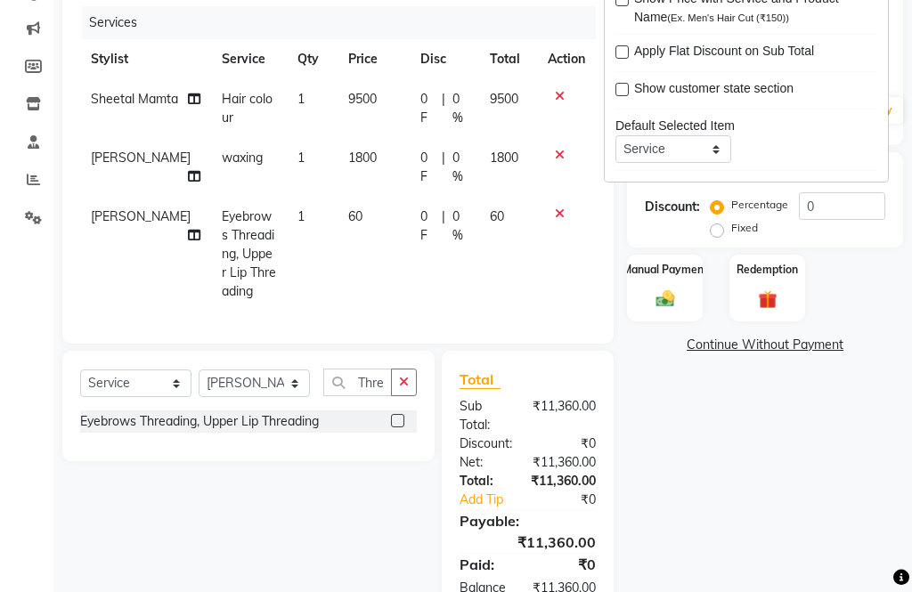
click at [669, 288] on img at bounding box center [665, 298] width 30 height 21
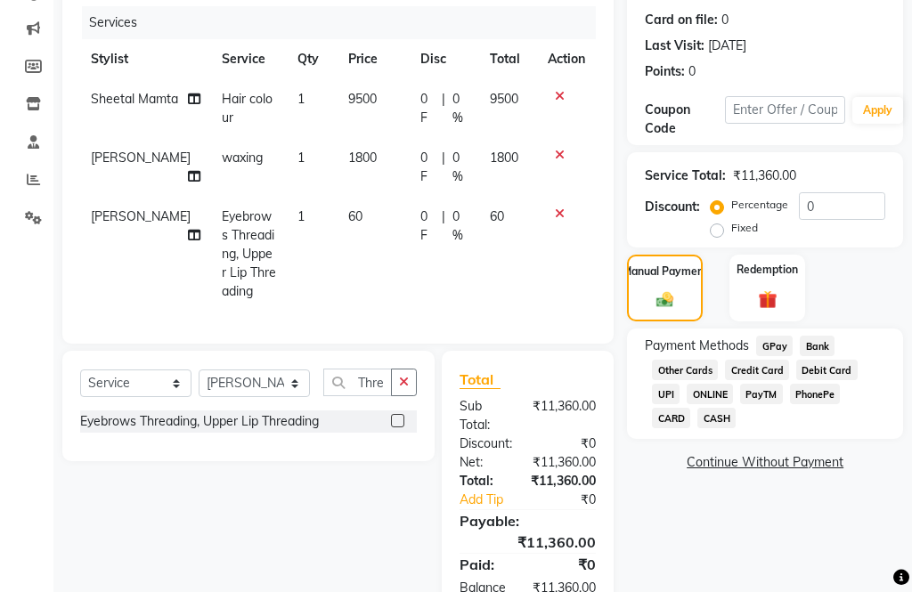
click at [799, 464] on link "Continue Without Payment" at bounding box center [764, 462] width 269 height 19
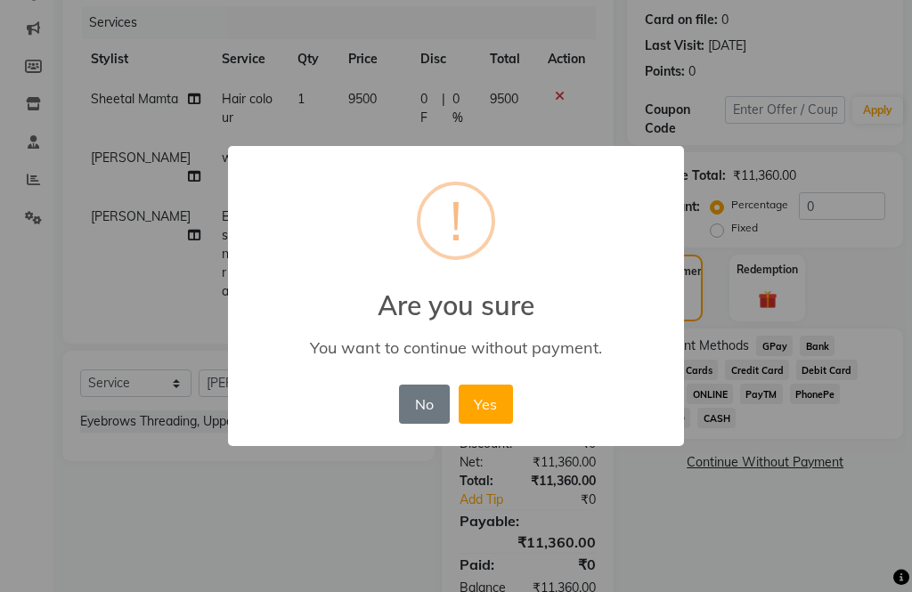
click at [795, 474] on div "× ! Are you sure You want to continue without payment. No No Yes" at bounding box center [456, 296] width 912 height 592
click at [480, 424] on button "Yes" at bounding box center [485, 404] width 54 height 39
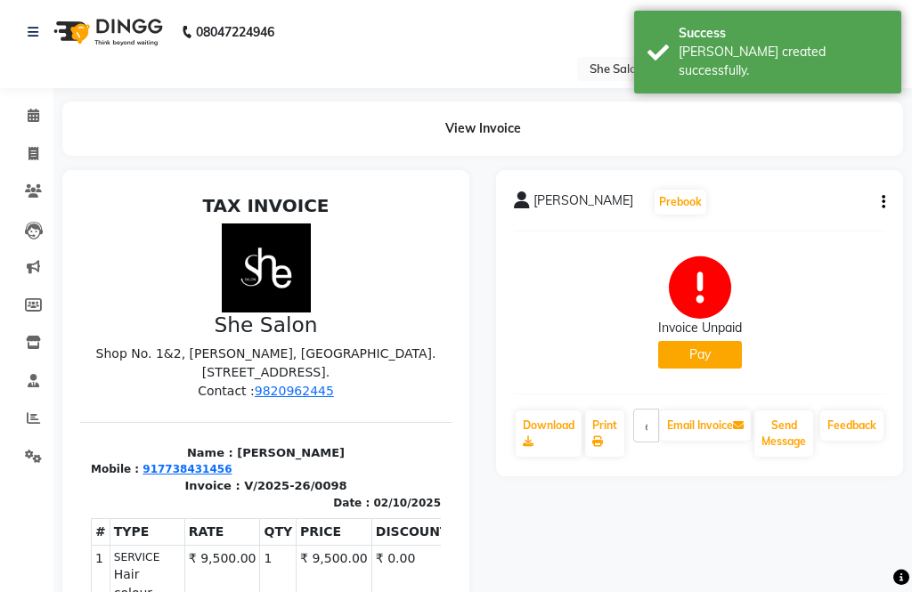
click at [538, 424] on link "Download" at bounding box center [548, 433] width 66 height 46
click at [25, 150] on span at bounding box center [33, 154] width 31 height 20
select select "service"
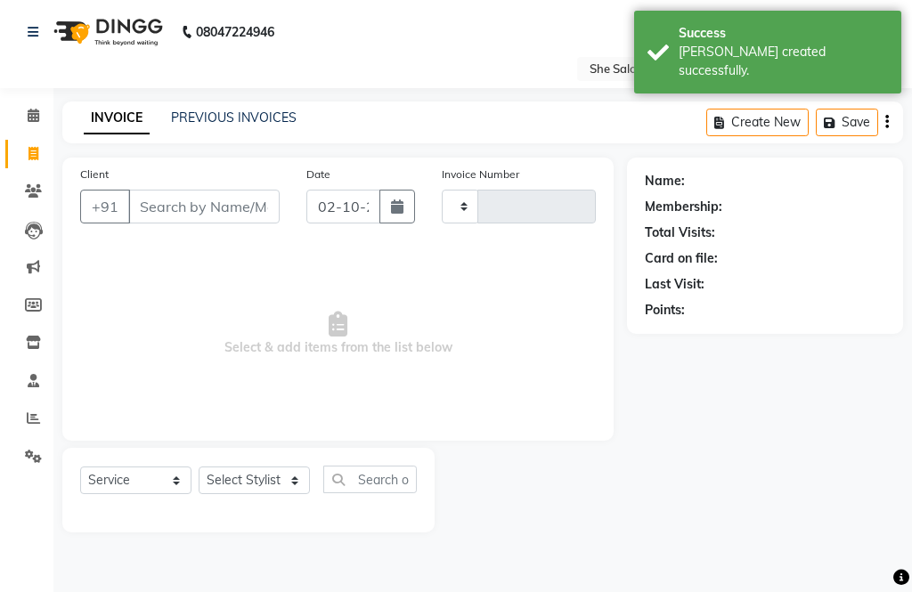
click at [220, 120] on link "PREVIOUS INVOICES" at bounding box center [234, 117] width 126 height 16
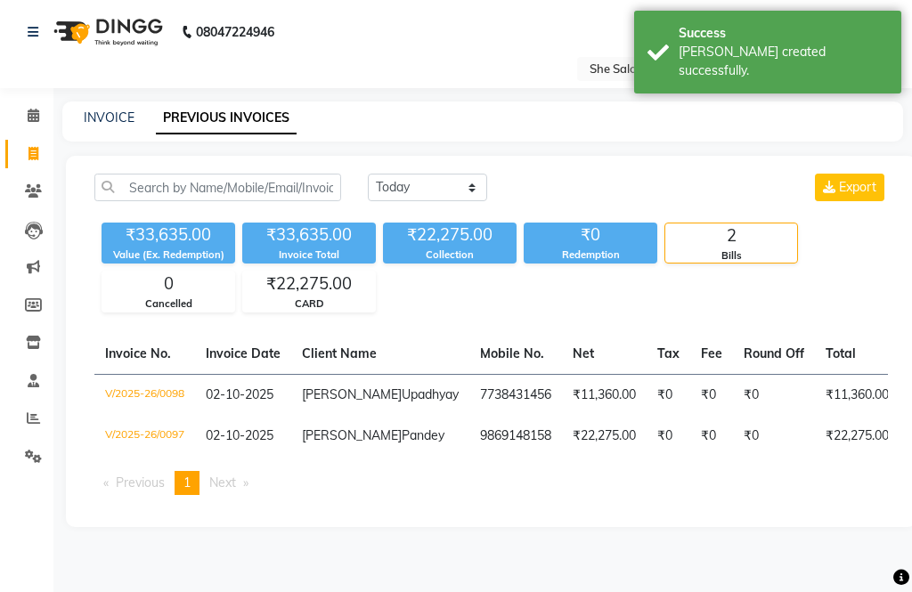
click at [121, 104] on div "INVOICE PREVIOUS INVOICES" at bounding box center [482, 121] width 840 height 40
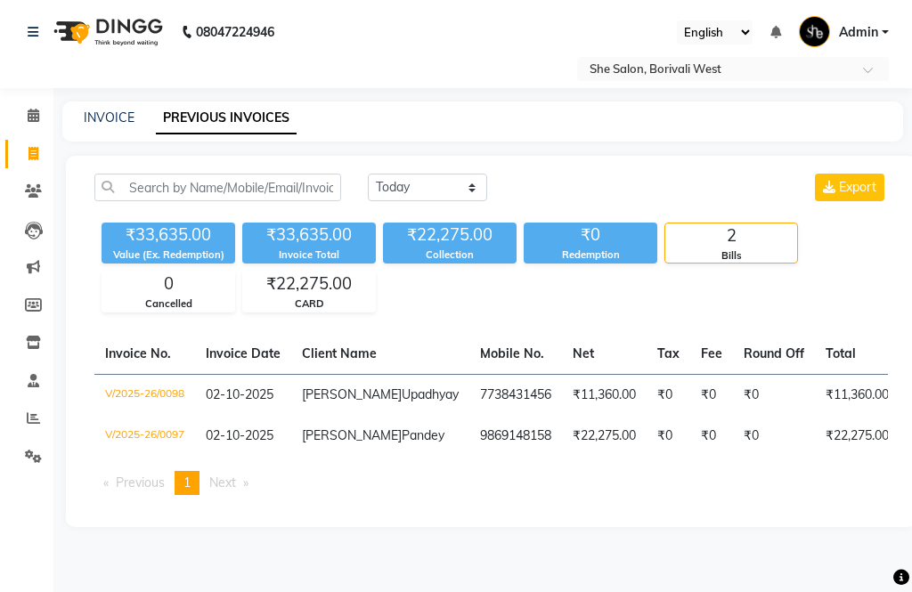
click at [93, 94] on div "08047224946 Select Location × She Salon, Borivali West English ENGLISH Español …" at bounding box center [456, 296] width 912 height 592
click at [111, 117] on link "INVOICE" at bounding box center [109, 117] width 51 height 16
select select "service"
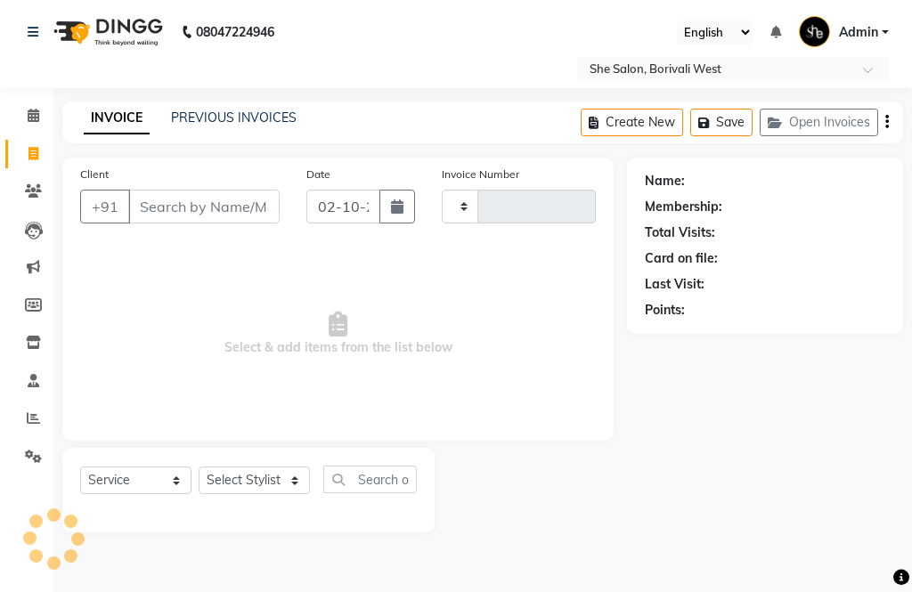
type input "0099"
select select "5115"
select select "32355"
